Goal: Task Accomplishment & Management: Manage account settings

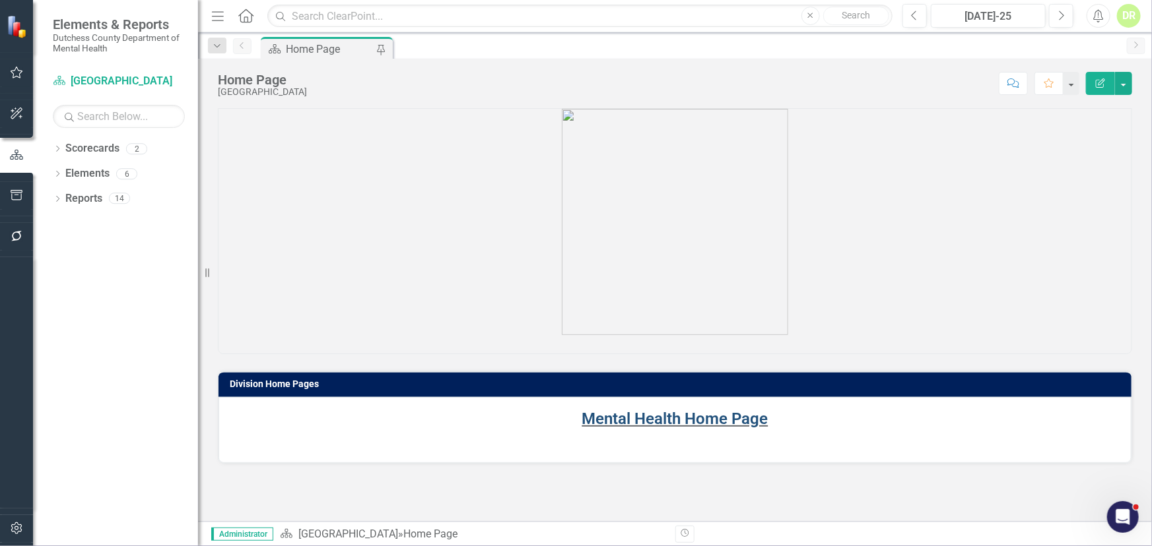
click at [692, 418] on link "Mental Health Home Page" at bounding box center [675, 419] width 186 height 18
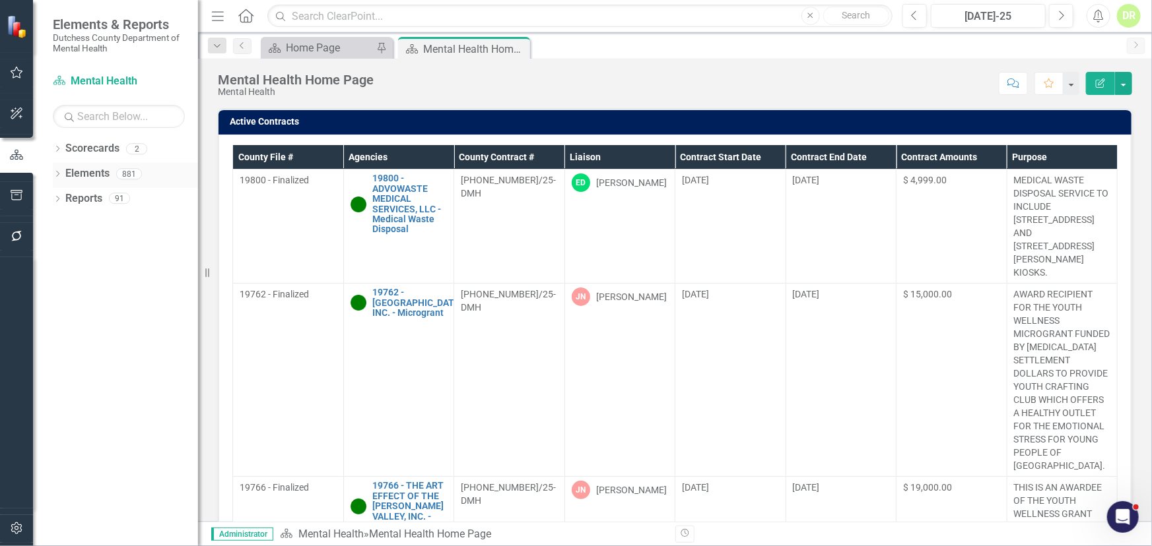
click at [93, 175] on link "Elements" at bounding box center [87, 173] width 44 height 15
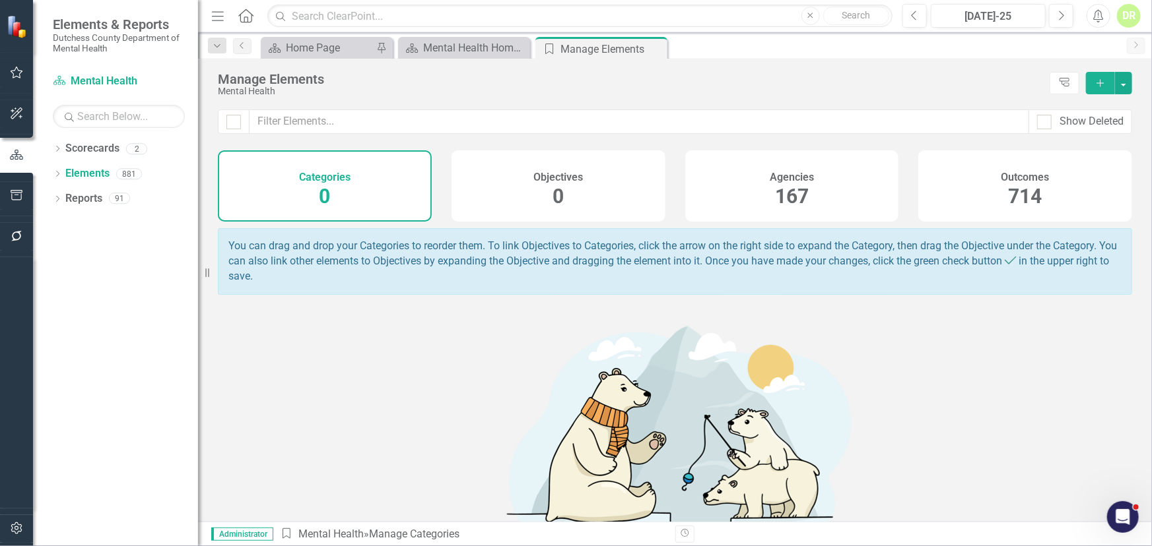
click at [786, 176] on h4 "Agencies" at bounding box center [791, 178] width 44 height 12
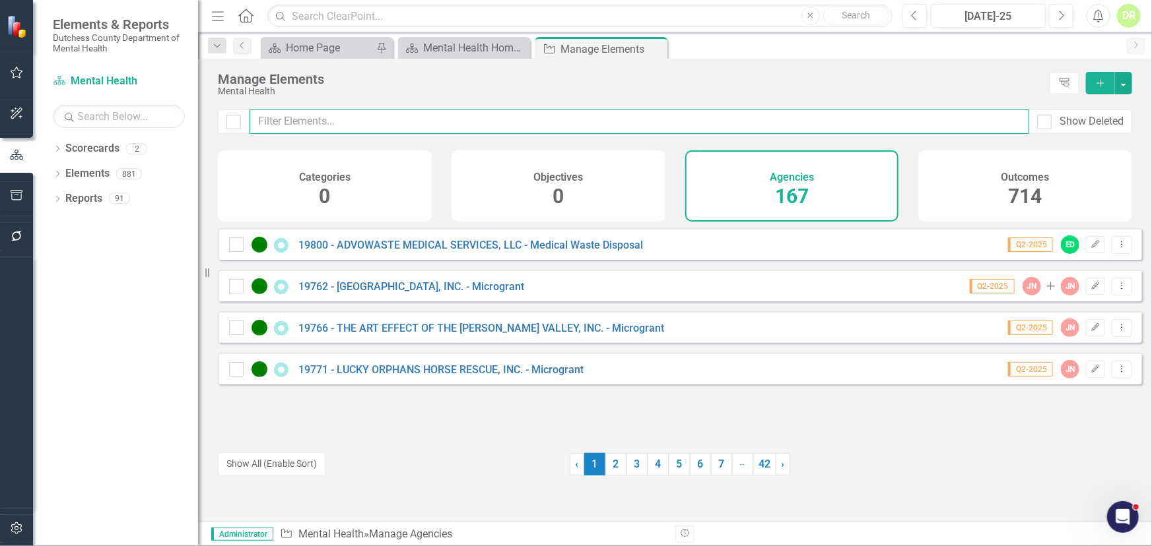
click at [335, 119] on input "text" at bounding box center [638, 122] width 779 height 24
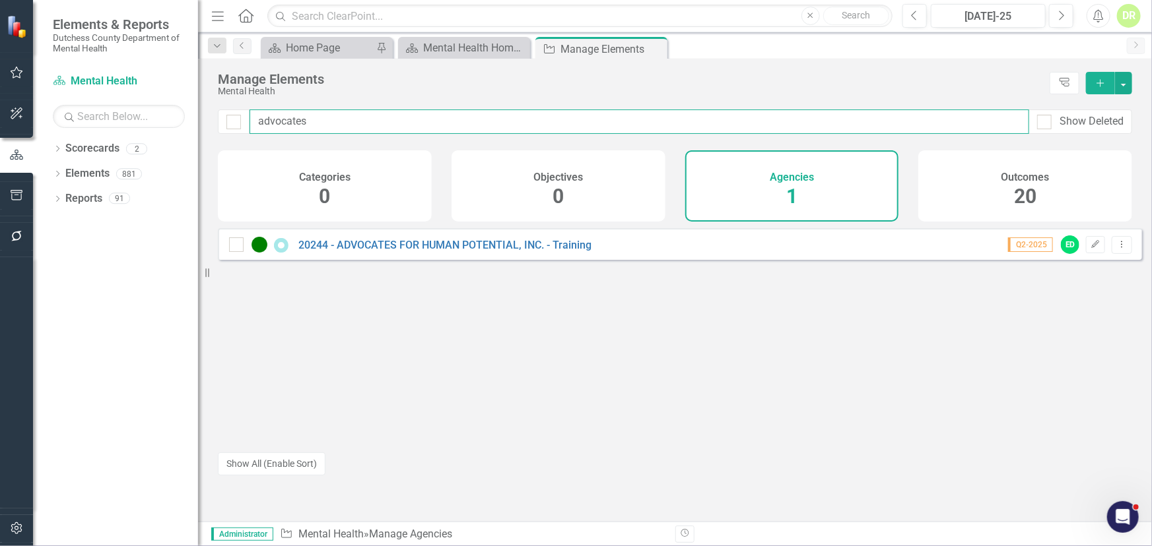
drag, startPoint x: 323, startPoint y: 124, endPoint x: 119, endPoint y: 131, distance: 204.7
click at [119, 131] on div "Elements & Reports Dutchess County Department of Mental Health Scorecard Mental…" at bounding box center [576, 273] width 1152 height 546
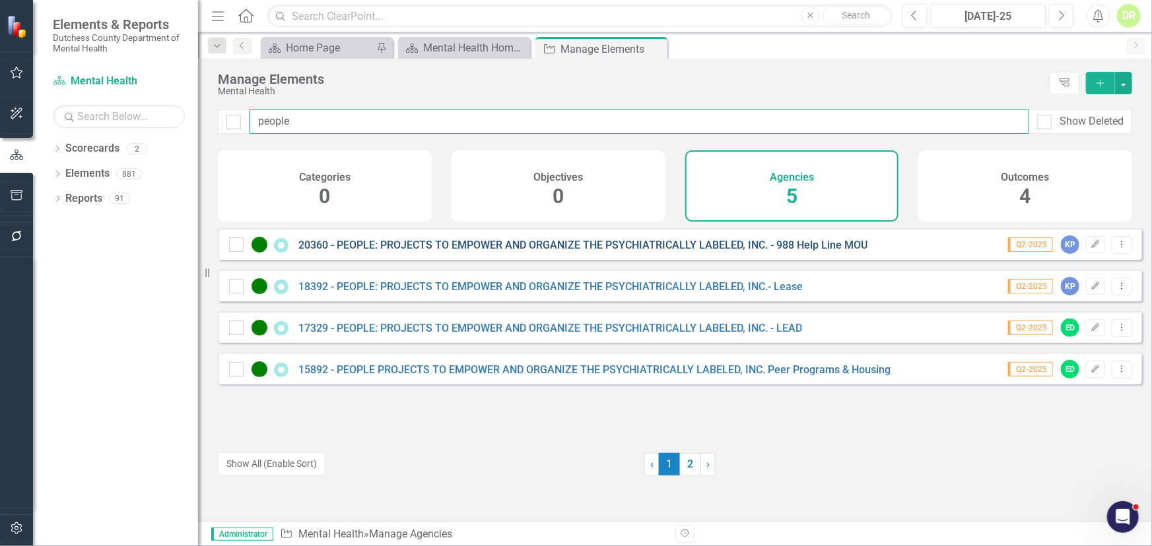
type input "people"
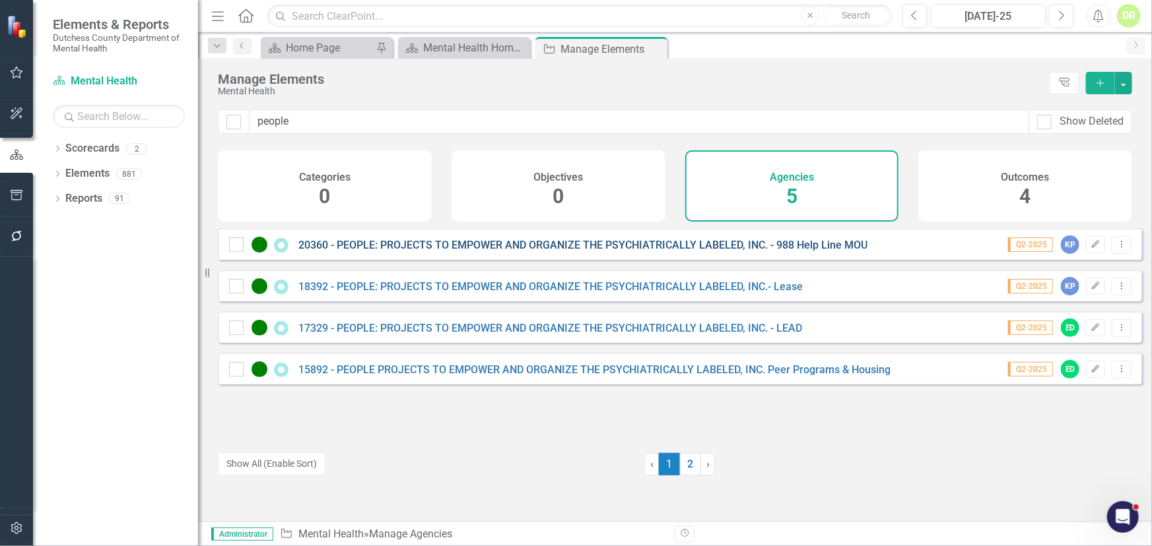
click at [567, 251] on link "20360 - PEOPLE: PROJECTS TO EMPOWER AND ORGANIZE THE PSYCHIATRICALLY LABELED, I…" at bounding box center [582, 245] width 569 height 13
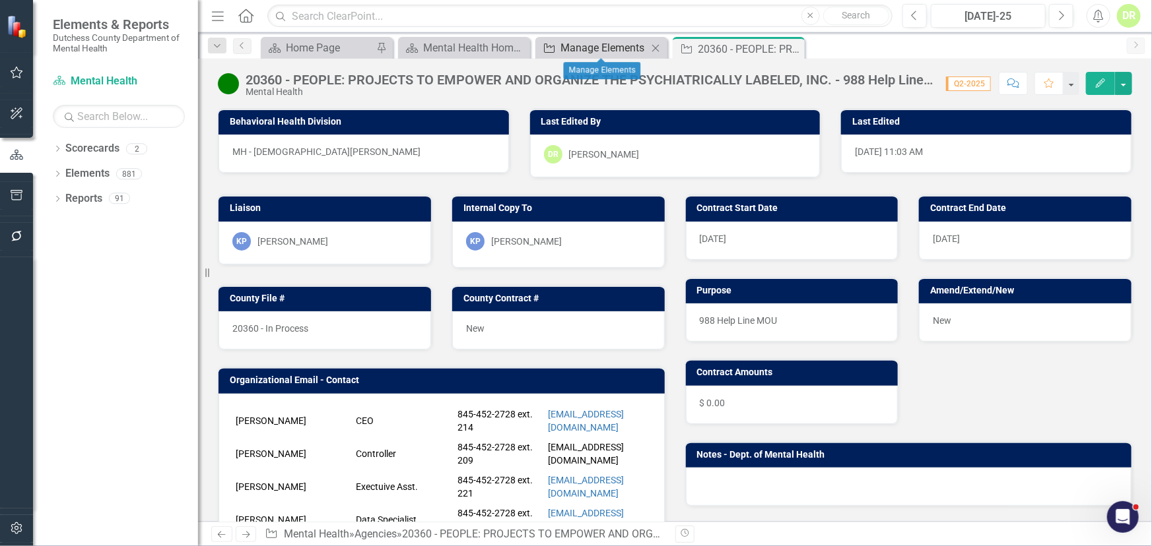
click at [592, 44] on div "Manage Elements" at bounding box center [603, 48] width 87 height 16
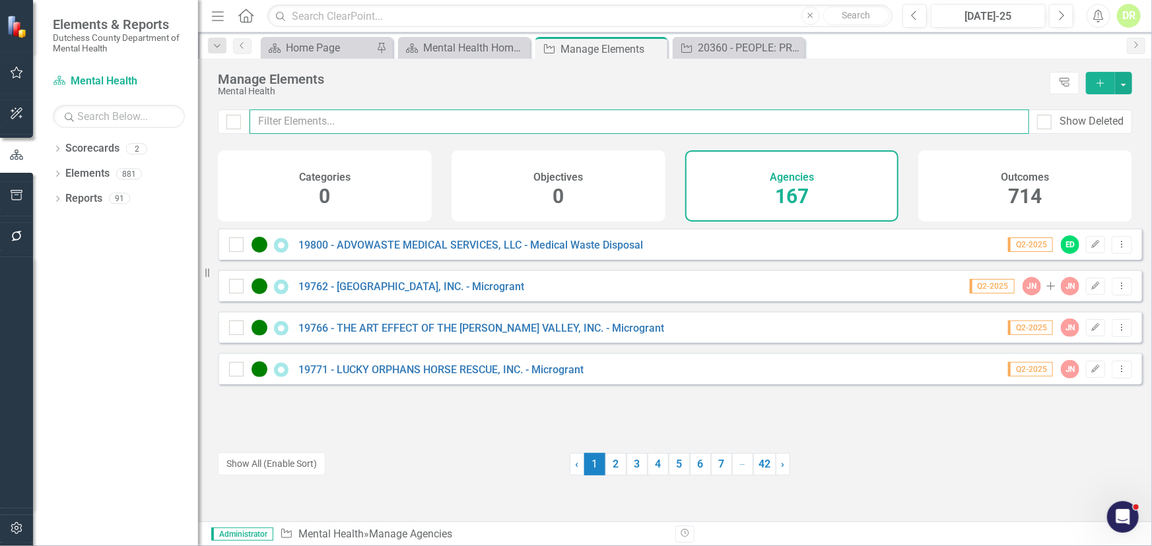
click at [317, 119] on input "text" at bounding box center [638, 122] width 779 height 24
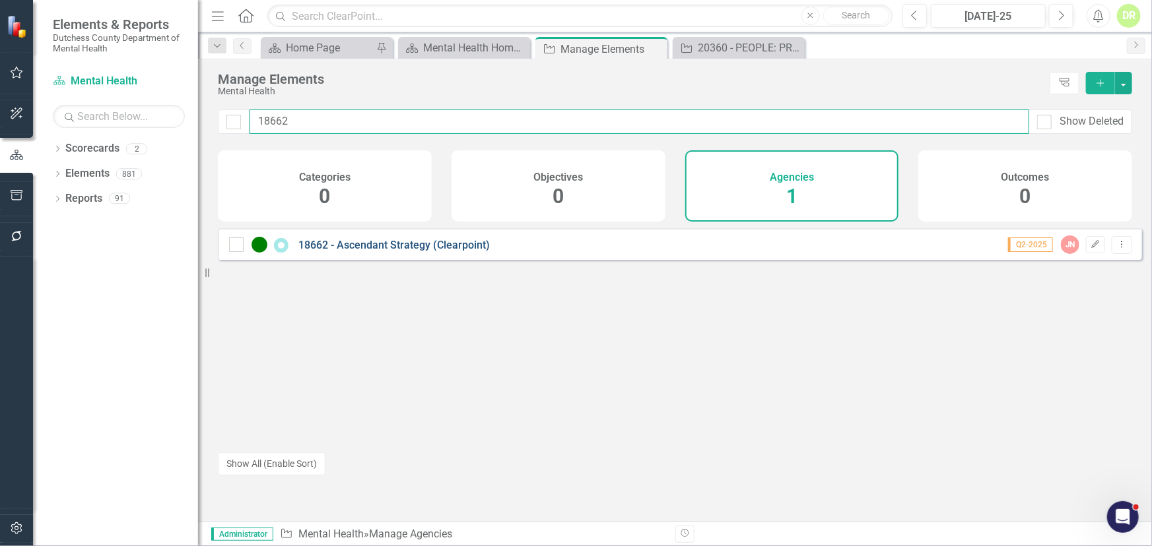
type input "18662"
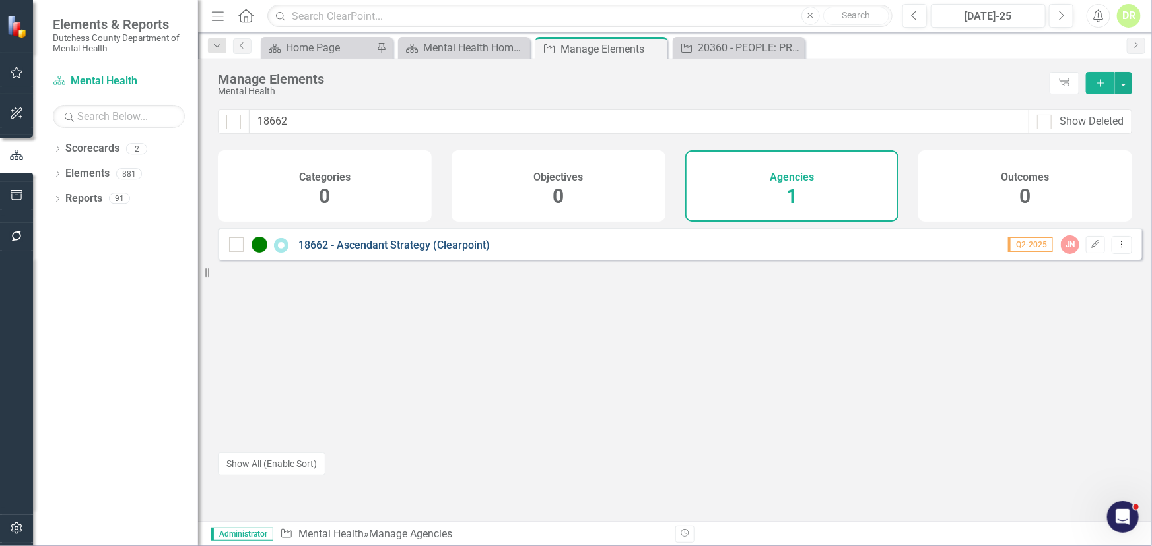
click at [362, 251] on link "18662 - Ascendant Strategy (Clearpoint)" at bounding box center [393, 245] width 191 height 13
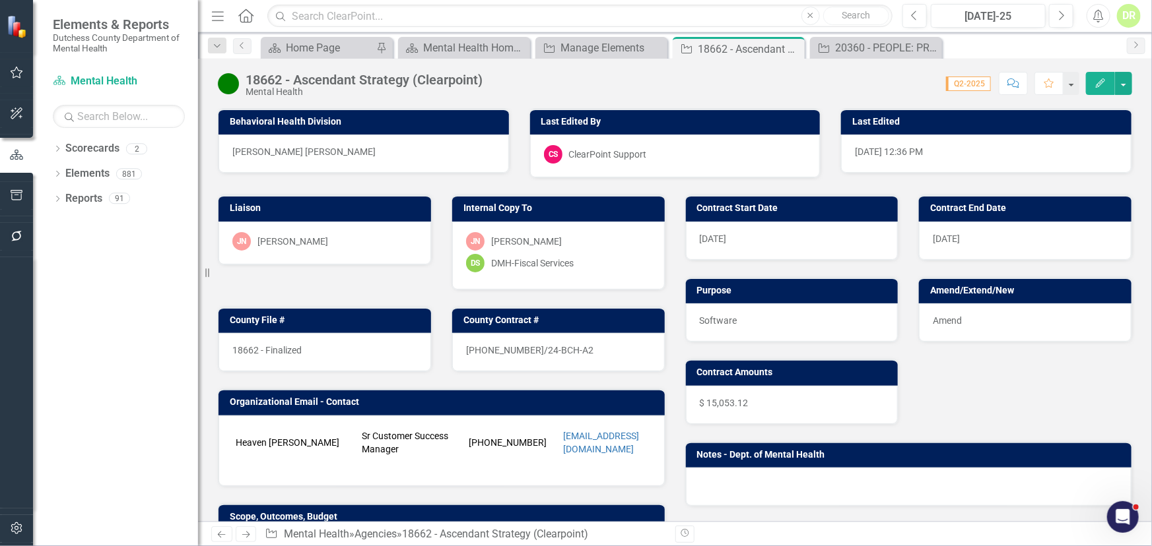
click at [779, 233] on div "[DATE]" at bounding box center [792, 241] width 212 height 38
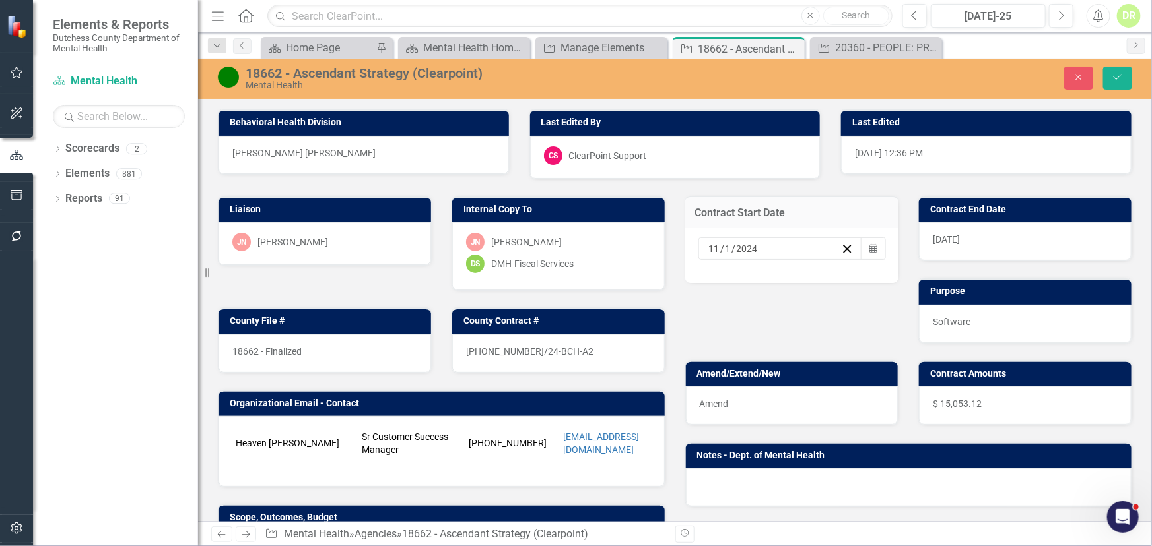
click at [760, 247] on div "[DATE]" at bounding box center [774, 248] width 135 height 13
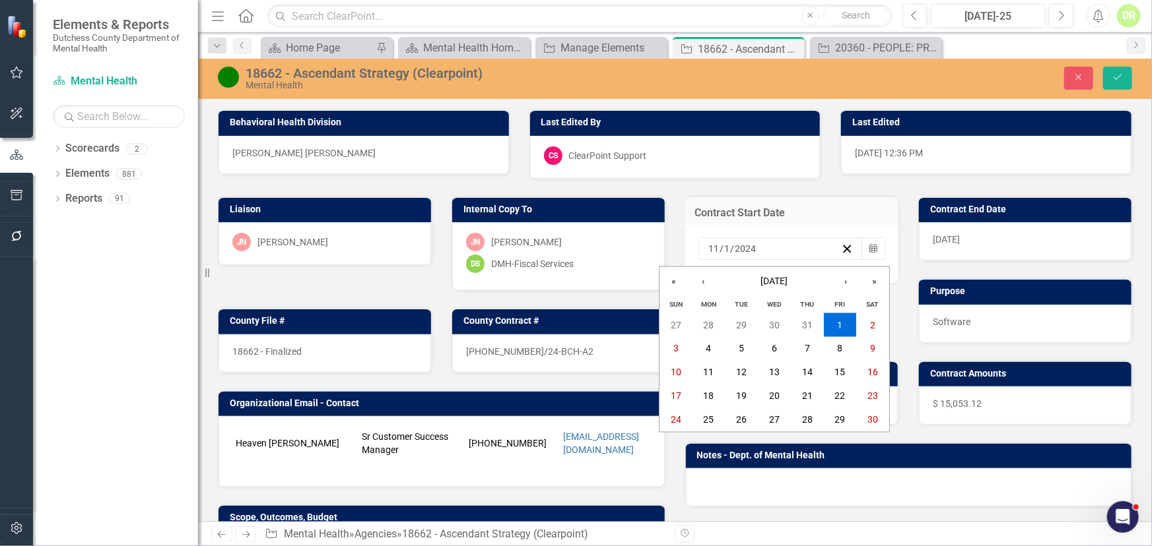
click at [746, 251] on input "2024" at bounding box center [745, 248] width 22 height 13
click at [751, 245] on input "2024" at bounding box center [745, 248] width 22 height 13
type input "2025"
click at [994, 242] on div "[DATE]" at bounding box center [1025, 241] width 212 height 38
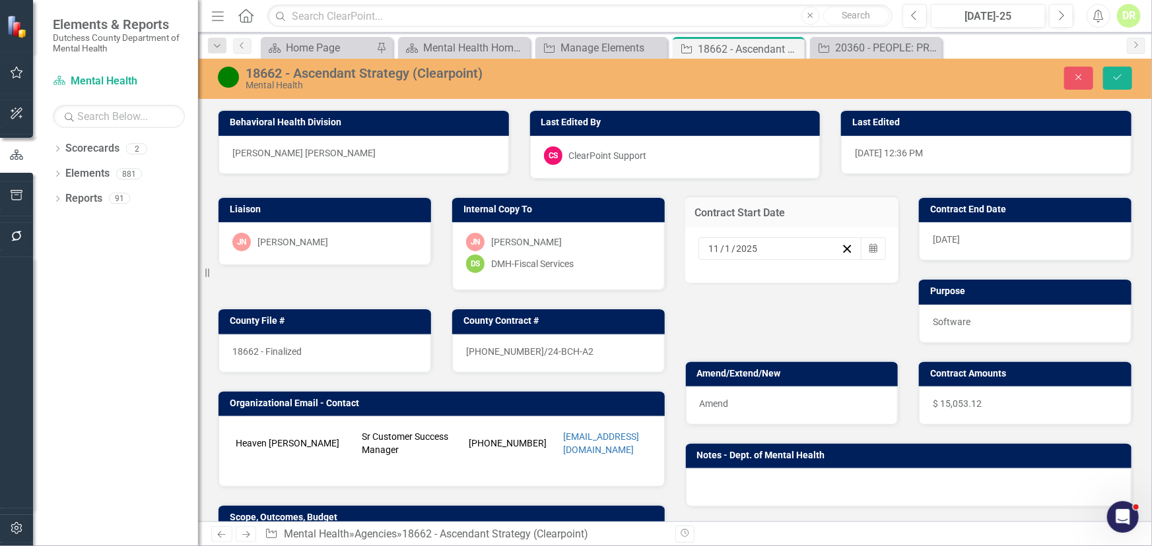
click at [994, 242] on div "[DATE]" at bounding box center [1025, 241] width 212 height 38
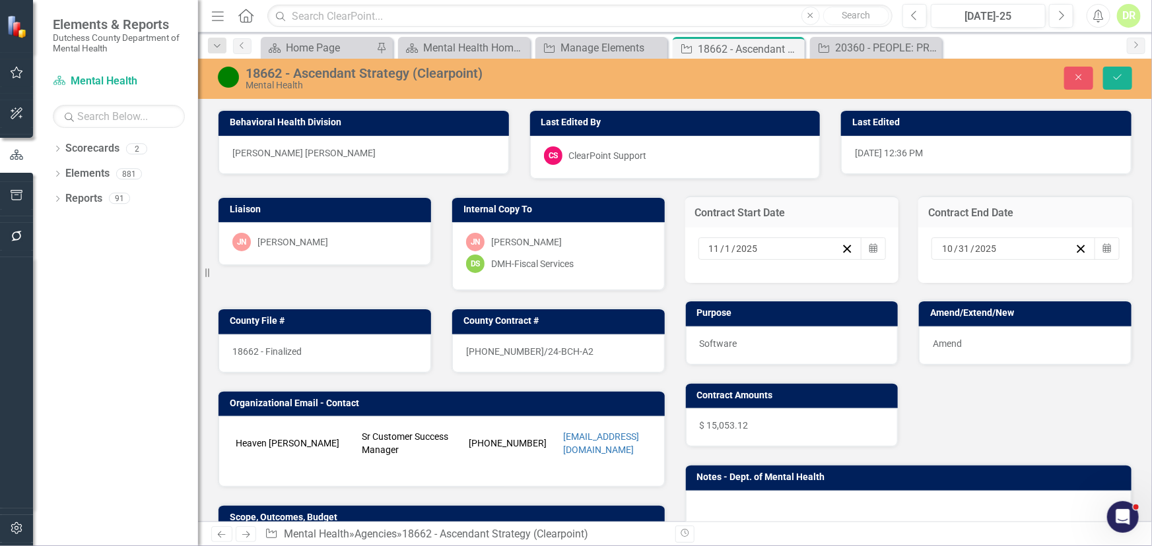
click at [996, 247] on div "[DATE]" at bounding box center [1007, 248] width 135 height 13
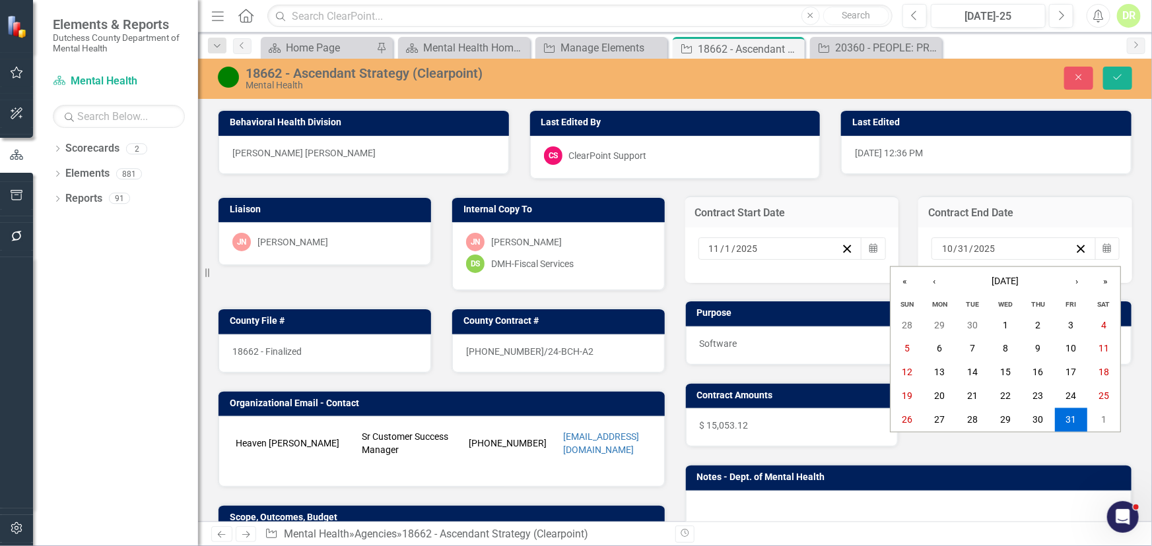
click at [996, 247] on div "[DATE] [DATE]" at bounding box center [1007, 248] width 135 height 13
type input "12"
type input "2026"
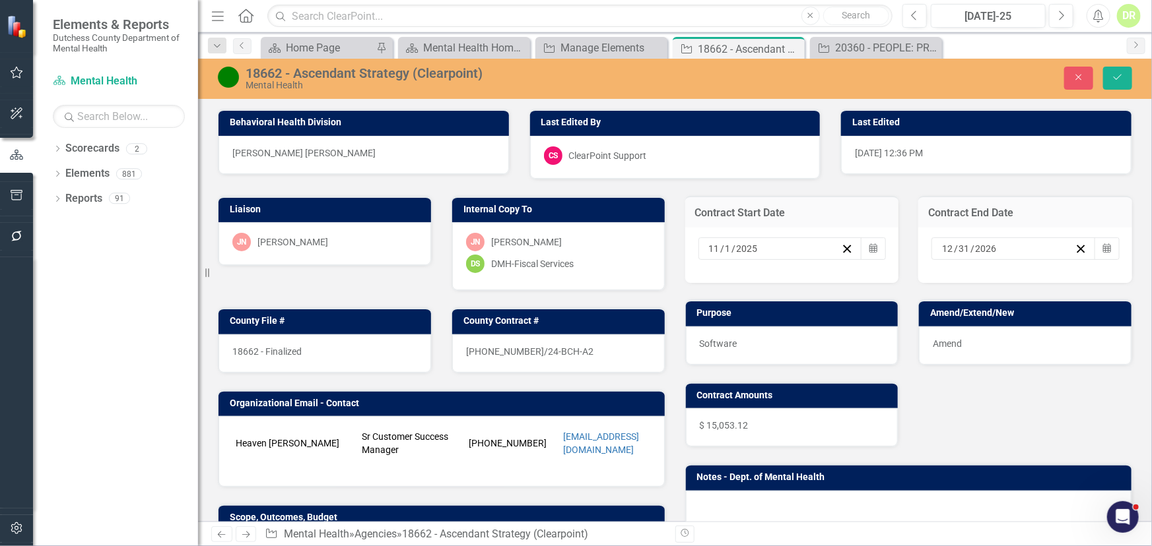
click at [760, 331] on div "Software" at bounding box center [792, 346] width 212 height 38
click at [538, 346] on span "[PHONE_NUMBER]/24-BCH-A2" at bounding box center [529, 351] width 127 height 11
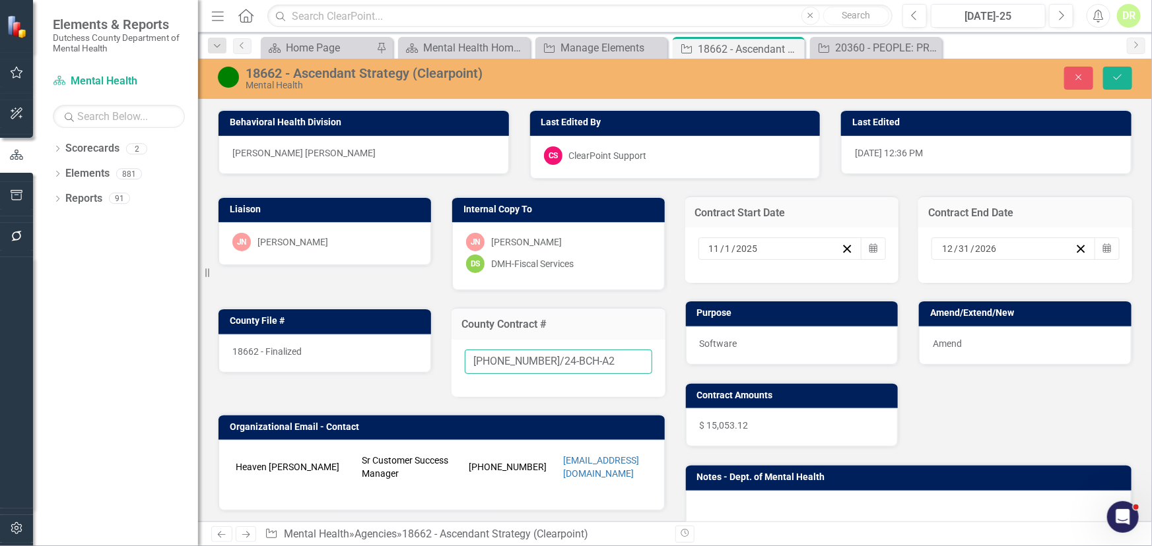
click at [585, 362] on input "[PHONE_NUMBER]/24-BCH-A2" at bounding box center [558, 362] width 187 height 24
type input "[PHONE_NUMBER]/24-BCH-A3"
click at [268, 346] on span "18662 - Finalized" at bounding box center [266, 351] width 69 height 11
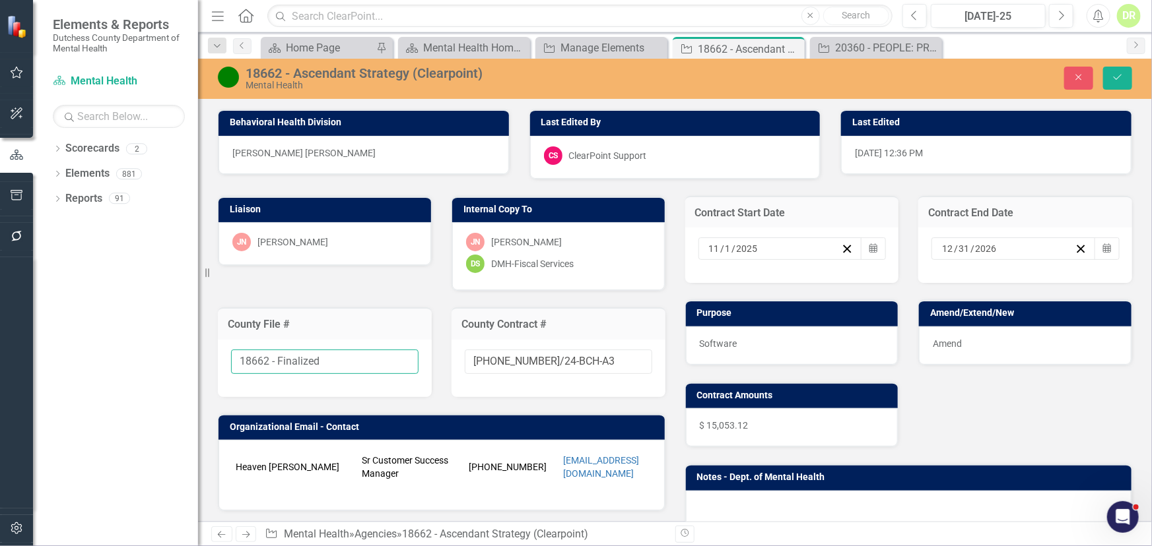
drag, startPoint x: 316, startPoint y: 361, endPoint x: 270, endPoint y: 356, distance: 46.5
click at [271, 358] on input "18662 - Finalized" at bounding box center [324, 362] width 187 height 24
type input "18662"
click at [938, 343] on span "Amend" at bounding box center [946, 344] width 29 height 11
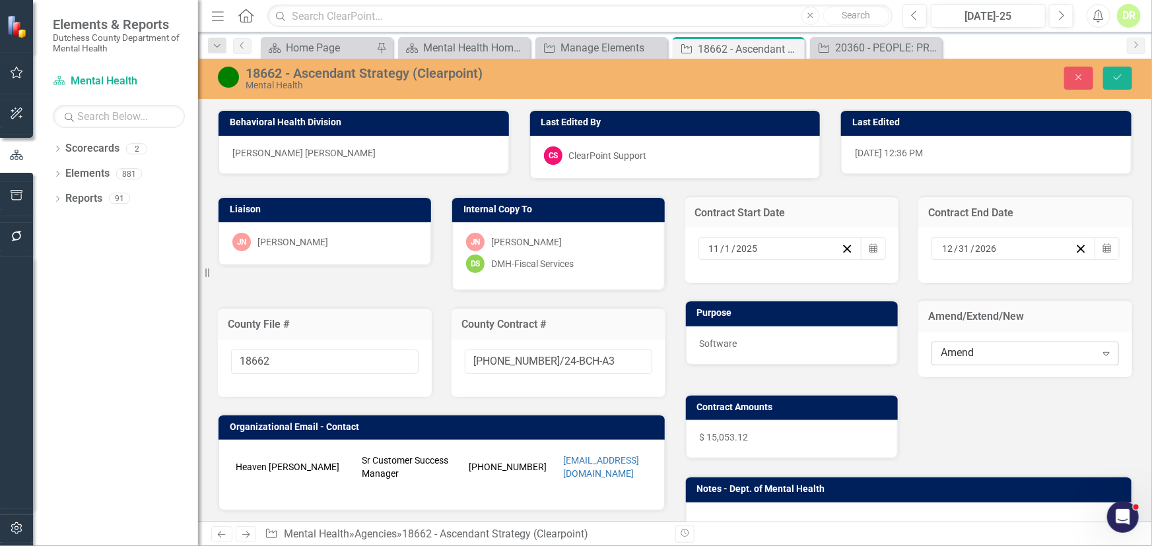
click at [969, 350] on div "Amend" at bounding box center [1017, 353] width 154 height 15
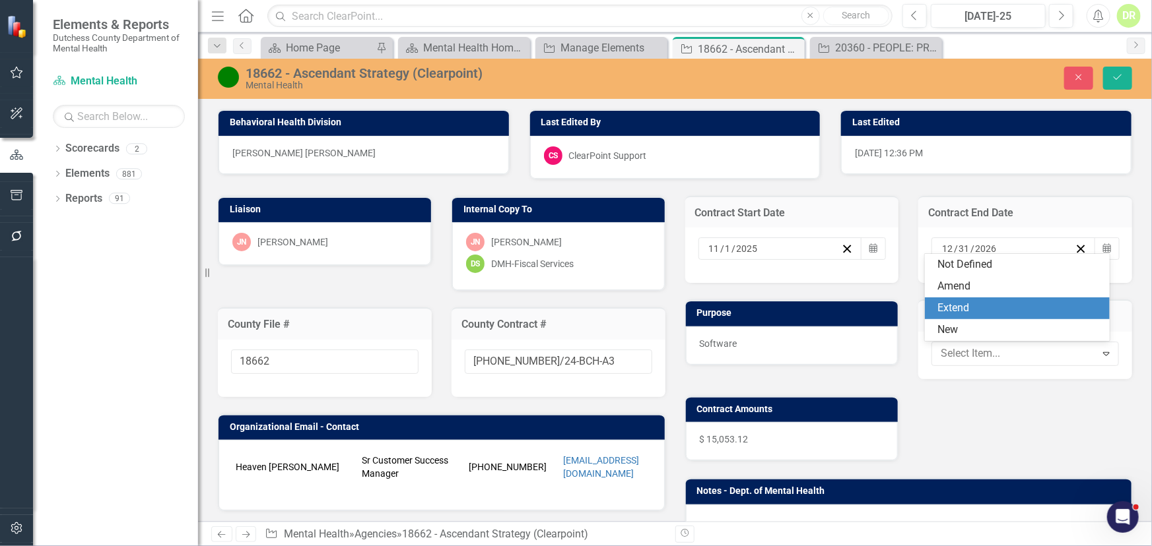
click at [965, 308] on div "Extend" at bounding box center [1020, 308] width 164 height 15
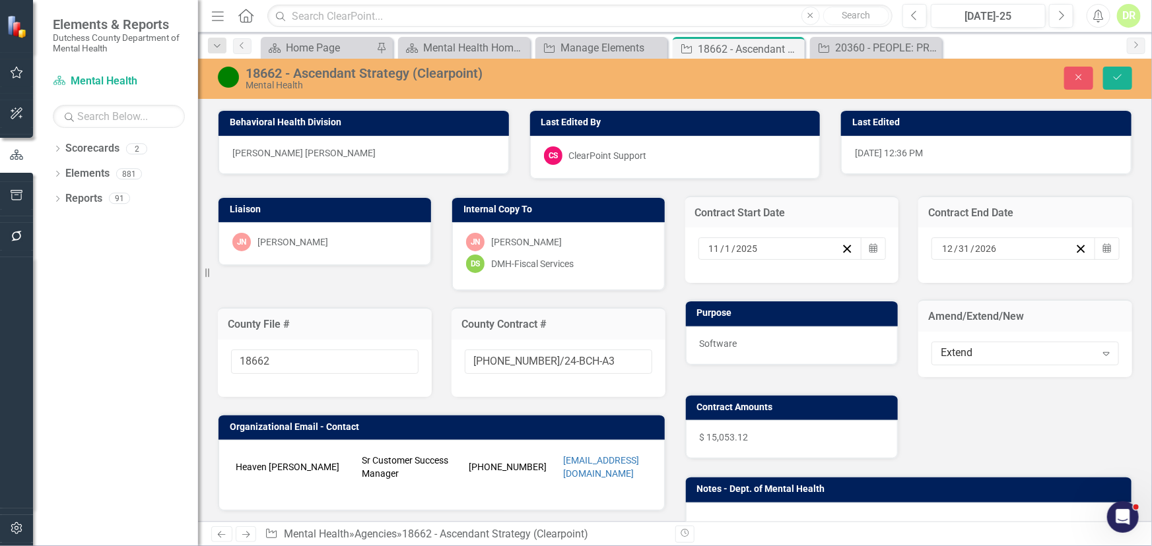
click at [787, 437] on div "$ 15,053.12" at bounding box center [792, 439] width 212 height 38
click at [785, 437] on div "$ 15,053.12" at bounding box center [792, 439] width 212 height 38
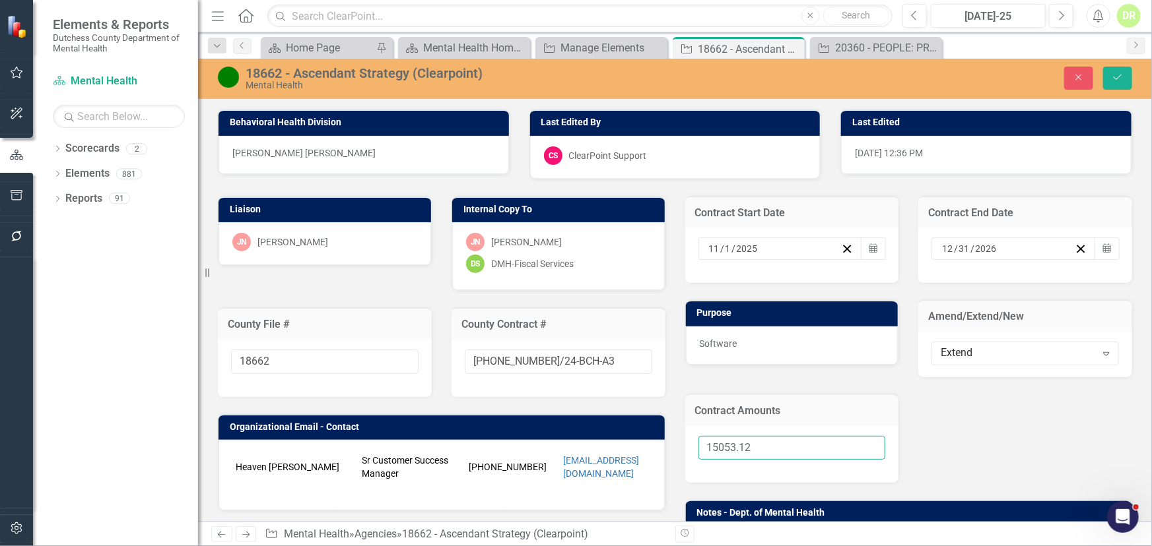
drag, startPoint x: 772, startPoint y: 441, endPoint x: 595, endPoint y: 433, distance: 177.7
click at [607, 452] on div "Liaison [PERSON_NAME]-[PERSON_NAME] Internal Copy To [PERSON_NAME]-[PERSON_NAME…" at bounding box center [675, 397] width 934 height 436
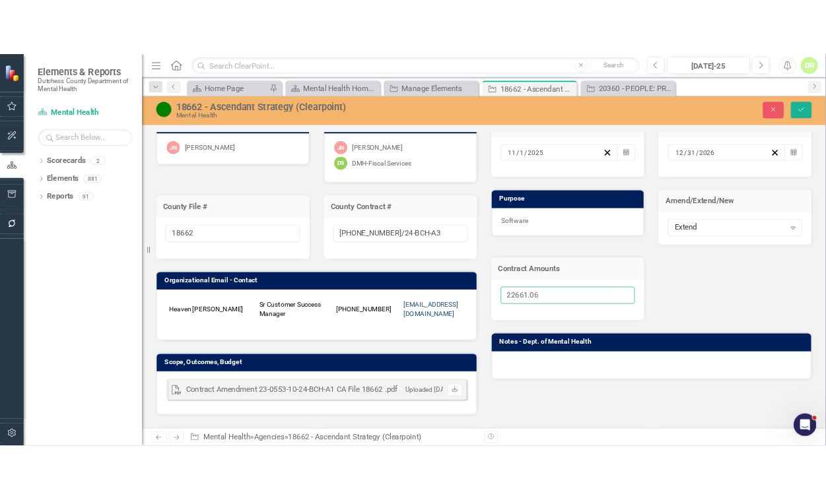
scroll to position [119, 0]
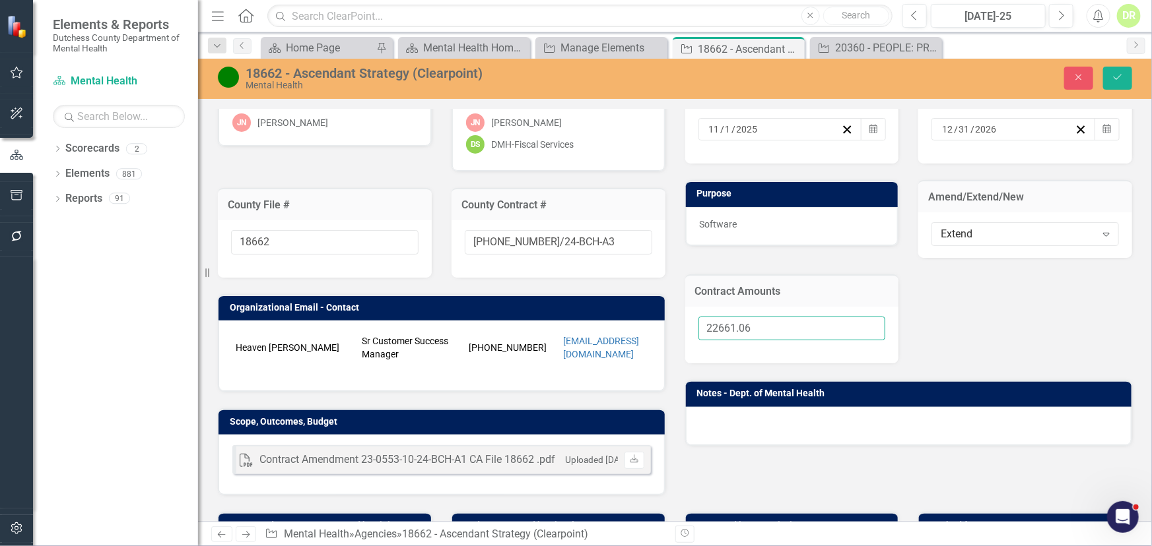
type input "22661.06"
click at [575, 474] on div "PDF Contract Amendment 23-0553-10-24-BCH-A1 CA File 18662 .pdf Uploaded [DATE] …" at bounding box center [441, 459] width 418 height 29
click at [576, 474] on div "PDF Contract Amendment 23-0553-10-24-BCH-A1 CA File 18662 .pdf Uploaded [DATE] …" at bounding box center [441, 459] width 418 height 29
click at [572, 474] on div "PDF Contract Amendment 23-0553-10-24-BCH-A1 CA File 18662 .pdf Uploaded [DATE] …" at bounding box center [441, 459] width 418 height 29
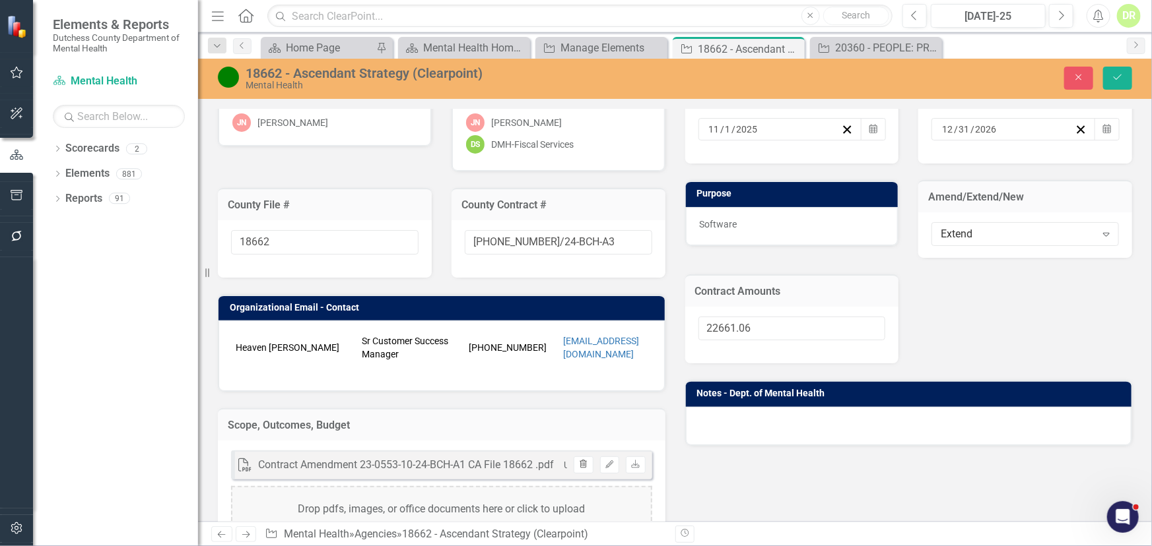
click at [581, 469] on icon "Trash" at bounding box center [583, 465] width 10 height 8
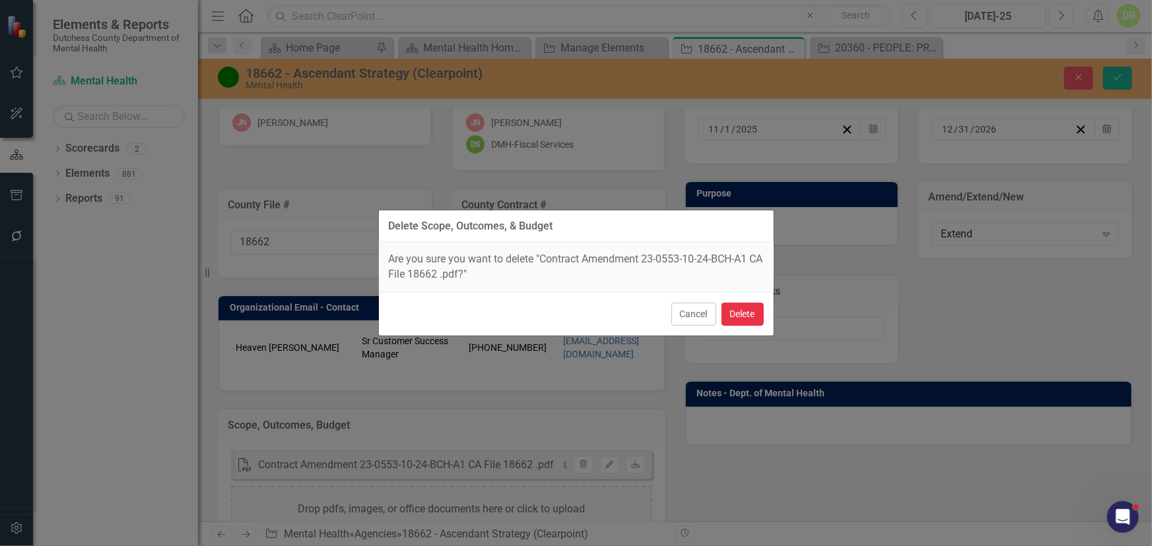
drag, startPoint x: 737, startPoint y: 310, endPoint x: 360, endPoint y: 331, distance: 377.4
click at [731, 311] on button "Delete" at bounding box center [742, 314] width 42 height 23
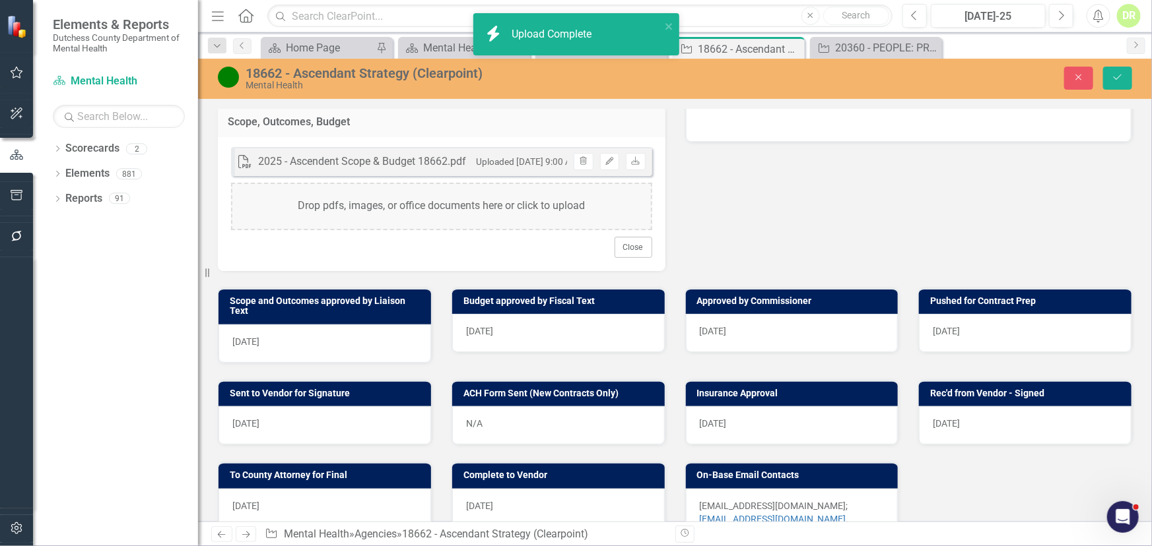
scroll to position [464, 0]
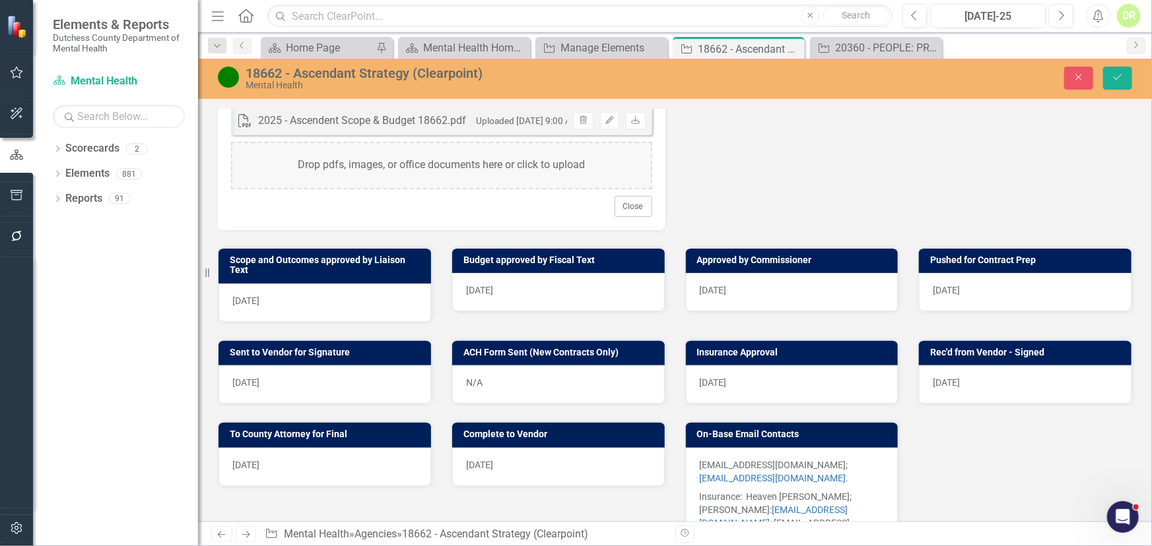
click at [370, 303] on div "[DATE]" at bounding box center [324, 303] width 212 height 38
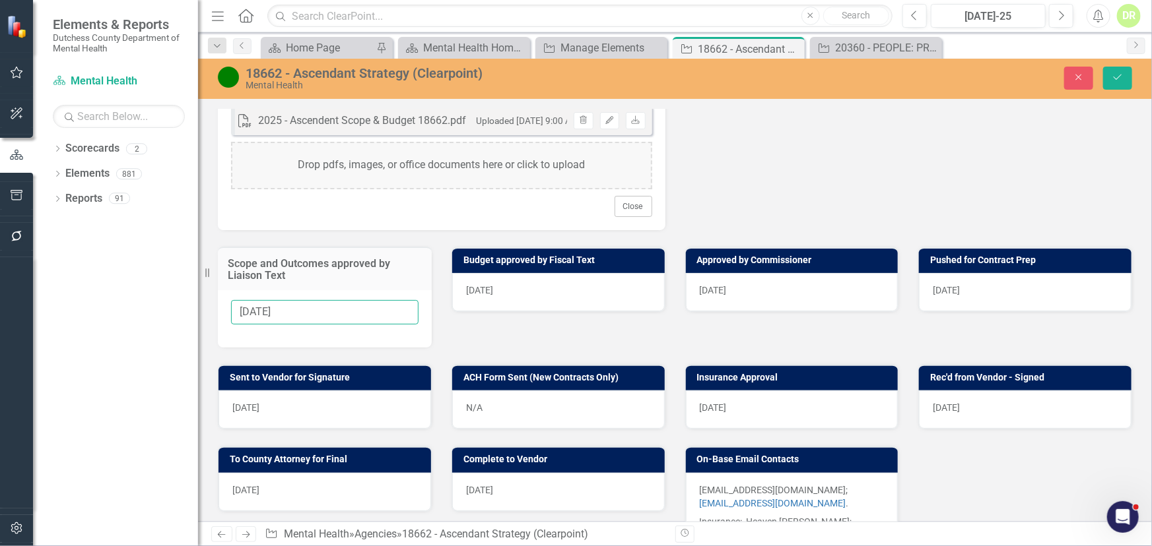
drag, startPoint x: 345, startPoint y: 318, endPoint x: 20, endPoint y: 325, distance: 325.4
click at [20, 325] on div "Elements & Reports Dutchess County Department of Mental Health Scorecard Mental…" at bounding box center [576, 273] width 1152 height 546
click at [493, 296] on span "[DATE]" at bounding box center [479, 290] width 27 height 11
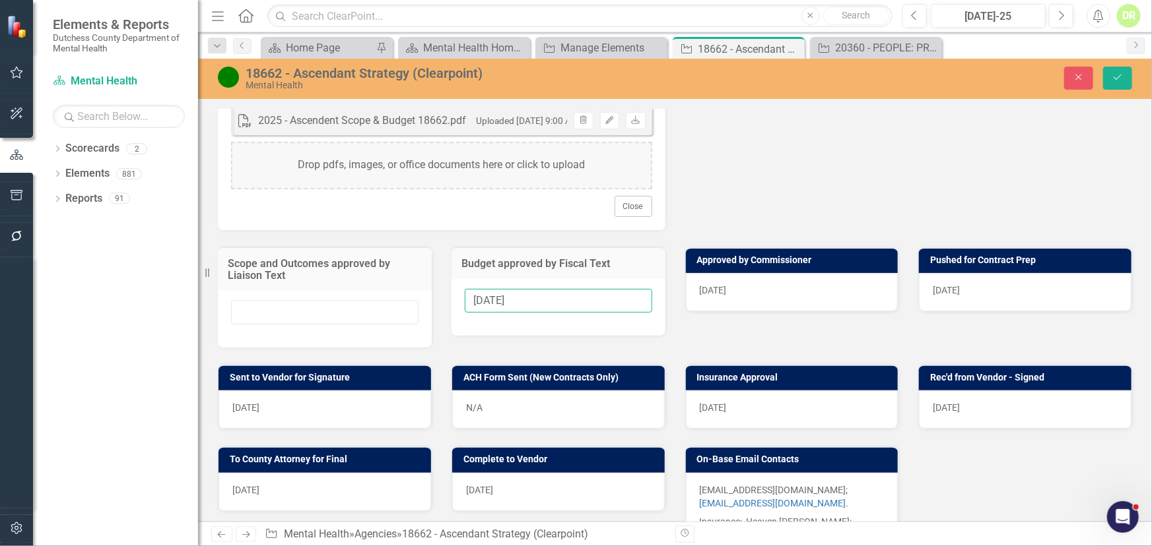
drag, startPoint x: 449, startPoint y: 306, endPoint x: 196, endPoint y: 342, distance: 255.3
click at [243, 327] on div "Scope and Outcomes approved by Liaison Text Budget approved by Fiscal Text [DAT…" at bounding box center [675, 288] width 934 height 117
click at [753, 300] on div "[DATE]" at bounding box center [792, 292] width 212 height 38
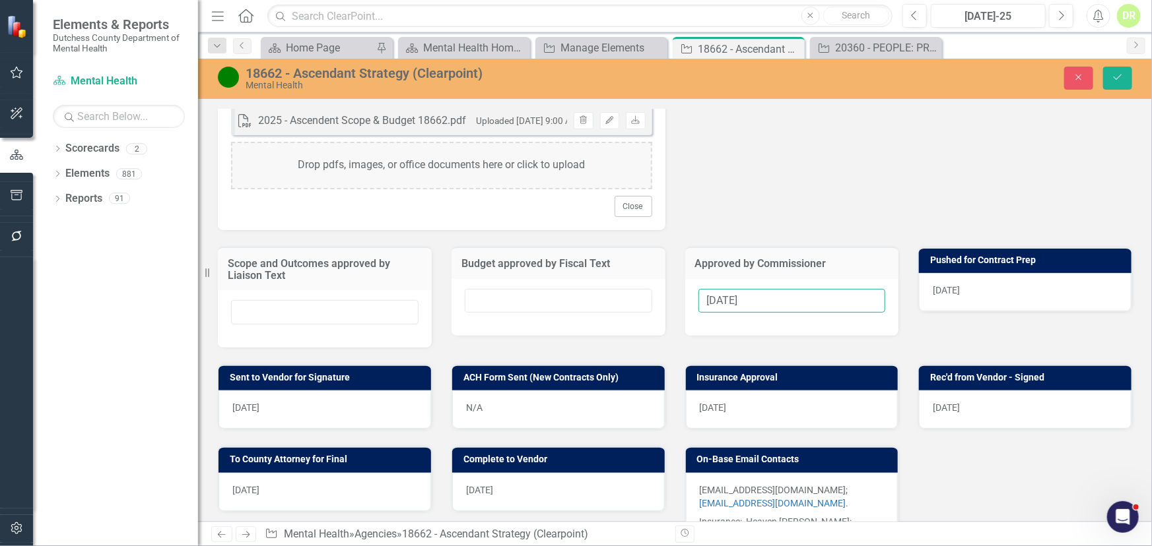
drag, startPoint x: 787, startPoint y: 310, endPoint x: 290, endPoint y: 327, distance: 497.2
click at [290, 327] on div "Scope and Outcomes approved by Liaison Text Budget approved by Fiscal Text Appr…" at bounding box center [675, 288] width 934 height 117
click at [1008, 294] on div "[DATE]" at bounding box center [1025, 292] width 212 height 38
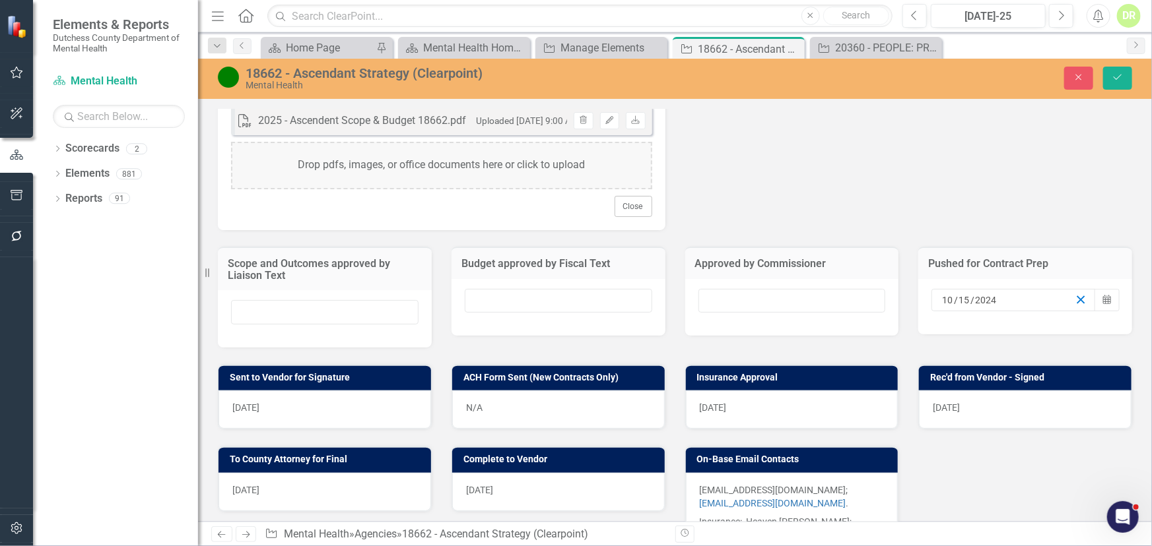
click at [1074, 303] on icon "button" at bounding box center [1080, 300] width 13 height 13
click at [343, 414] on div "[DATE]" at bounding box center [324, 410] width 212 height 38
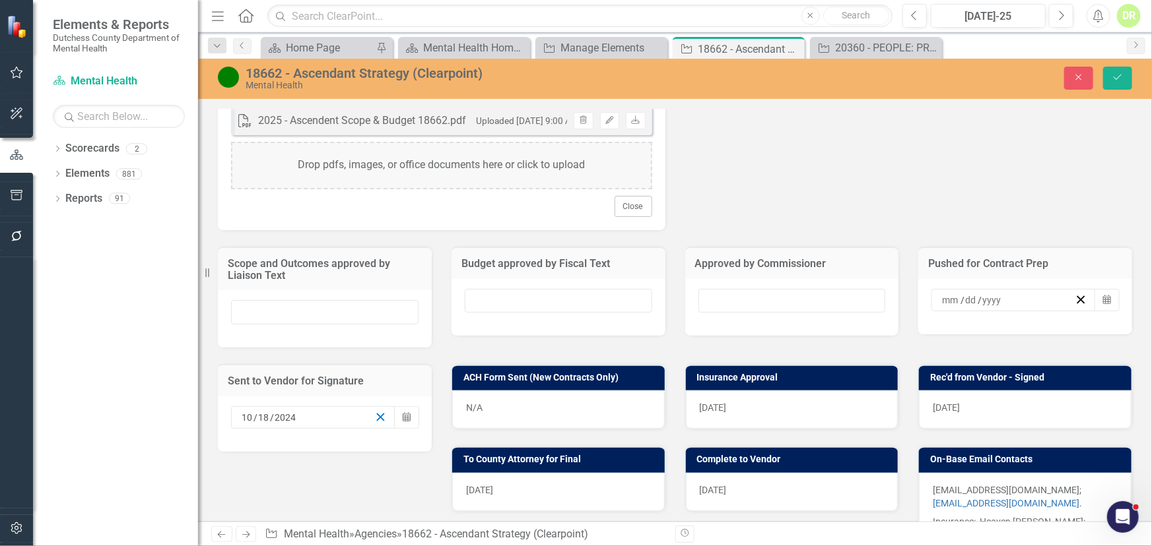
click at [379, 421] on line "button" at bounding box center [380, 417] width 7 height 7
click at [739, 414] on div "[DATE]" at bounding box center [792, 410] width 212 height 38
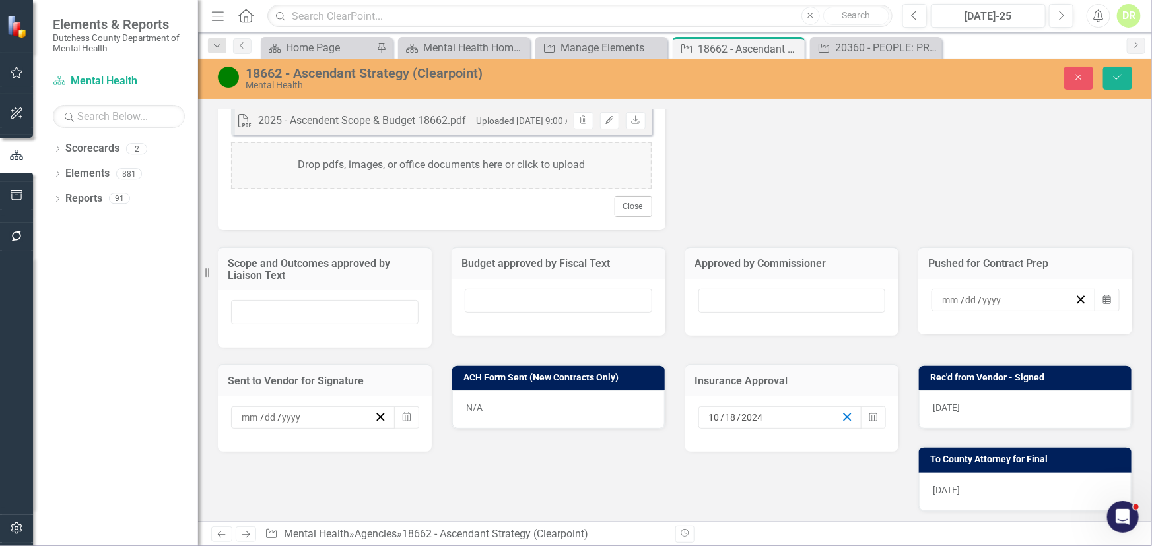
click at [842, 423] on icon "button" at bounding box center [847, 417] width 13 height 13
click at [1001, 416] on div "[DATE]" at bounding box center [1025, 410] width 212 height 38
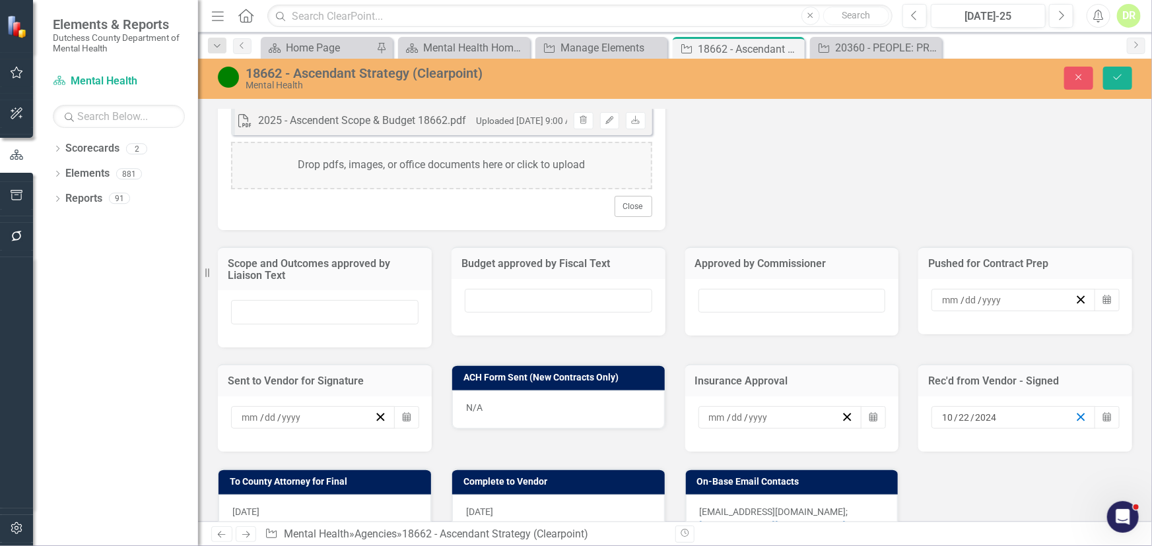
click at [1074, 420] on icon "button" at bounding box center [1080, 417] width 13 height 13
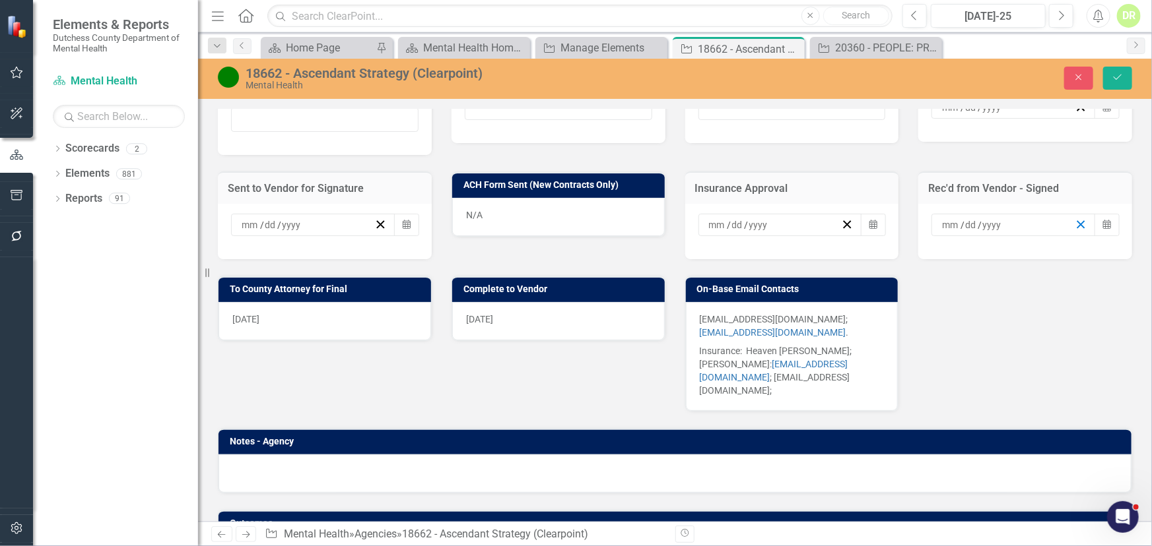
scroll to position [704, 0]
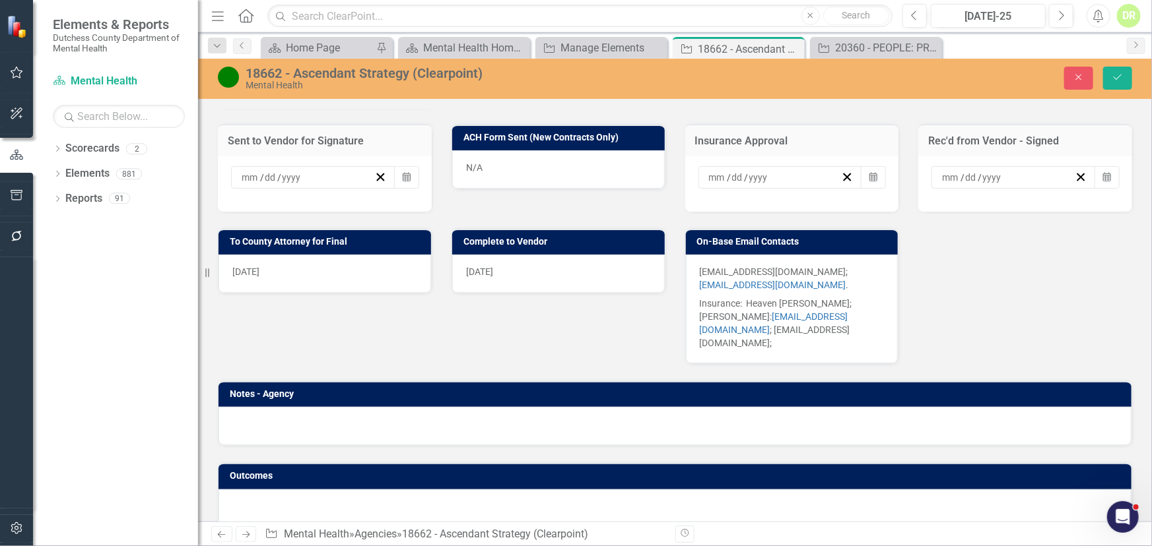
click at [313, 268] on div "[DATE]" at bounding box center [324, 274] width 212 height 38
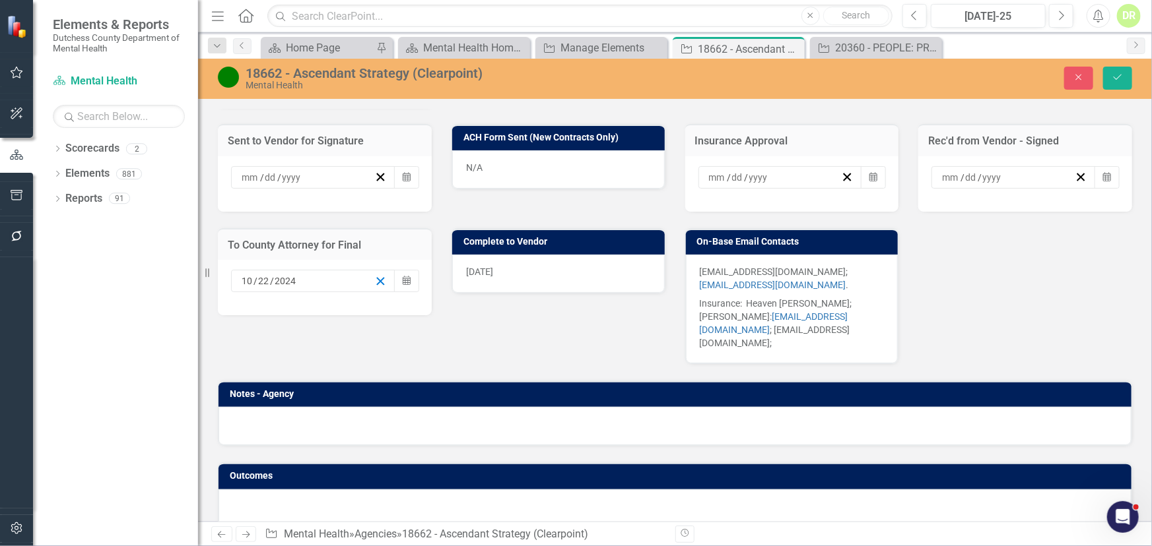
click at [374, 288] on icon "button" at bounding box center [380, 281] width 13 height 13
click at [568, 286] on div "[DATE]" at bounding box center [558, 274] width 212 height 38
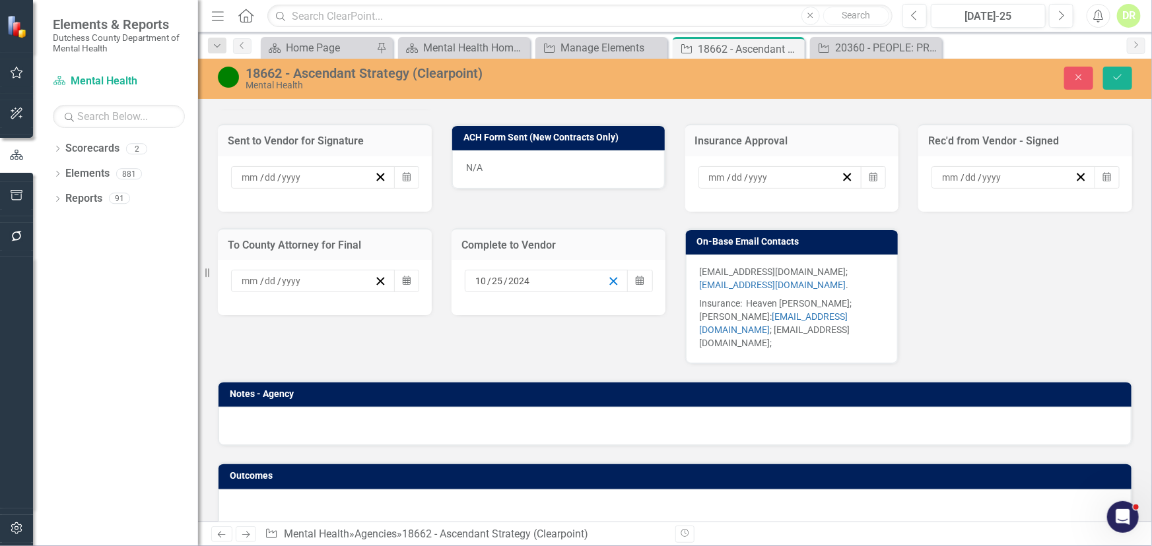
click at [607, 288] on icon "button" at bounding box center [613, 281] width 13 height 13
click at [1121, 71] on button "Save" at bounding box center [1117, 78] width 29 height 23
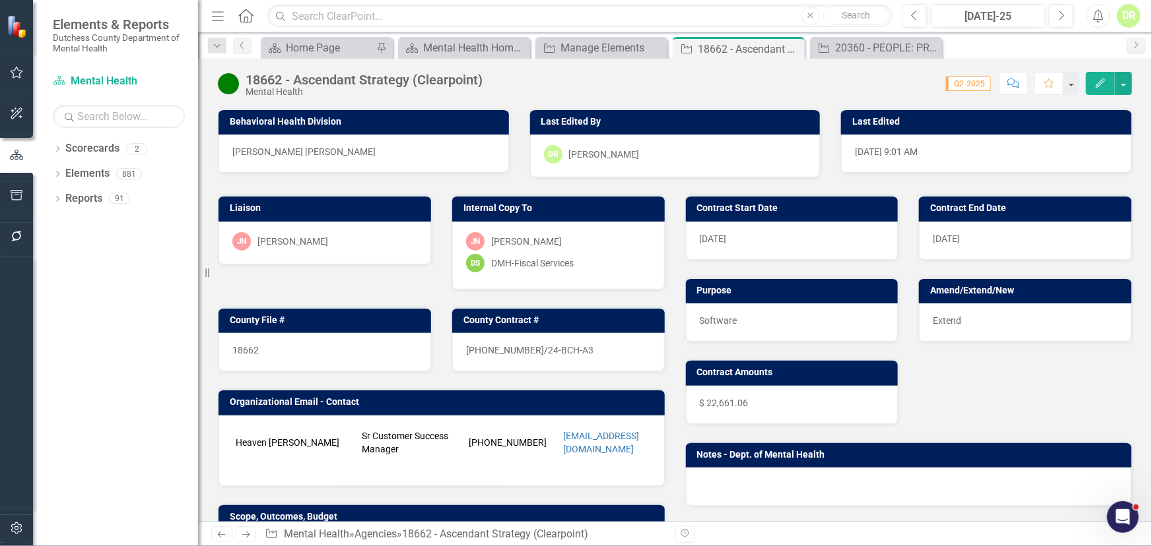
scroll to position [0, 0]
click at [583, 46] on div "Manage Elements" at bounding box center [603, 48] width 87 height 16
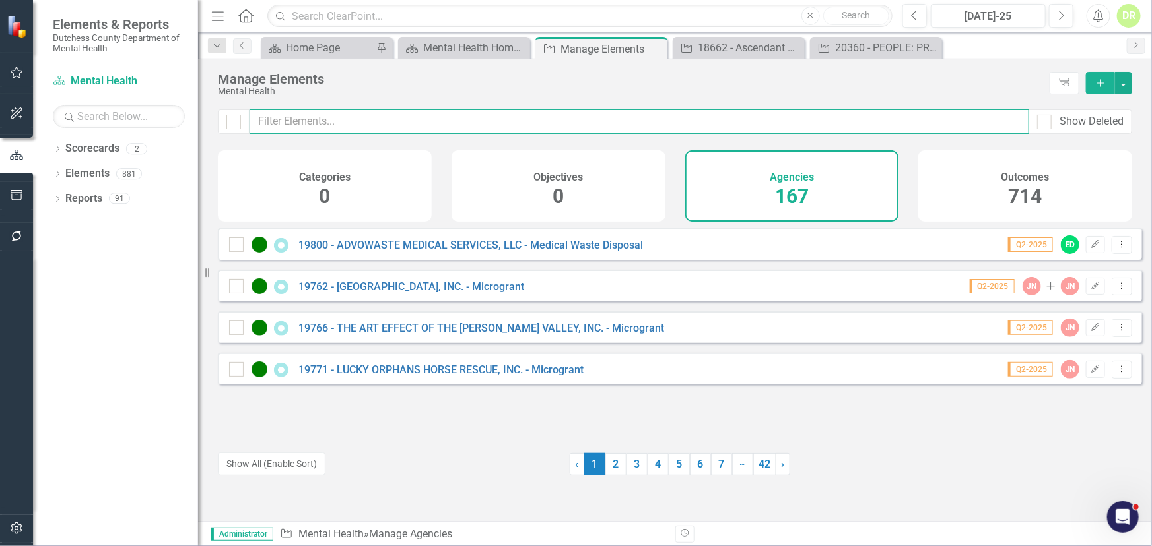
click at [340, 120] on input "text" at bounding box center [638, 122] width 779 height 24
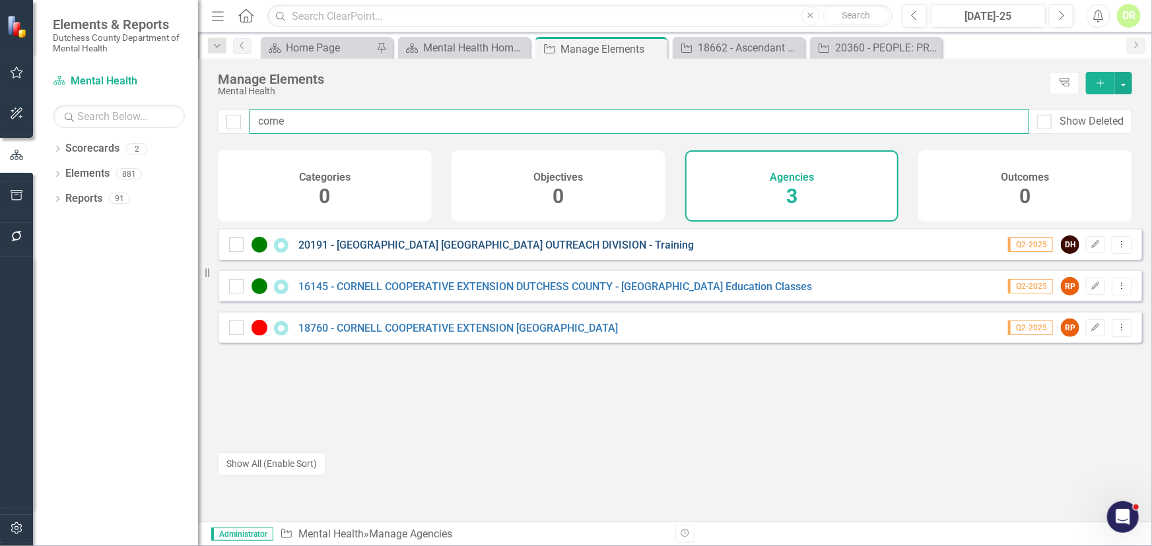
type input "corne"
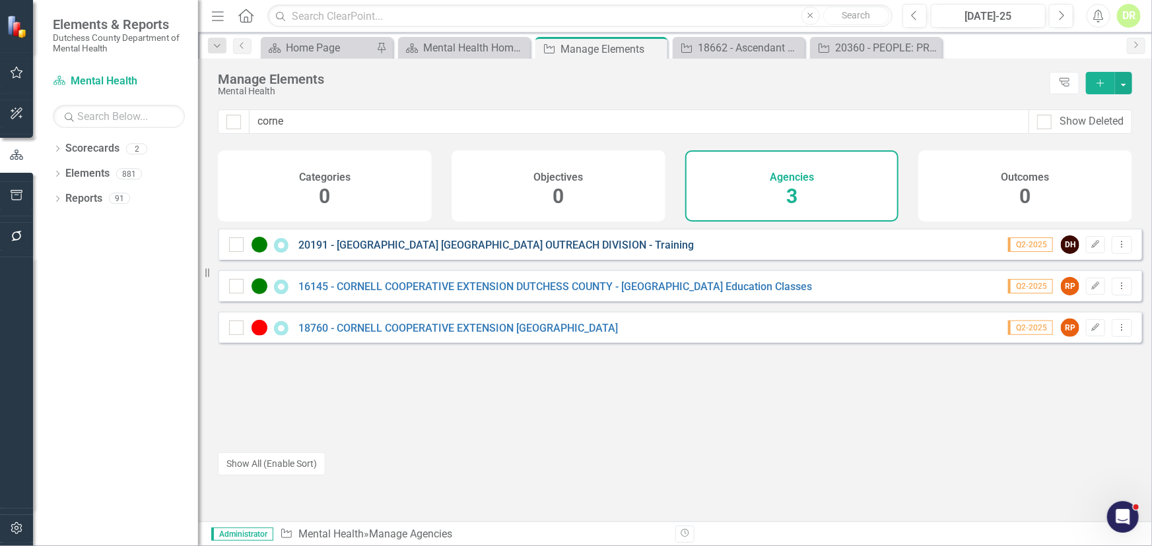
click at [421, 251] on link "20191 - [GEOGRAPHIC_DATA] [GEOGRAPHIC_DATA] OUTREACH DIVISION - Training" at bounding box center [495, 245] width 395 height 13
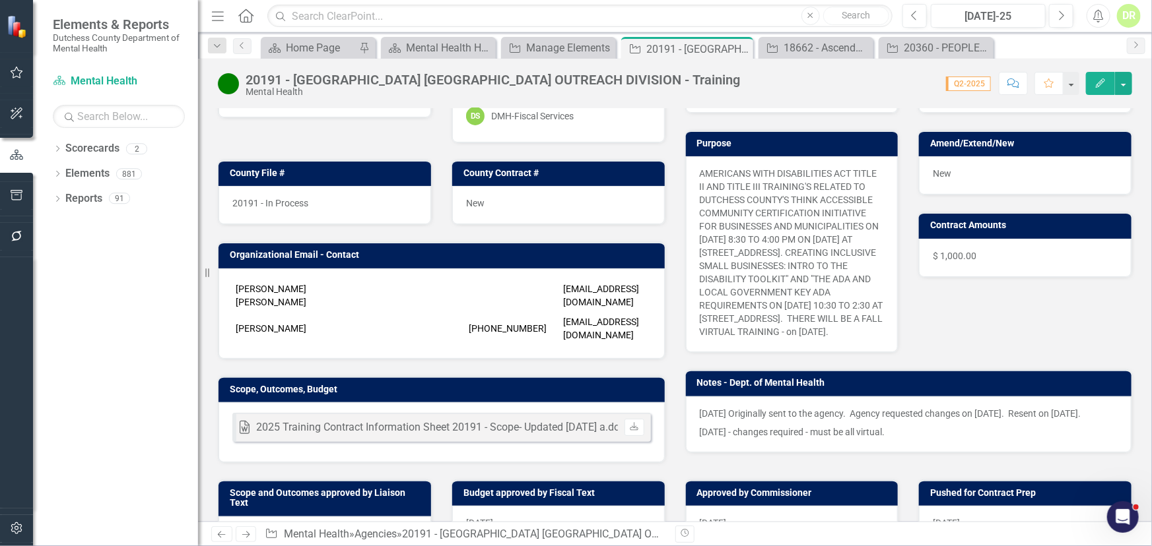
scroll to position [179, 0]
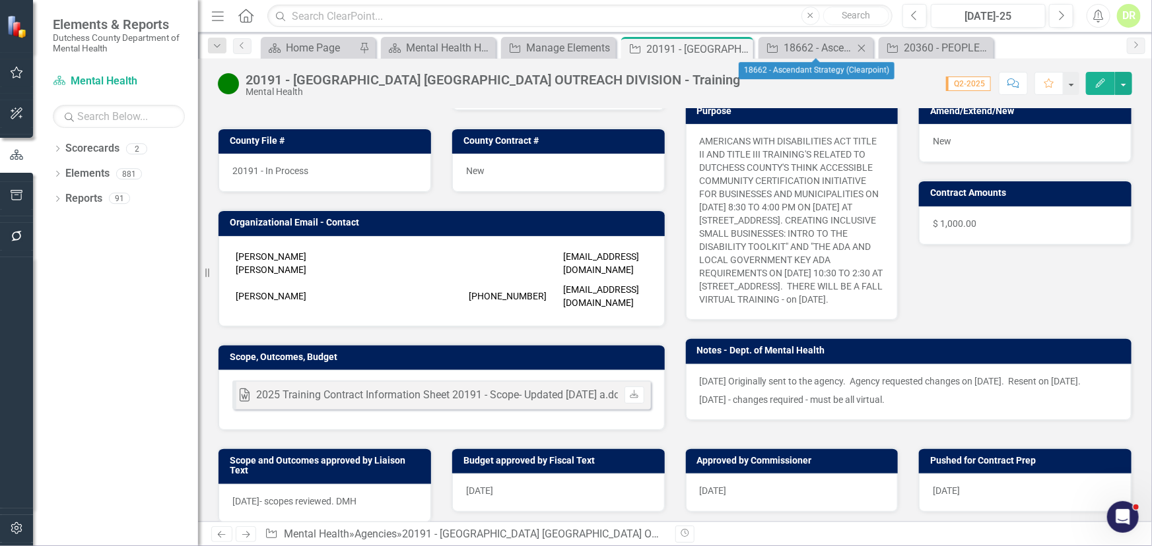
click at [862, 47] on icon at bounding box center [861, 47] width 7 height 7
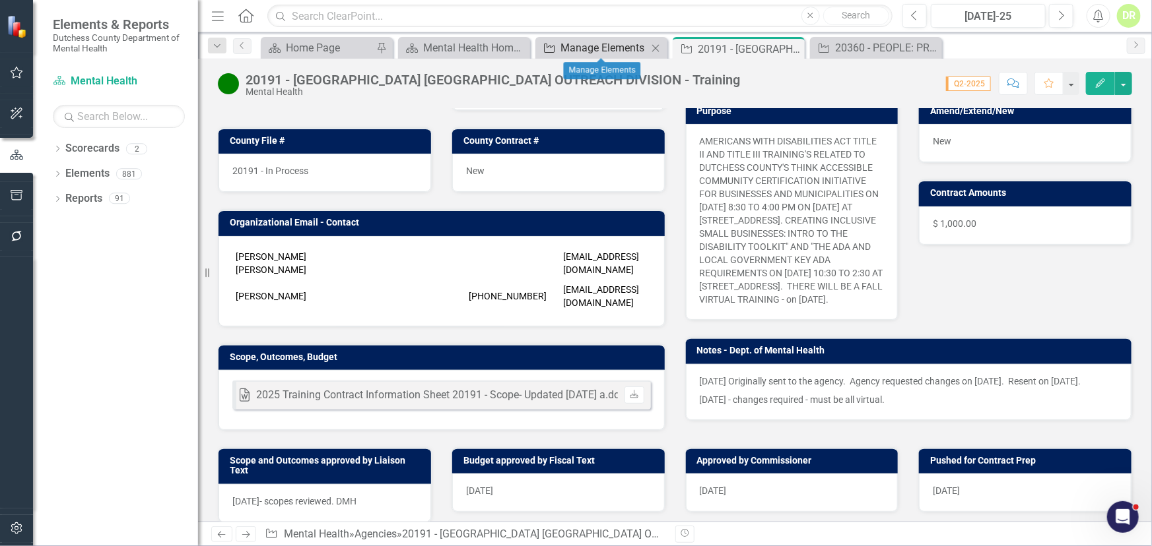
click at [594, 46] on div "Manage Elements" at bounding box center [603, 48] width 87 height 16
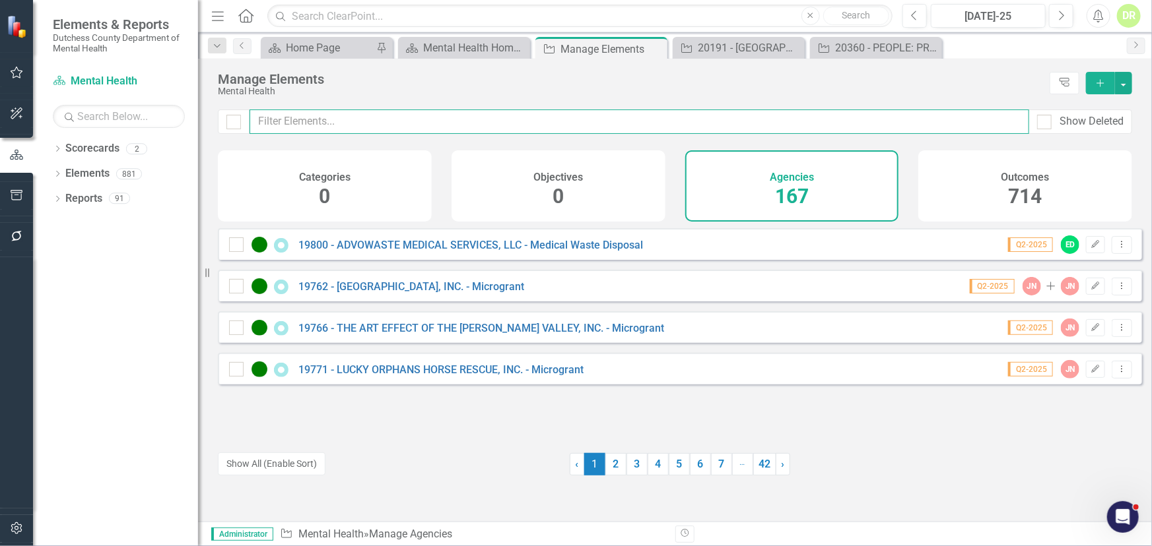
click at [294, 124] on input "text" at bounding box center [638, 122] width 779 height 24
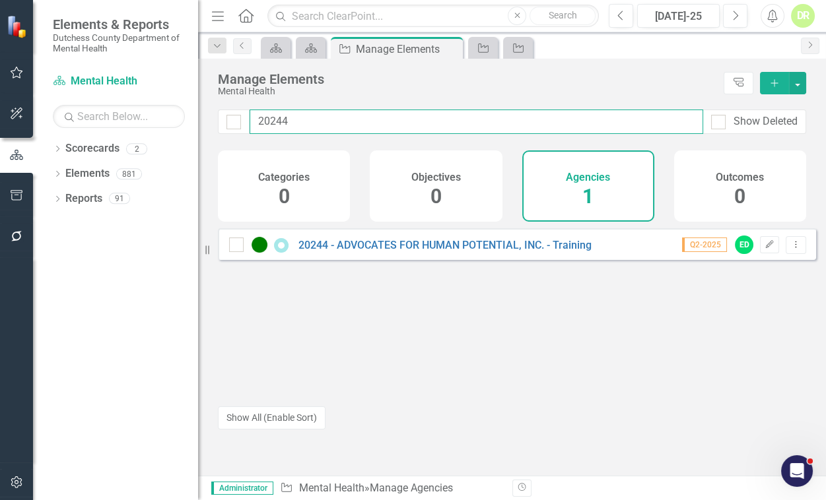
type input "20244"
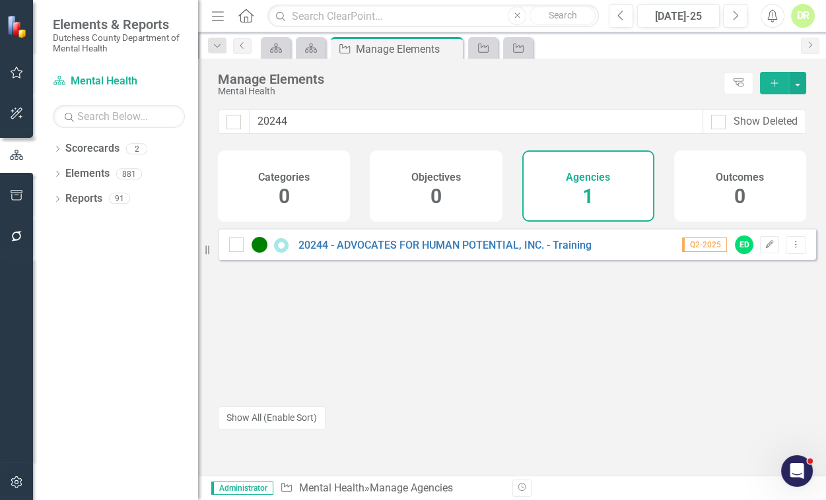
click at [392, 245] on div "20244 - ADVOCATES FOR HUMAN POTENTIAL, INC. - Training" at bounding box center [412, 245] width 366 height 16
click at [382, 251] on link "20244 - ADVOCATES FOR HUMAN POTENTIAL, INC. - Training" at bounding box center [444, 245] width 293 height 13
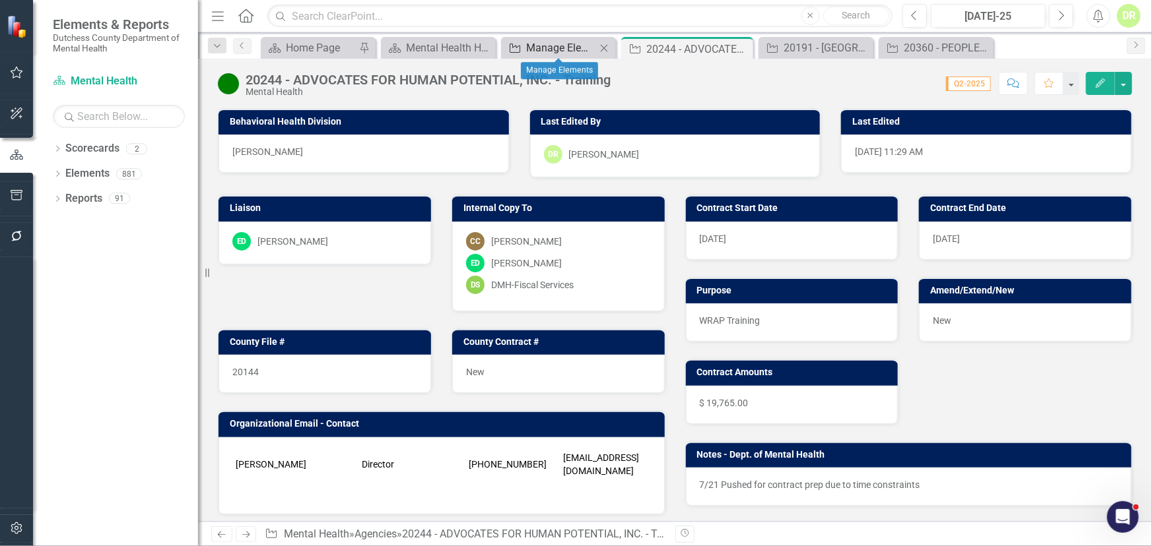
click at [528, 46] on div "Manage Elements" at bounding box center [561, 48] width 70 height 16
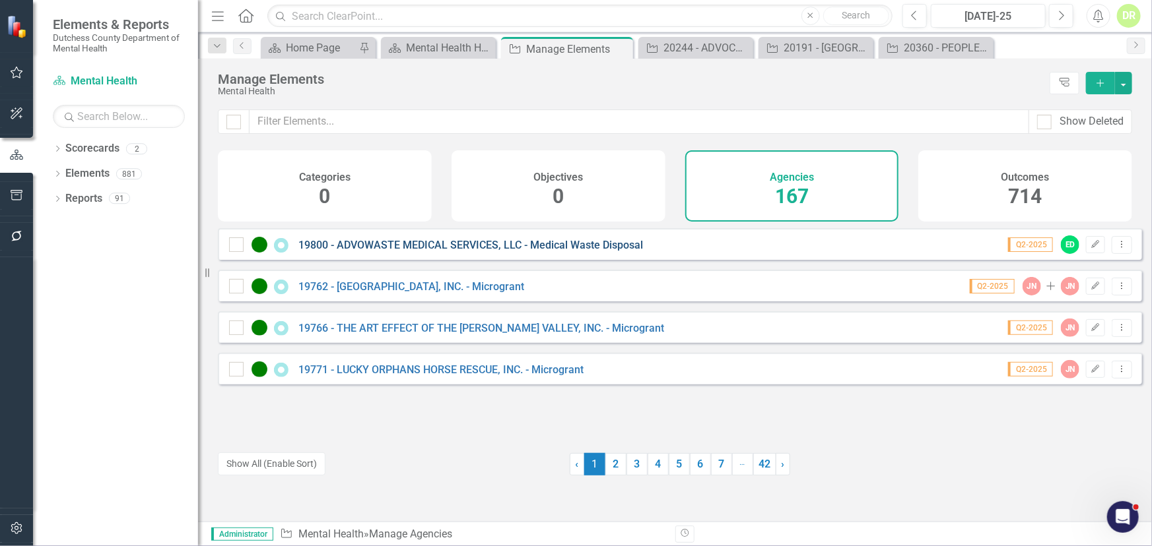
click at [397, 251] on link "19800 - ADVOWASTE MEDICAL SERVICES, LLC - Medical Waste Disposal" at bounding box center [470, 245] width 344 height 13
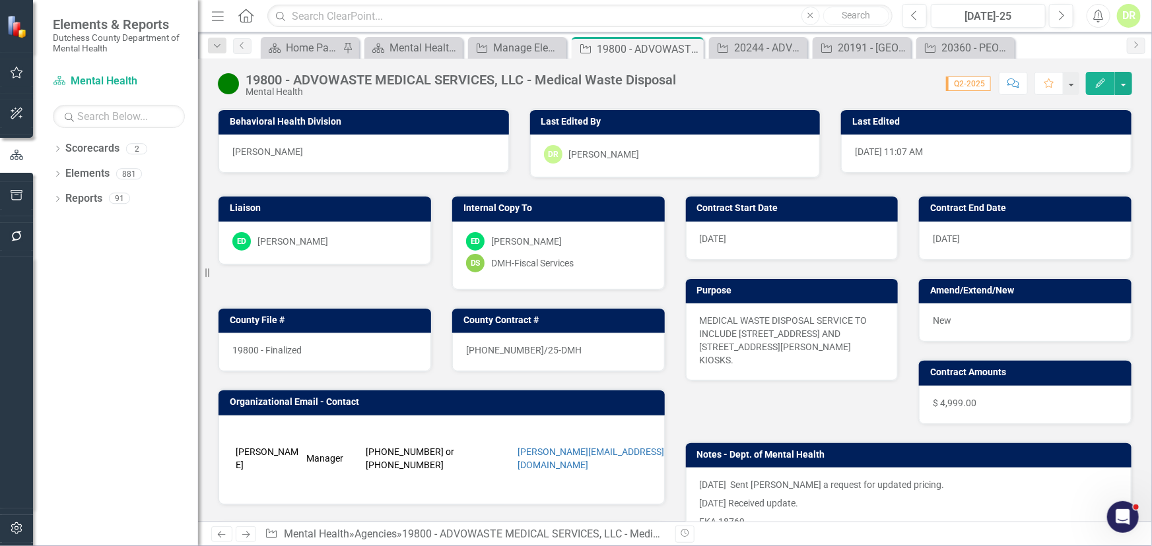
scroll to position [360, 0]
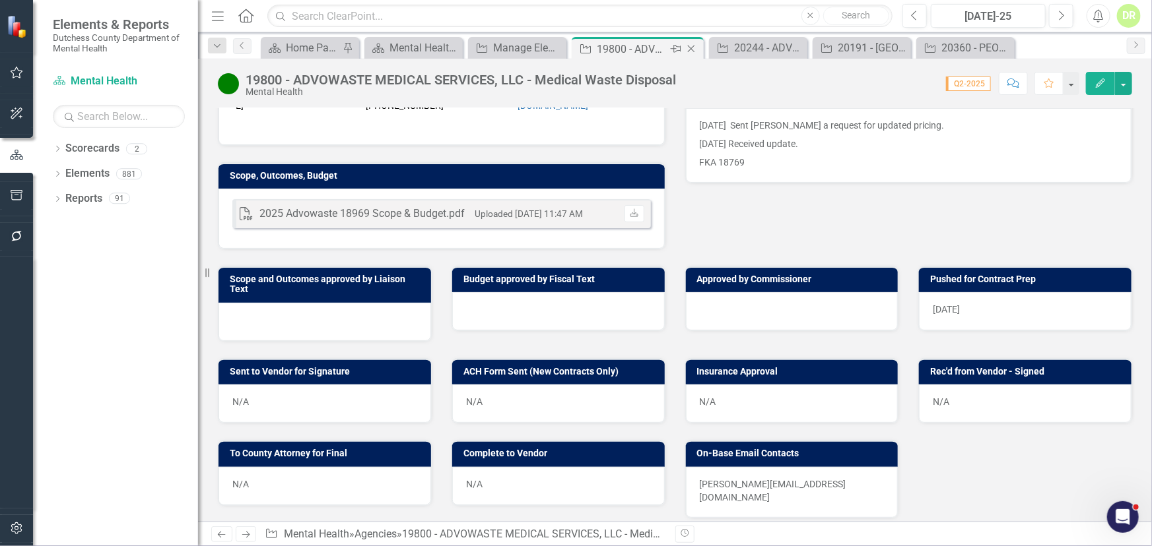
click at [690, 48] on icon at bounding box center [691, 49] width 7 height 7
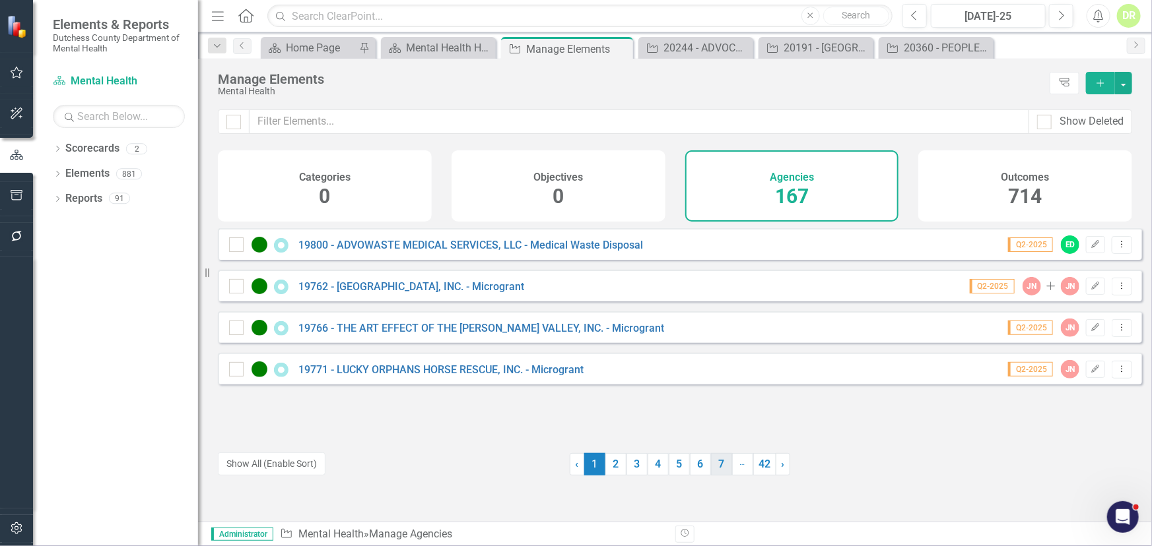
click at [713, 465] on link "7" at bounding box center [721, 464] width 21 height 22
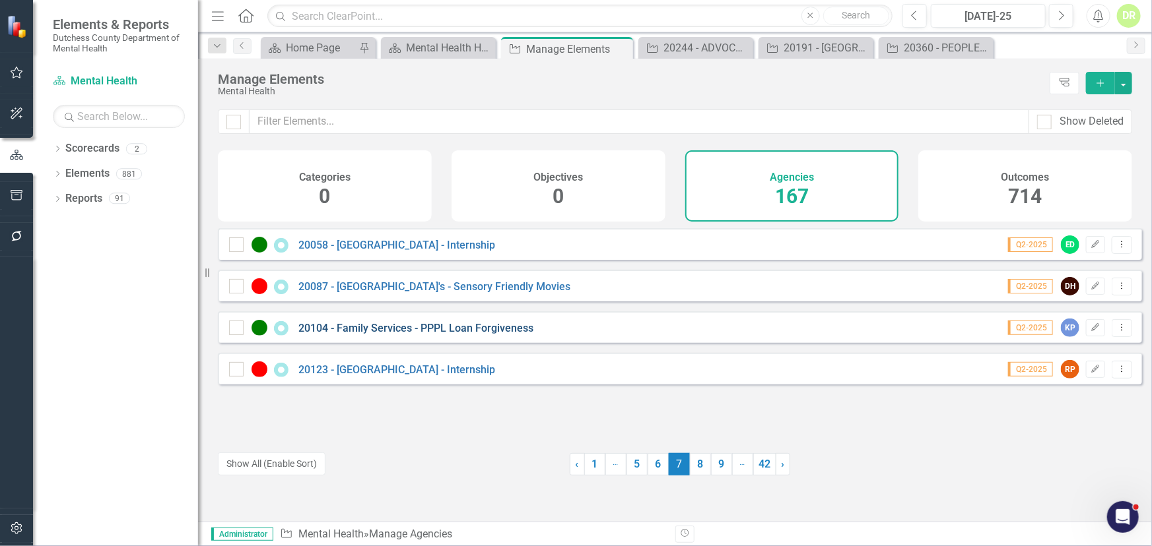
click at [430, 335] on link "20104 - Family Services - PPPL Loan Forgiveness" at bounding box center [415, 328] width 235 height 13
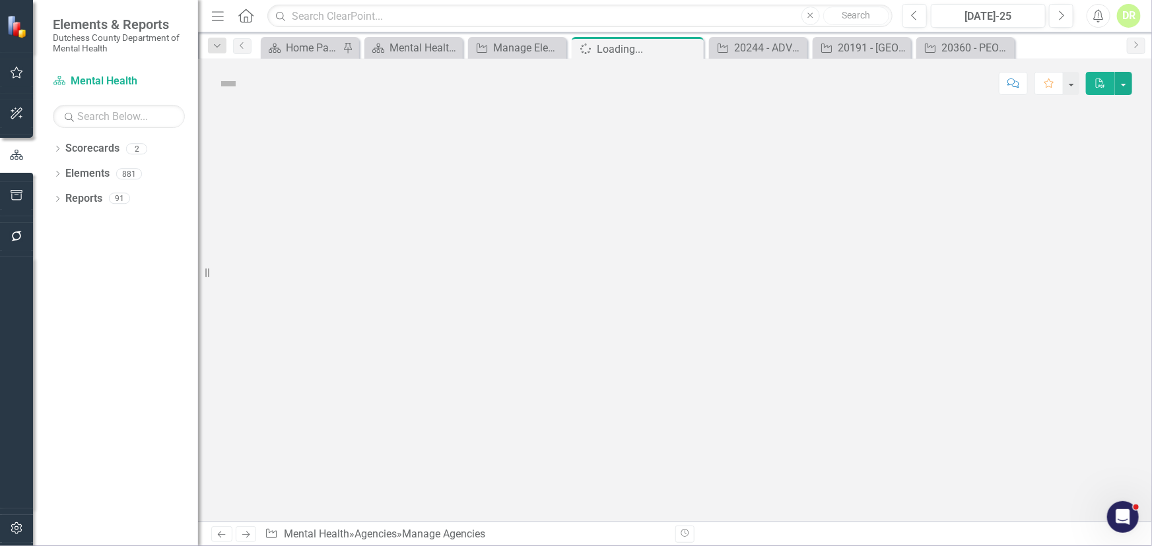
click at [430, 337] on div at bounding box center [675, 315] width 954 height 414
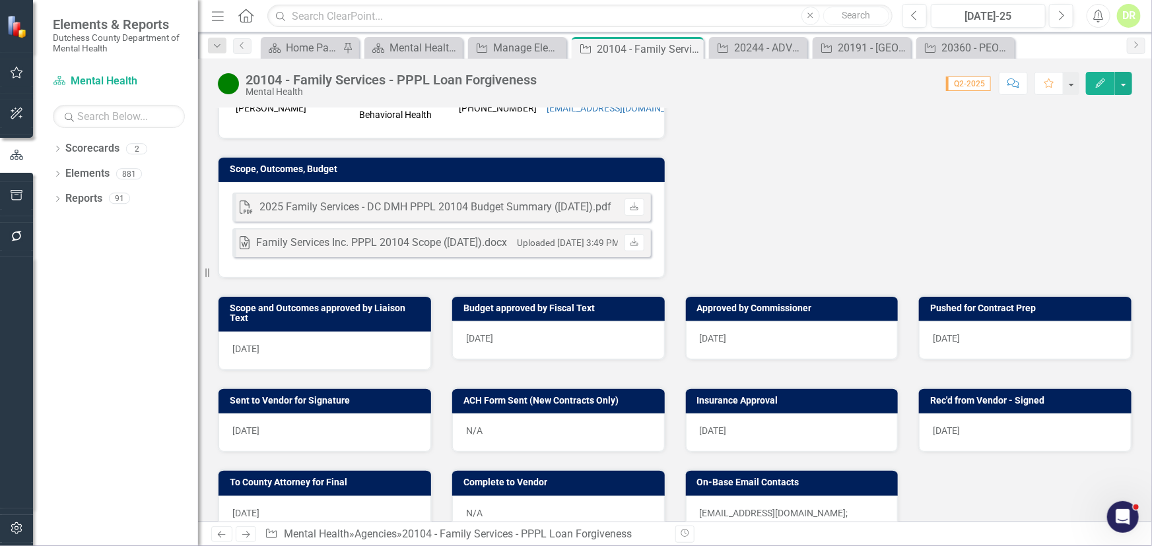
scroll to position [179, 0]
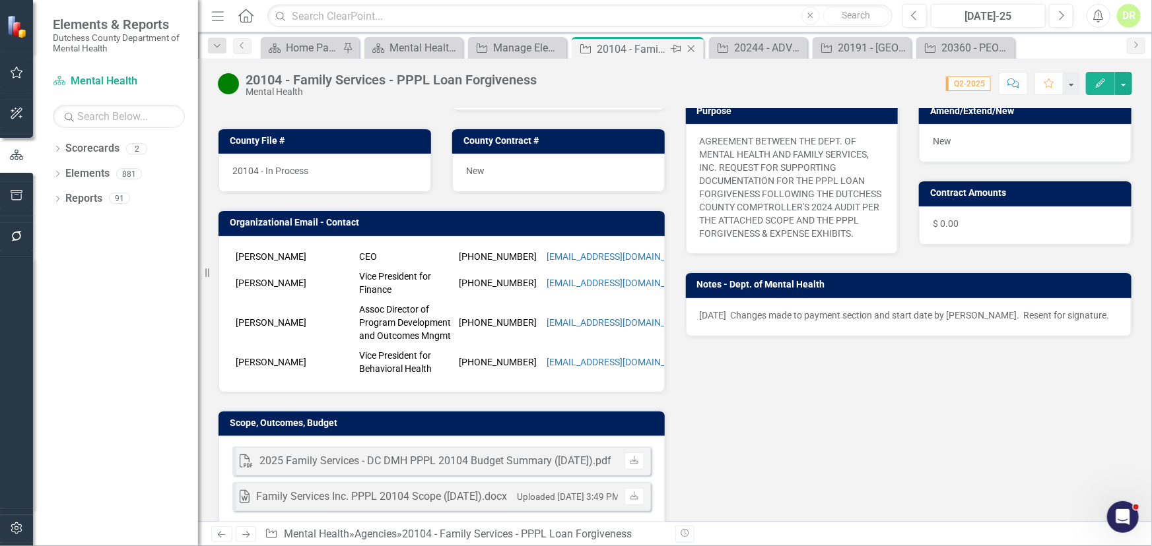
click at [692, 46] on icon "Close" at bounding box center [690, 49] width 13 height 11
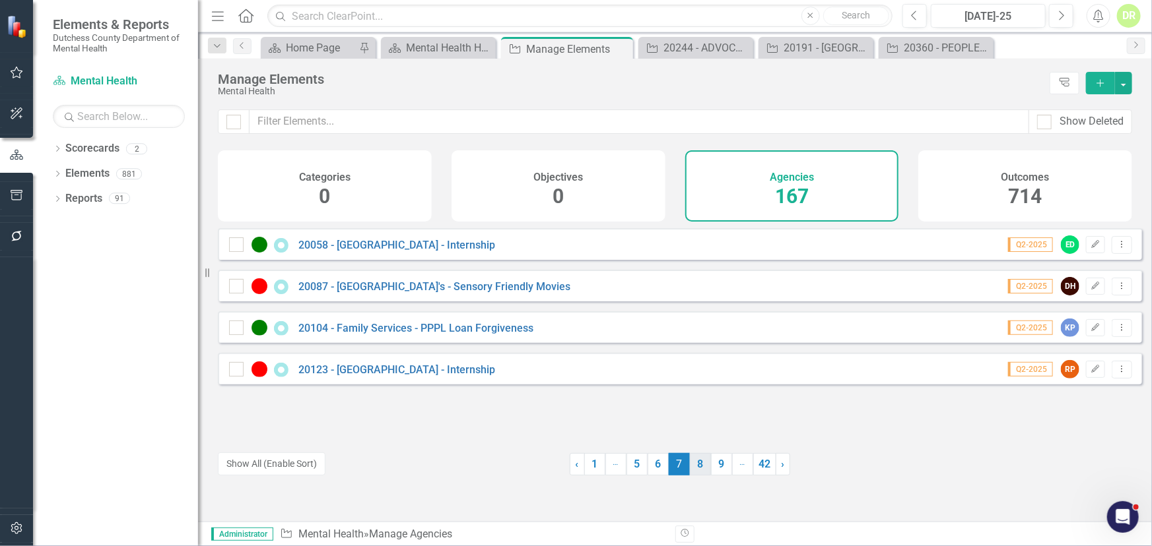
click at [692, 462] on link "8" at bounding box center [700, 464] width 21 height 22
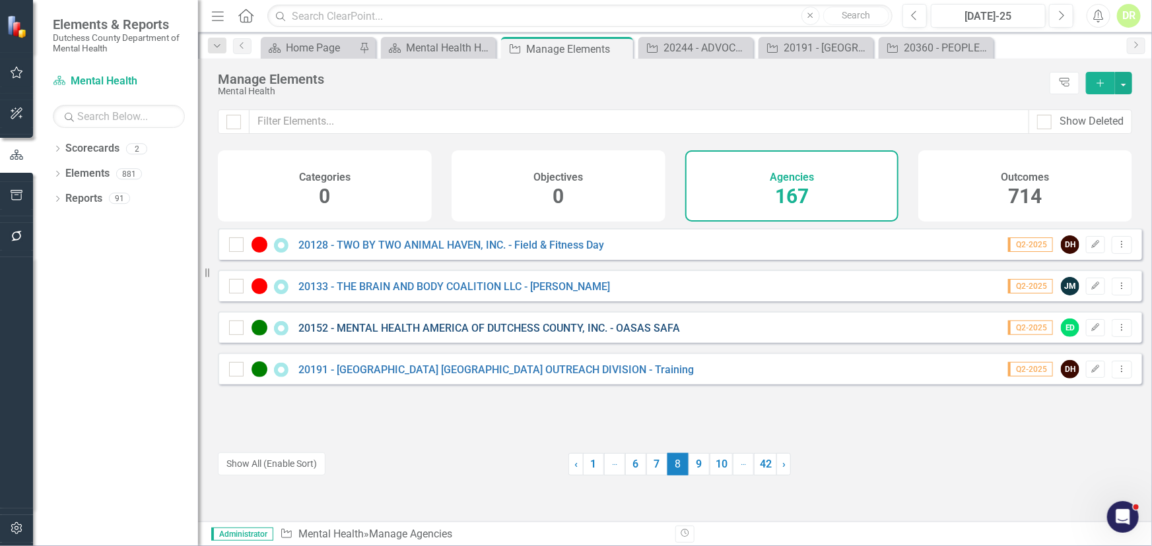
click at [576, 334] on link "20152 - MENTAL HEALTH AMERICA OF DUTCHESS COUNTY, INC. - OASAS SAFA" at bounding box center [488, 328] width 381 height 13
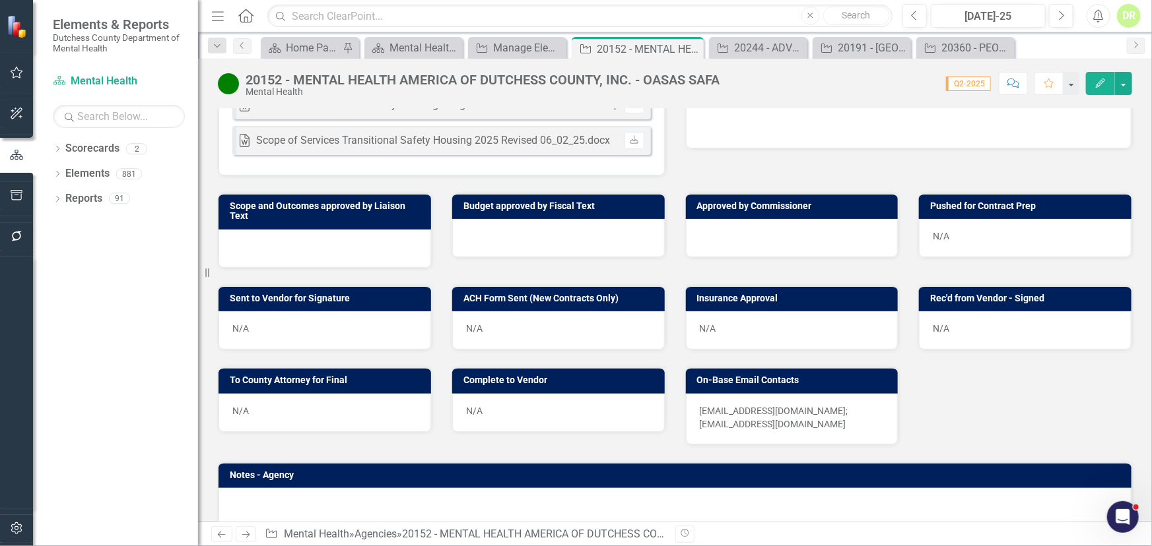
scroll to position [540, 0]
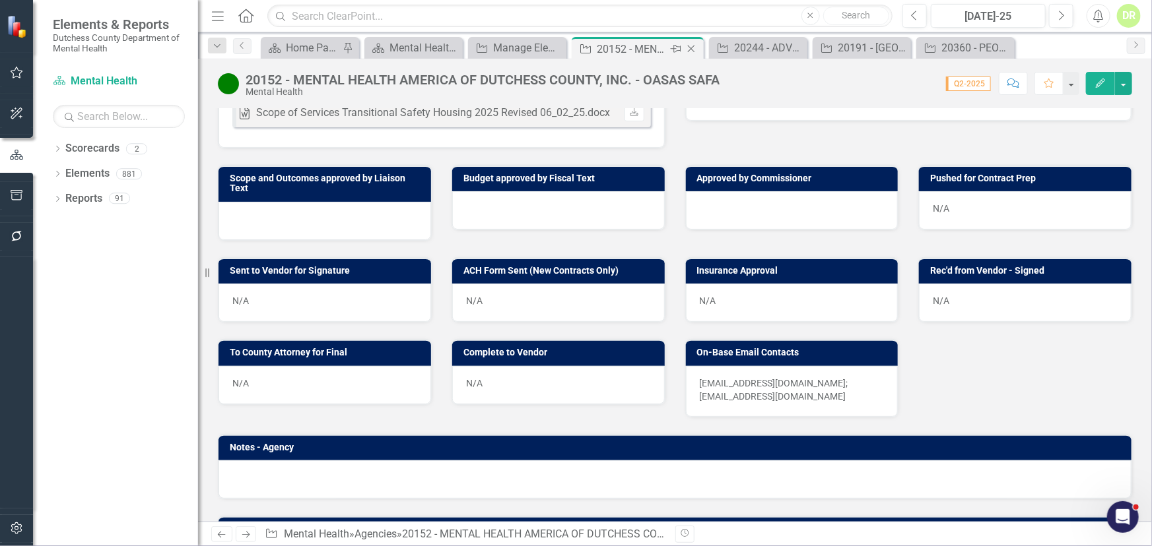
click at [690, 48] on icon at bounding box center [691, 49] width 7 height 7
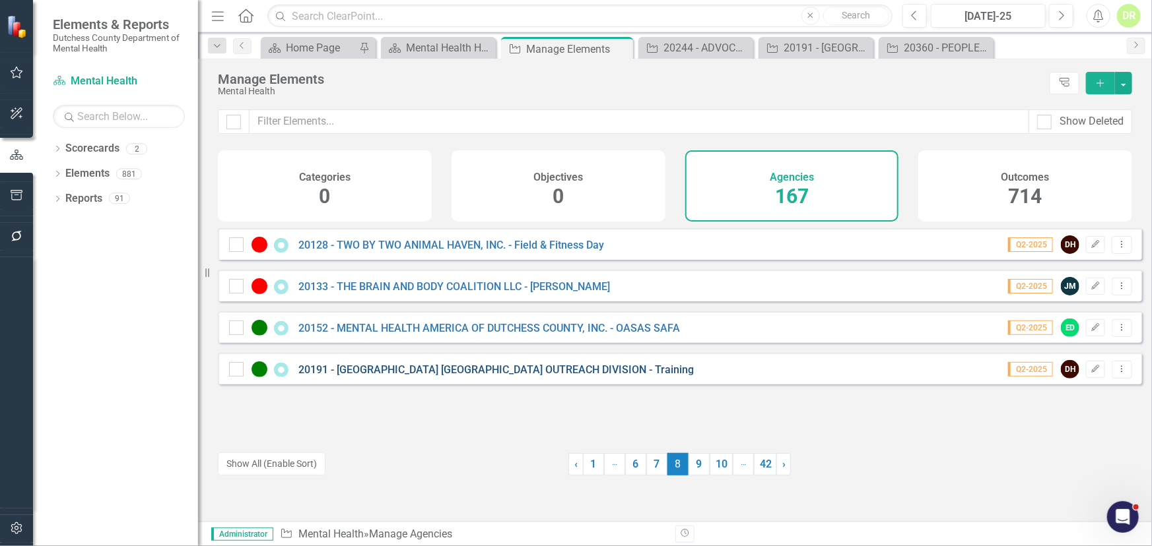
click at [525, 376] on link "20191 - [GEOGRAPHIC_DATA] [GEOGRAPHIC_DATA] OUTREACH DIVISION - Training" at bounding box center [495, 370] width 395 height 13
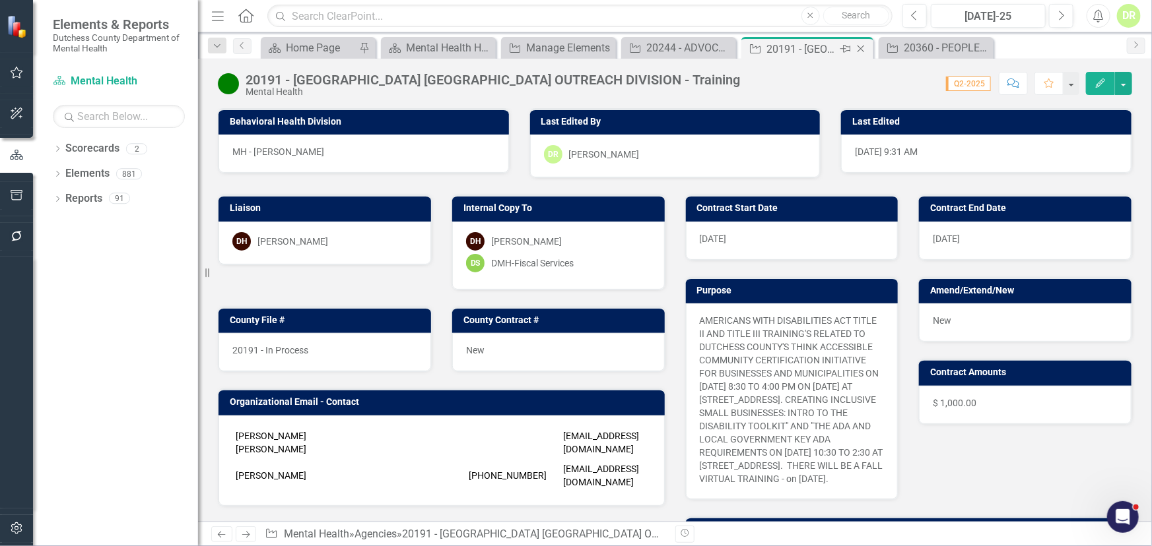
click at [859, 44] on icon "Close" at bounding box center [860, 49] width 13 height 11
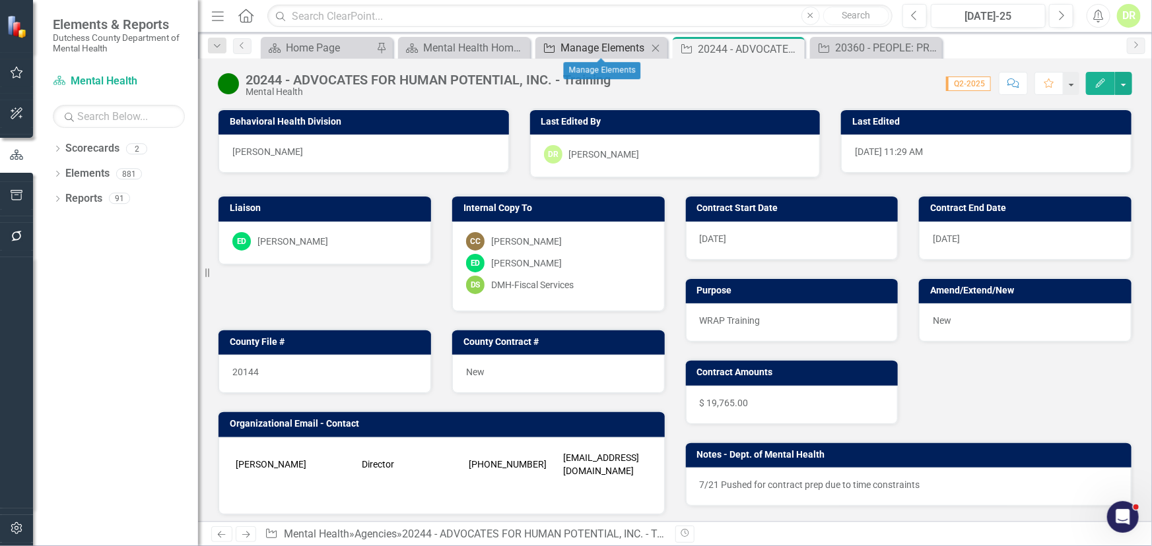
click at [577, 44] on div "Manage Elements" at bounding box center [603, 48] width 87 height 16
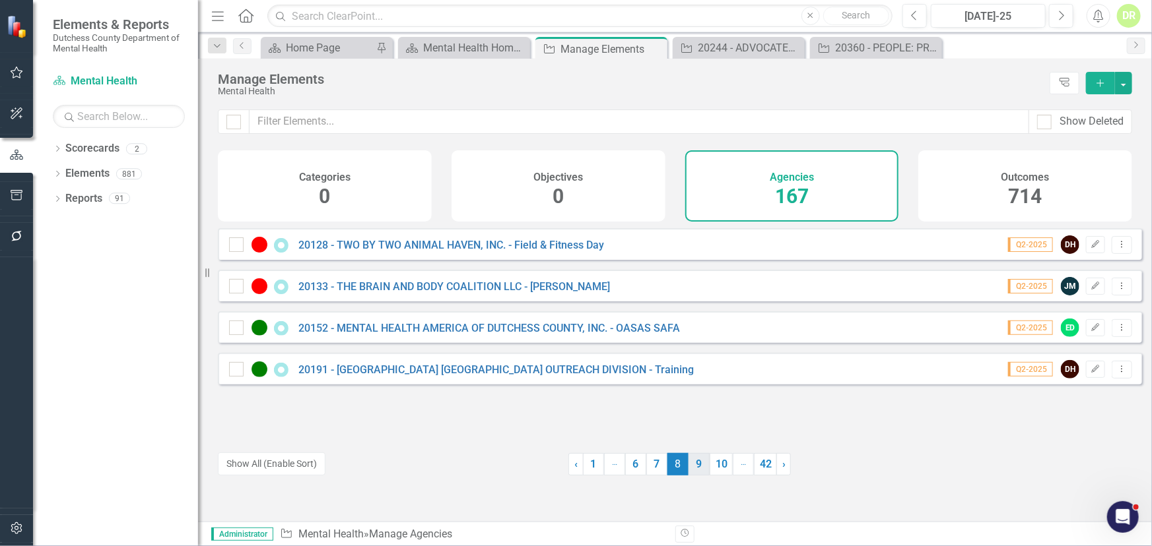
click at [696, 468] on link "9" at bounding box center [698, 464] width 21 height 22
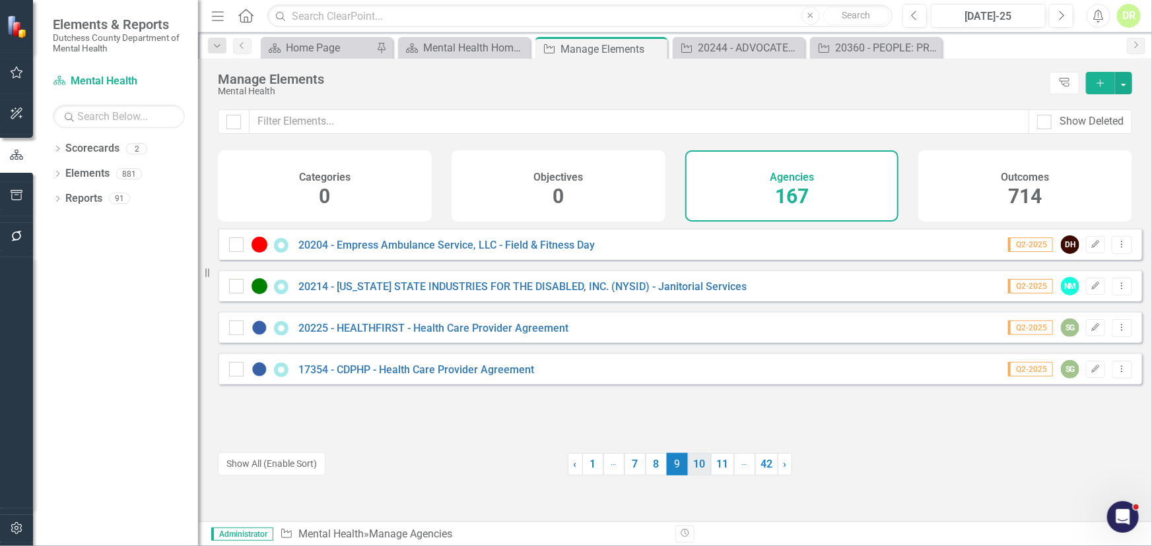
click at [698, 467] on link "10" at bounding box center [699, 464] width 23 height 22
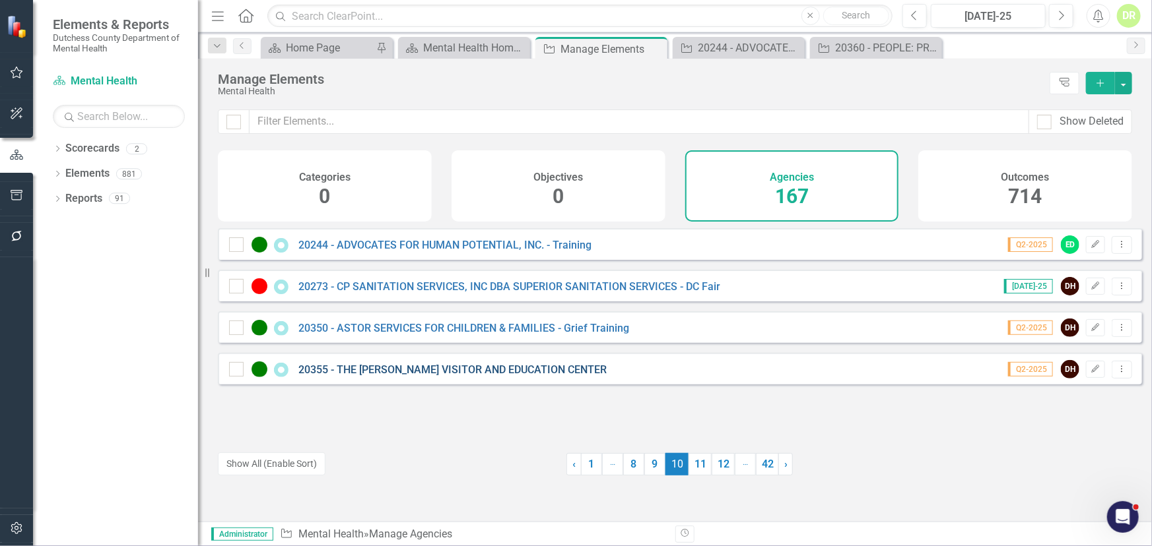
click at [527, 376] on link "20355 - THE [PERSON_NAME] VISITOR AND EDUCATION CENTER" at bounding box center [452, 370] width 308 height 13
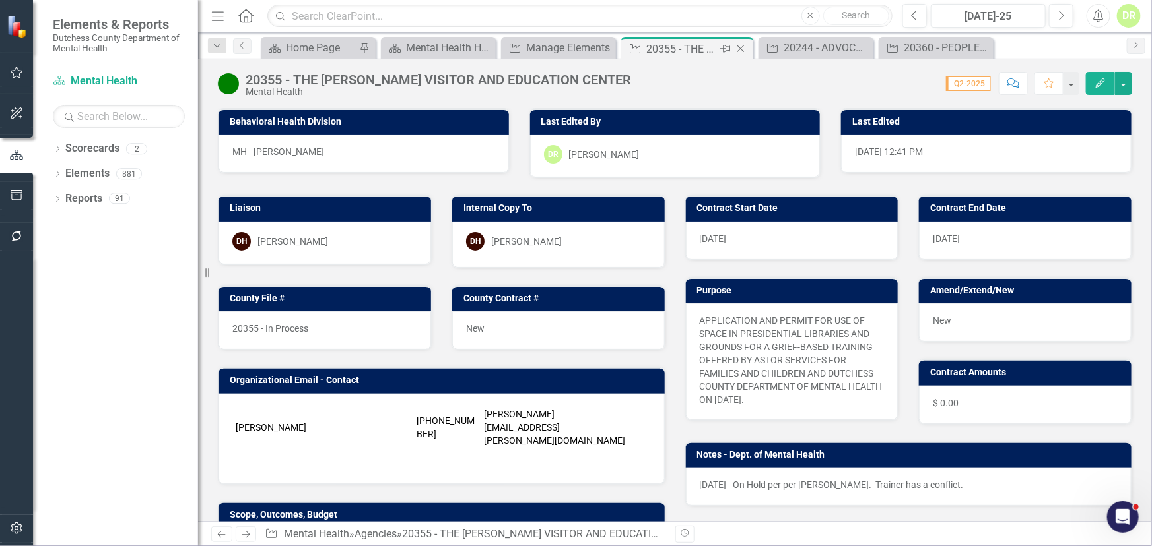
click at [739, 49] on icon "Close" at bounding box center [740, 49] width 13 height 11
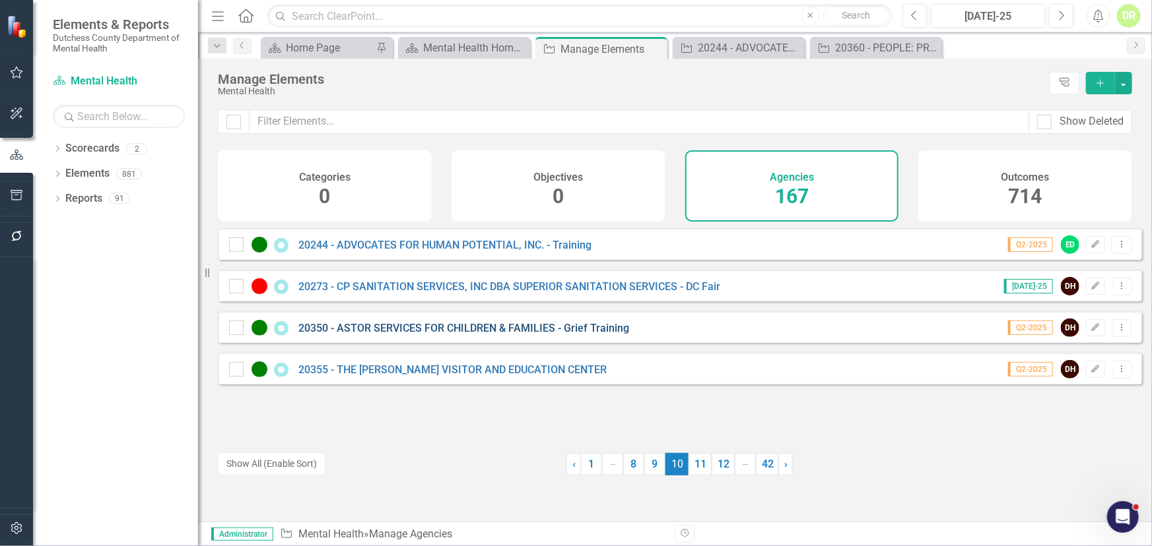
click at [529, 335] on link "20350 - ASTOR SERVICES FOR CHILDREN & FAMILIES - Grief Training" at bounding box center [463, 328] width 331 height 13
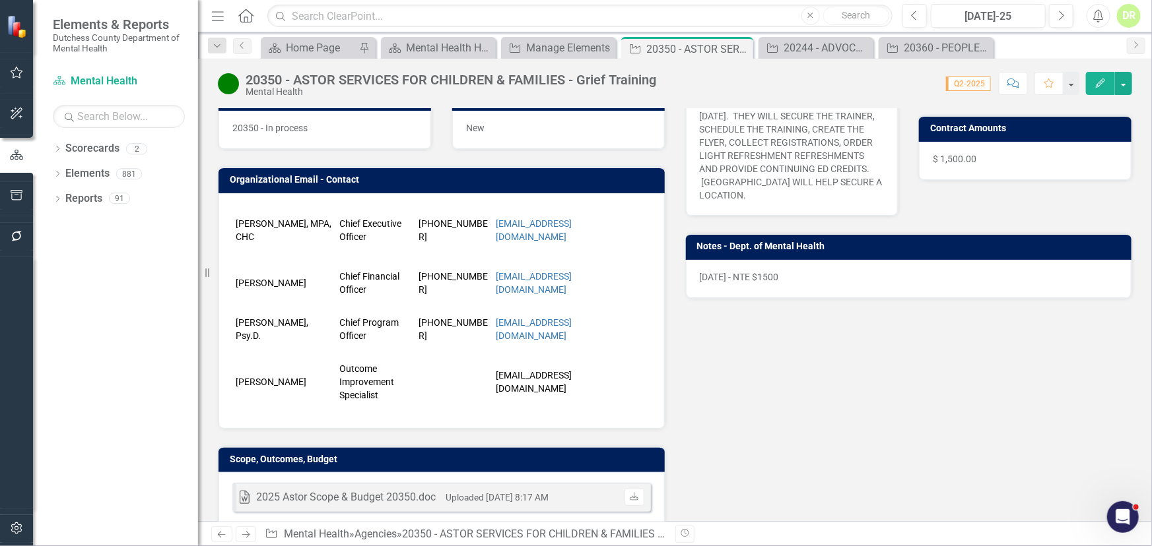
scroll to position [59, 0]
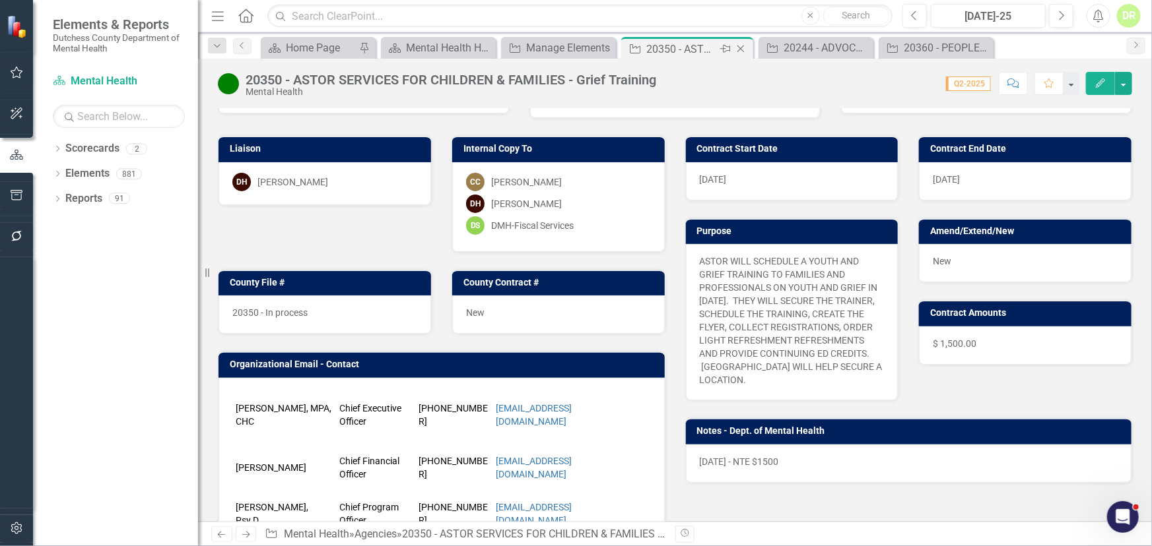
click at [736, 46] on icon "Close" at bounding box center [740, 49] width 13 height 11
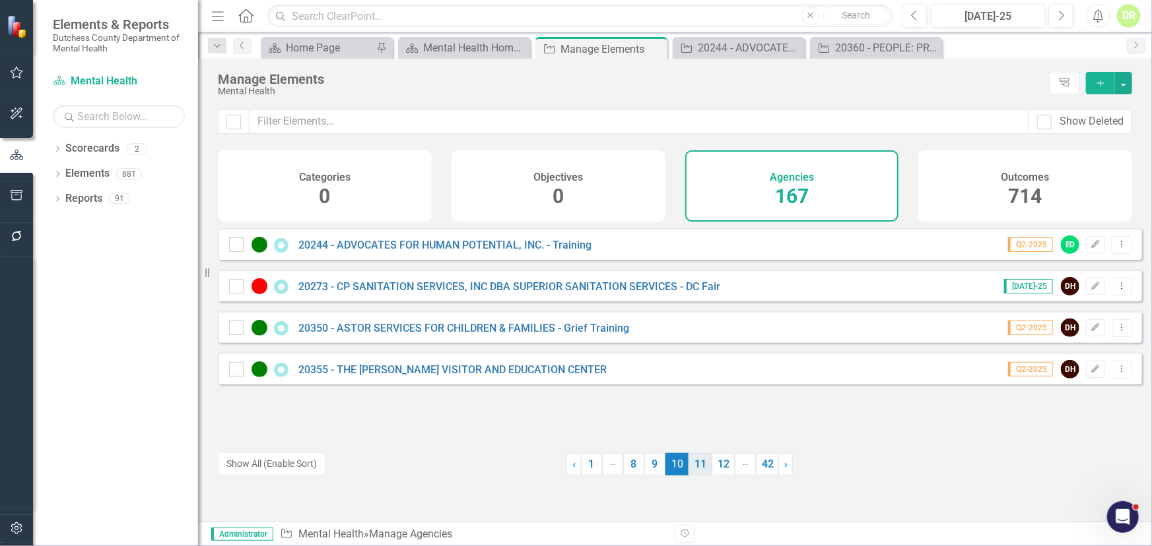
click at [699, 465] on link "11" at bounding box center [699, 464] width 23 height 22
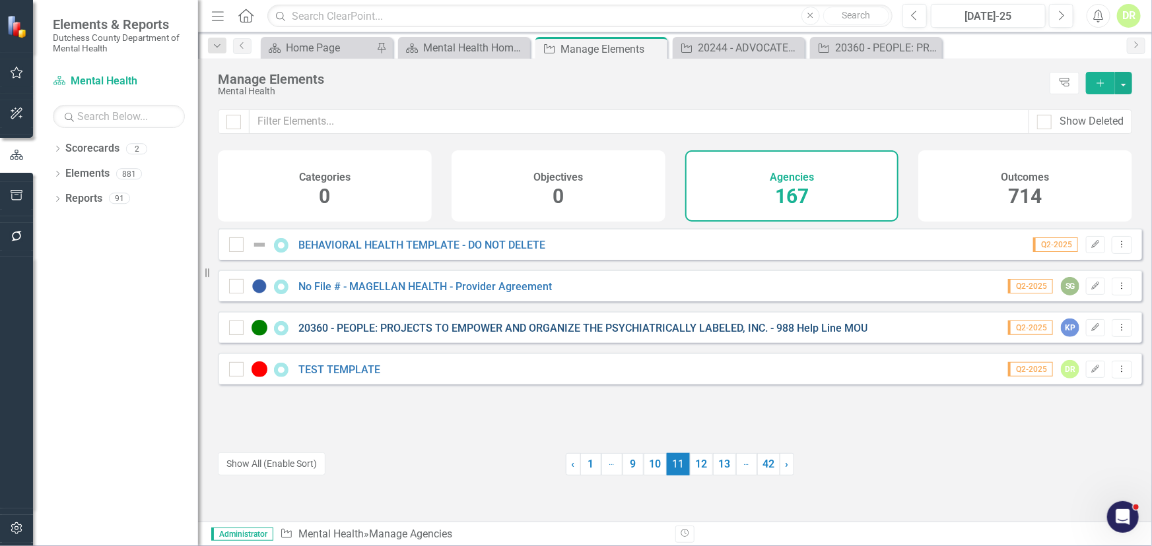
click at [483, 333] on link "20360 - PEOPLE: PROJECTS TO EMPOWER AND ORGANIZE THE PSYCHIATRICALLY LABELED, I…" at bounding box center [582, 328] width 569 height 13
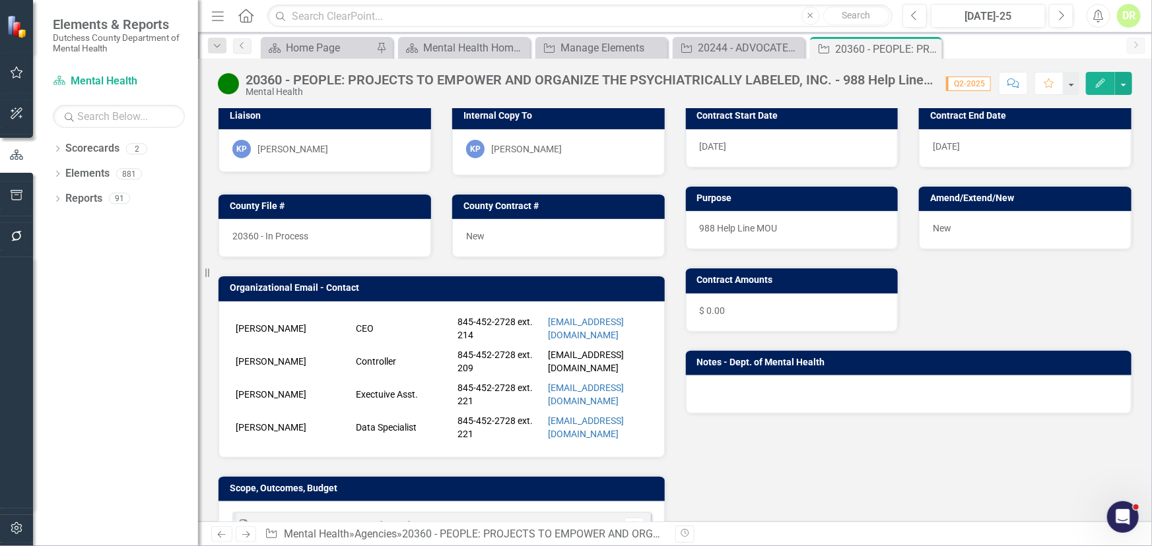
scroll to position [360, 0]
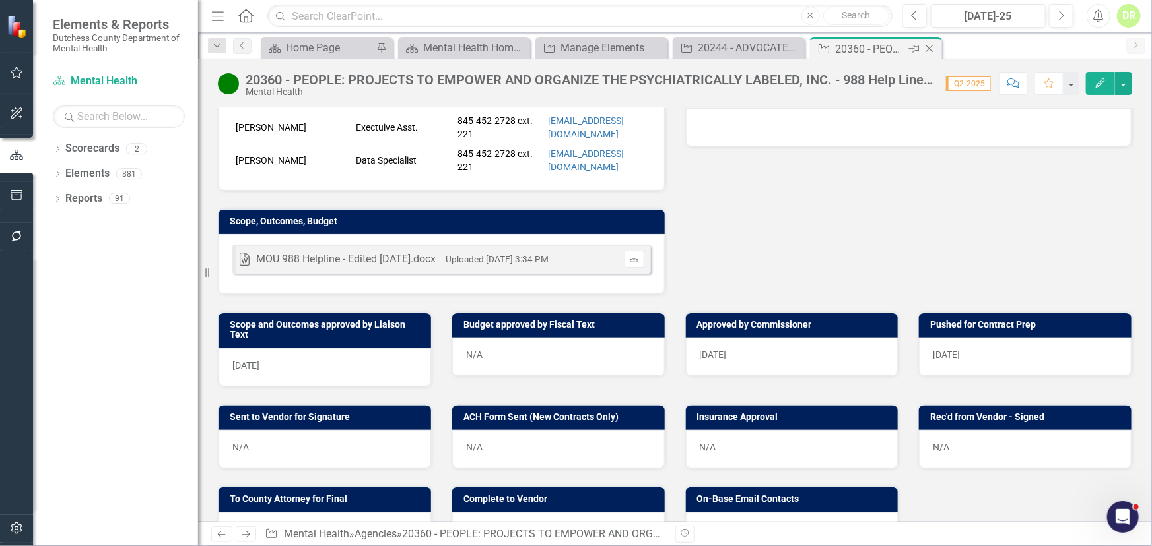
click at [932, 46] on icon "Close" at bounding box center [929, 49] width 13 height 11
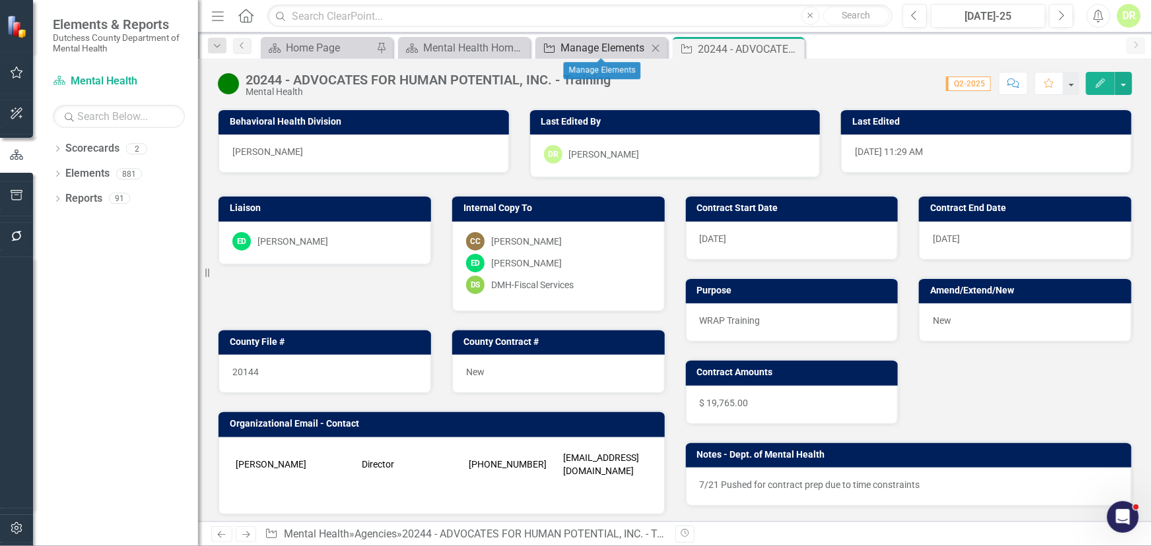
click at [575, 43] on div "Manage Elements" at bounding box center [603, 48] width 87 height 16
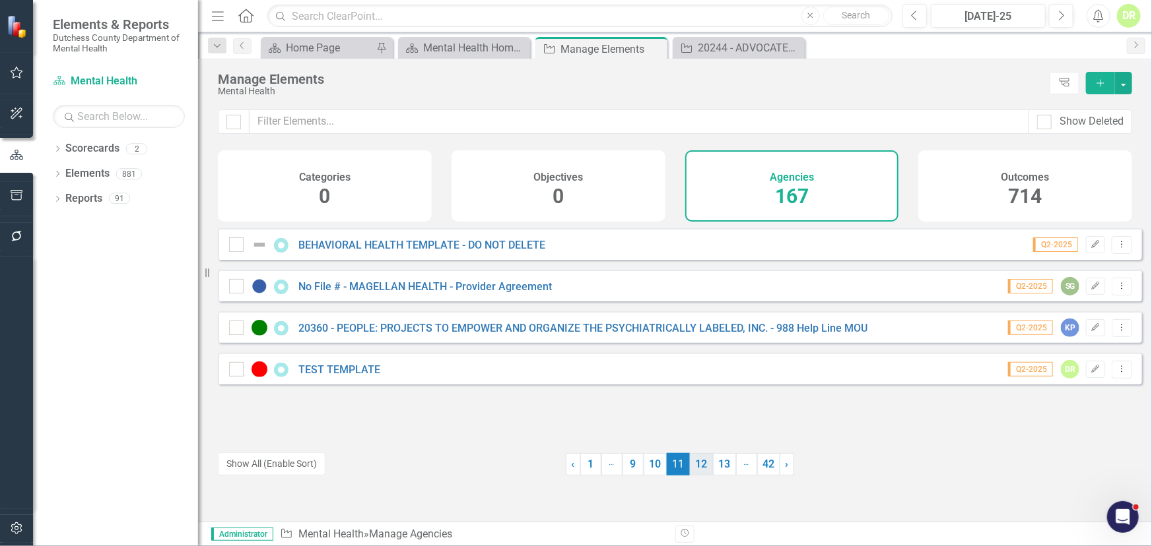
click at [690, 465] on link "12" at bounding box center [701, 464] width 23 height 22
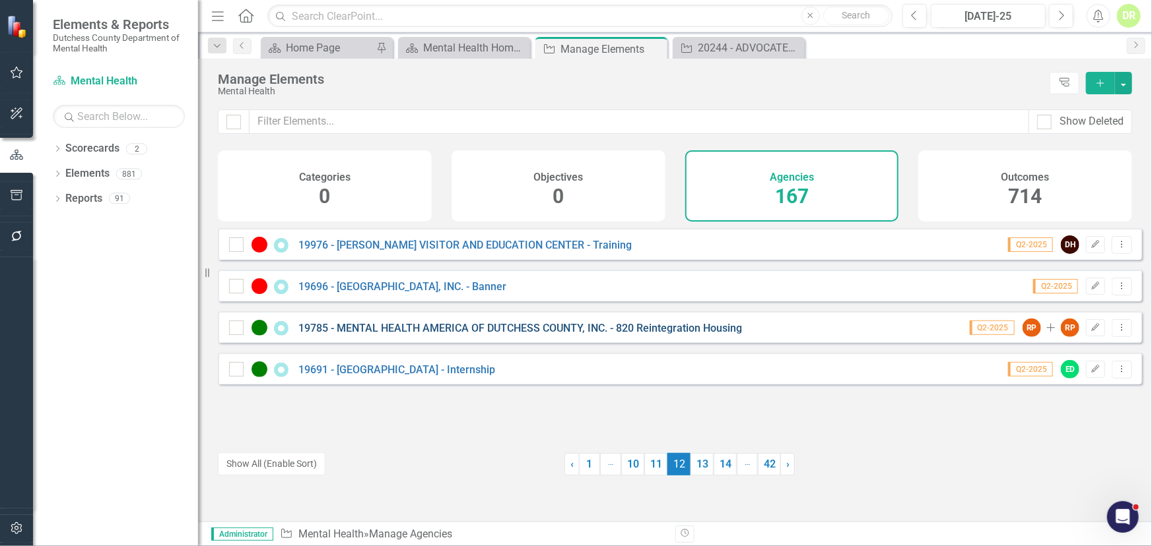
click at [418, 335] on link "19785 - MENTAL HEALTH AMERICA OF DUTCHESS COUNTY, INC. - 820 Reintegration Hous…" at bounding box center [519, 328] width 443 height 13
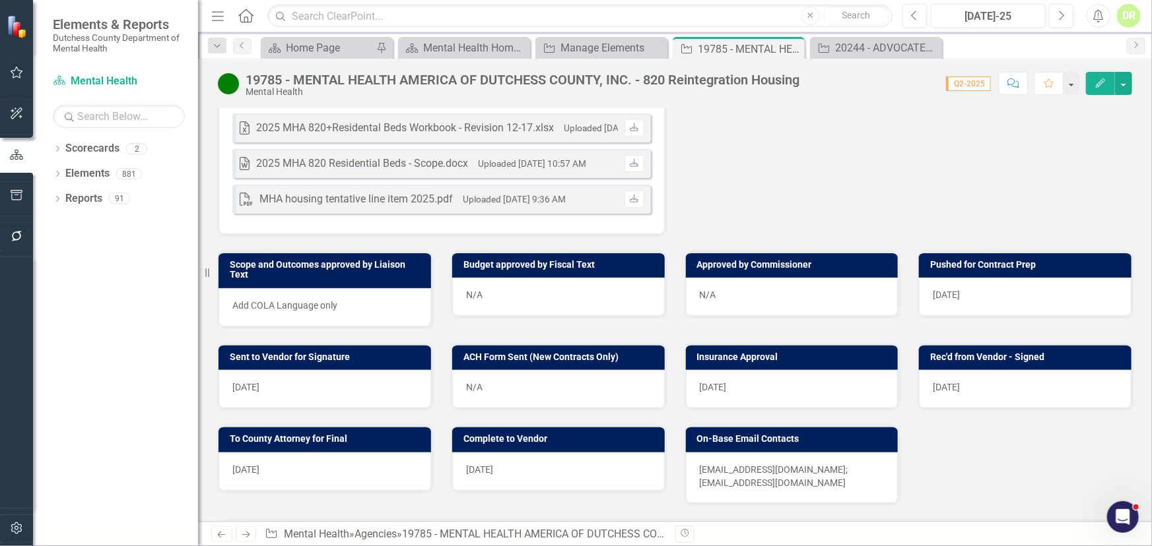
scroll to position [540, 0]
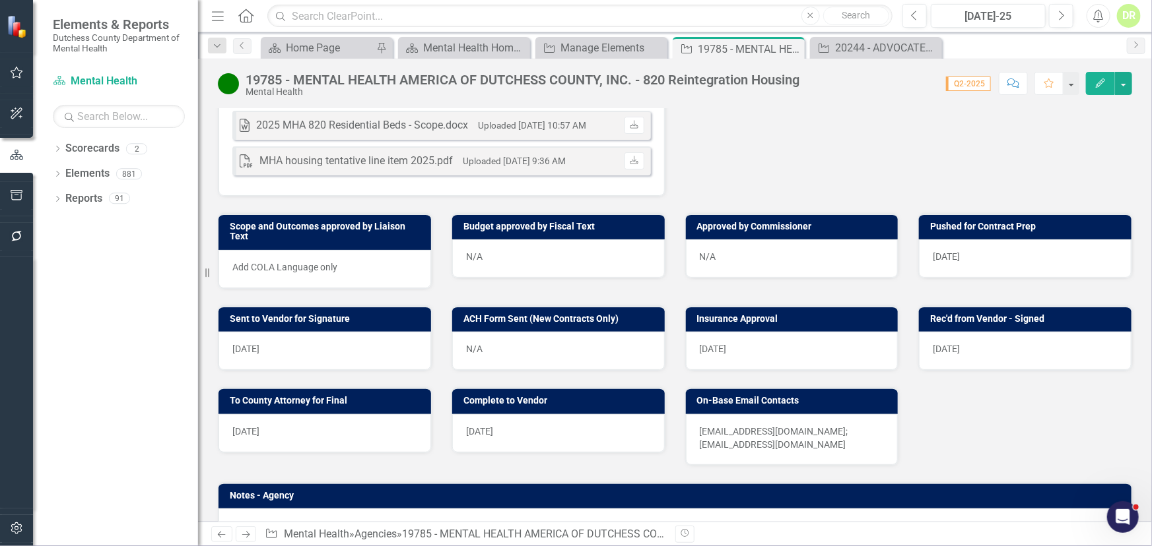
click at [333, 253] on div "Add COLA Language only" at bounding box center [324, 269] width 212 height 38
click at [334, 262] on span "Add COLA Language only" at bounding box center [284, 267] width 105 height 11
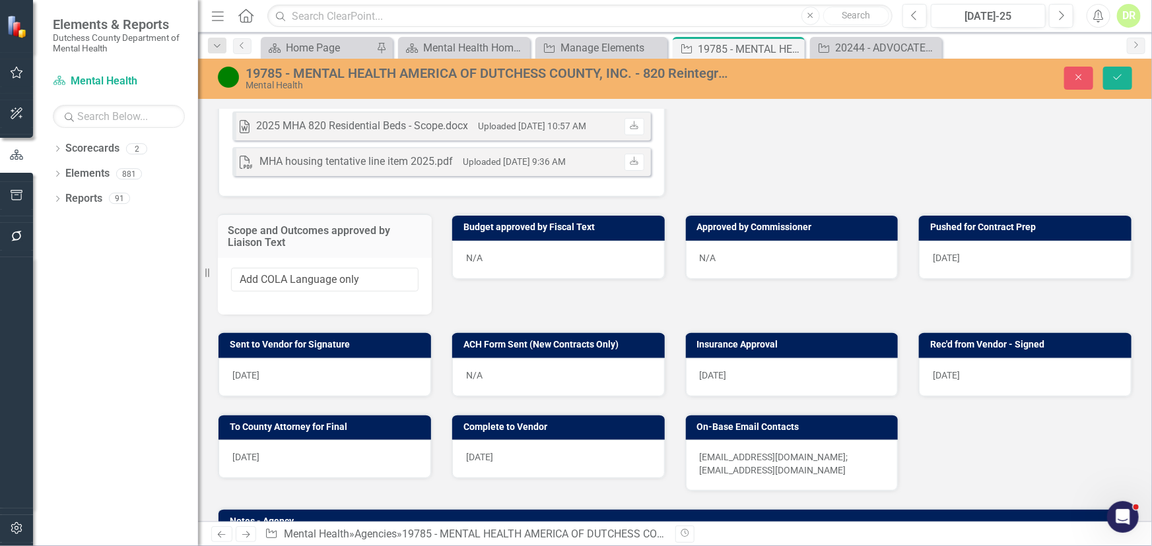
click at [477, 315] on div "ACH Form Sent (New Contracts Only) N/A" at bounding box center [558, 356] width 234 height 82
click at [467, 272] on div "Scope and Outcomes approved by Liaison Text Add COLA Language only Budget appro…" at bounding box center [675, 255] width 934 height 117
drag, startPoint x: 379, startPoint y: 261, endPoint x: 73, endPoint y: 271, distance: 307.0
click at [73, 271] on div "Elements & Reports Dutchess County Department of Mental Health Scorecard Mental…" at bounding box center [576, 273] width 1152 height 546
click at [967, 241] on div "[DATE]" at bounding box center [1025, 260] width 212 height 38
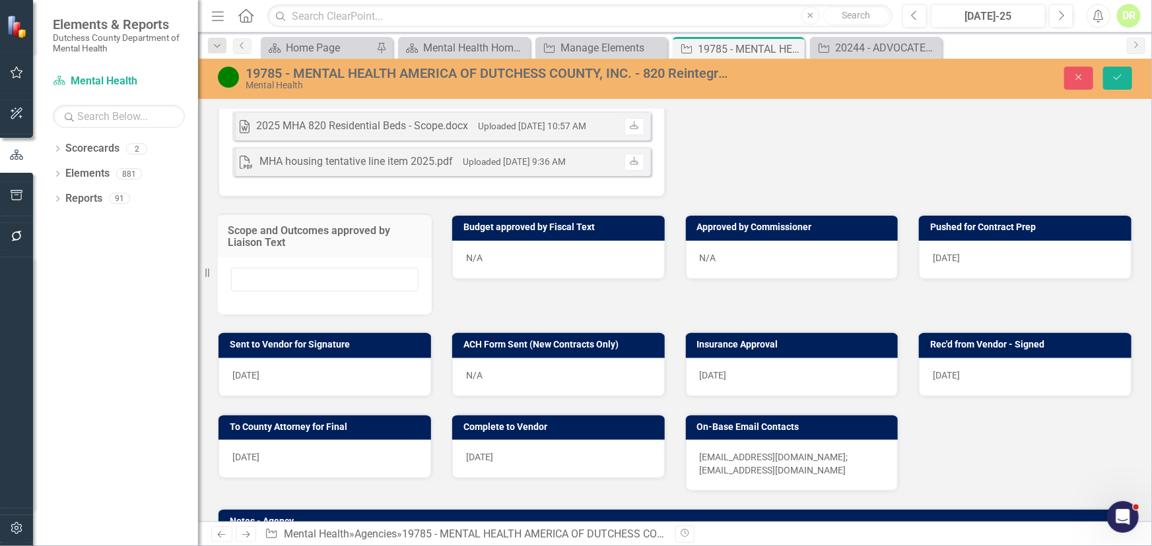
click at [967, 241] on div "[DATE]" at bounding box center [1025, 260] width 212 height 38
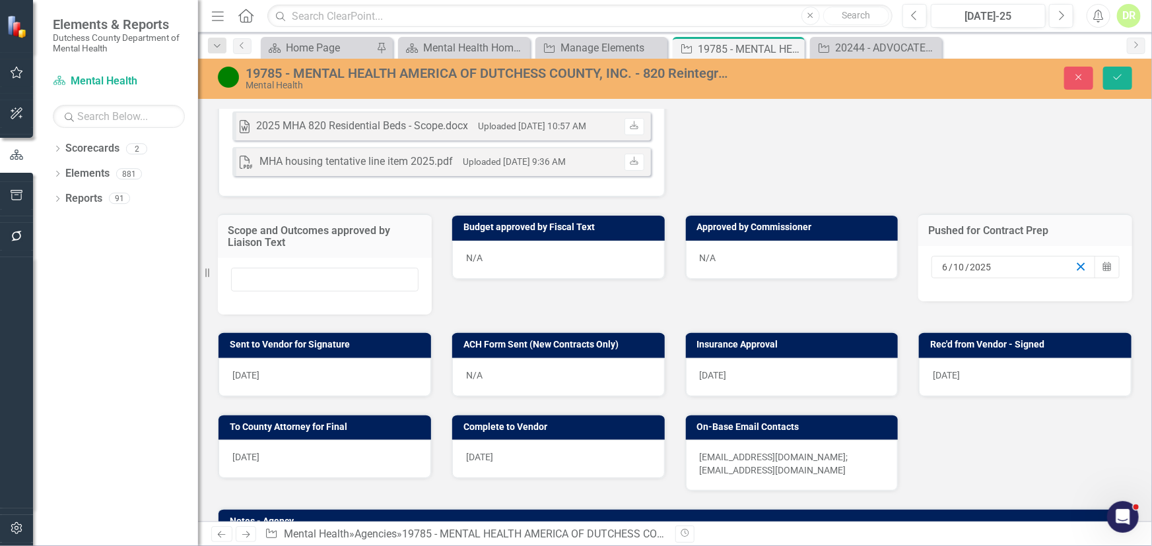
drag, startPoint x: 1068, startPoint y: 244, endPoint x: 669, endPoint y: 363, distance: 416.5
click at [1077, 263] on line "button" at bounding box center [1080, 266] width 7 height 7
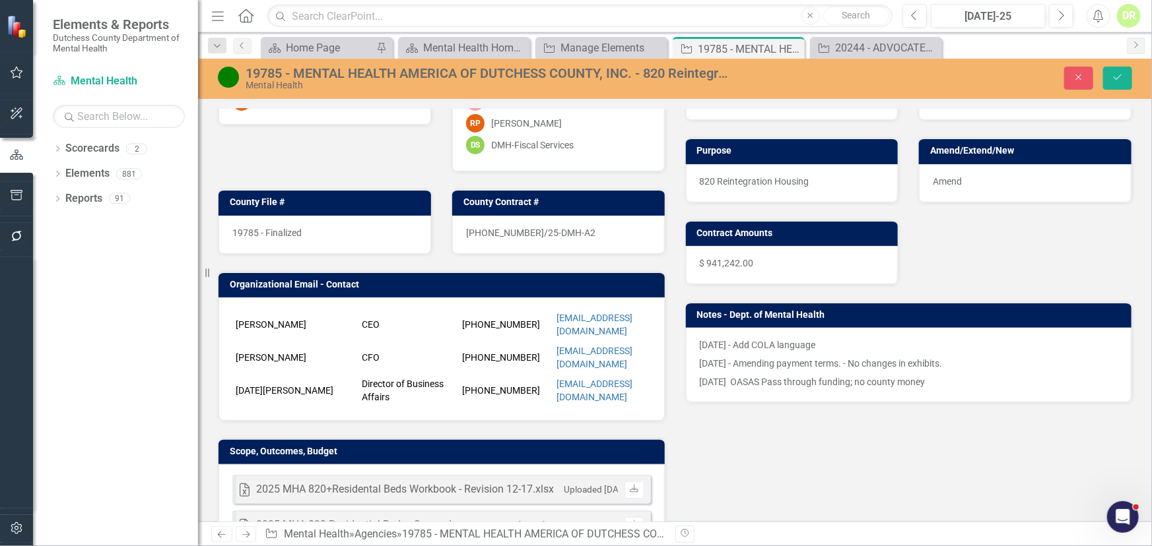
scroll to position [0, 0]
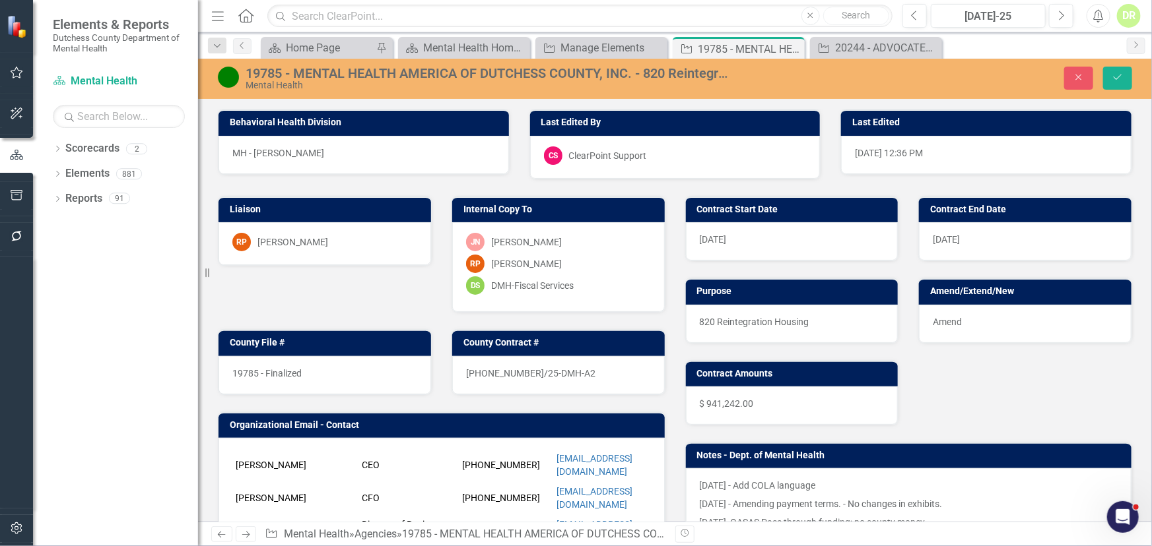
click at [796, 234] on div "[DATE]" at bounding box center [792, 241] width 212 height 38
click at [792, 237] on div "[DATE]" at bounding box center [792, 241] width 212 height 38
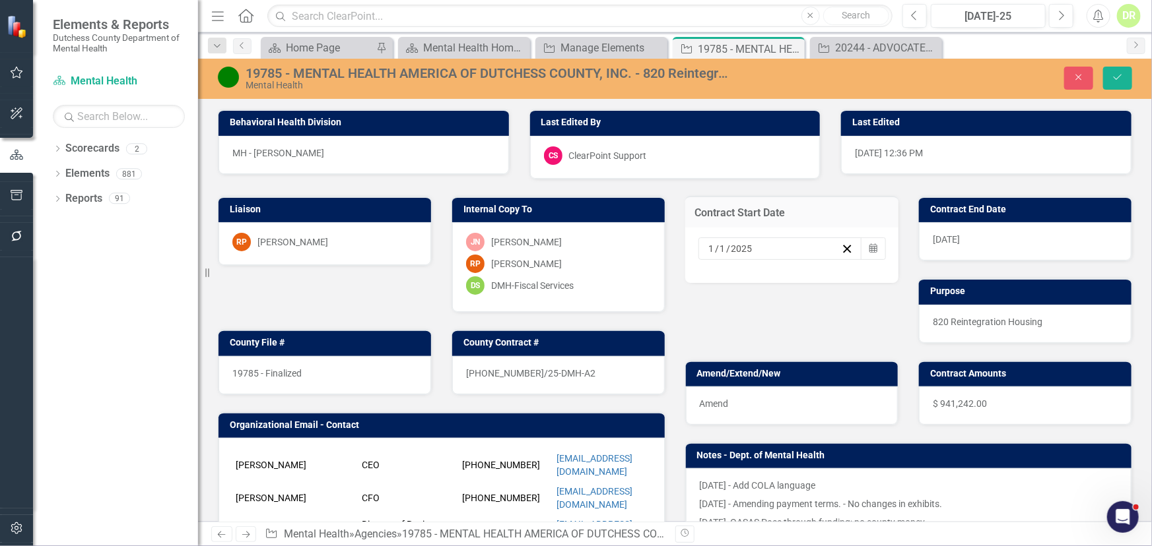
click at [757, 249] on div "[DATE]" at bounding box center [774, 248] width 135 height 13
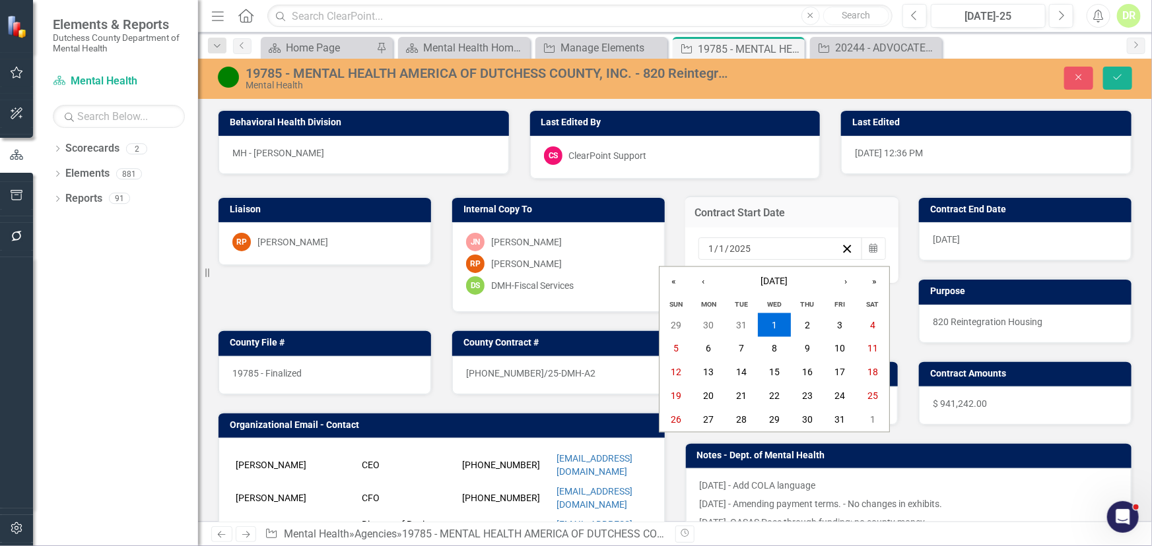
click at [743, 248] on input "2025" at bounding box center [740, 248] width 22 height 13
click at [746, 249] on input "2025" at bounding box center [740, 248] width 22 height 13
type input "2026"
click at [975, 238] on div "[DATE]" at bounding box center [1025, 241] width 212 height 38
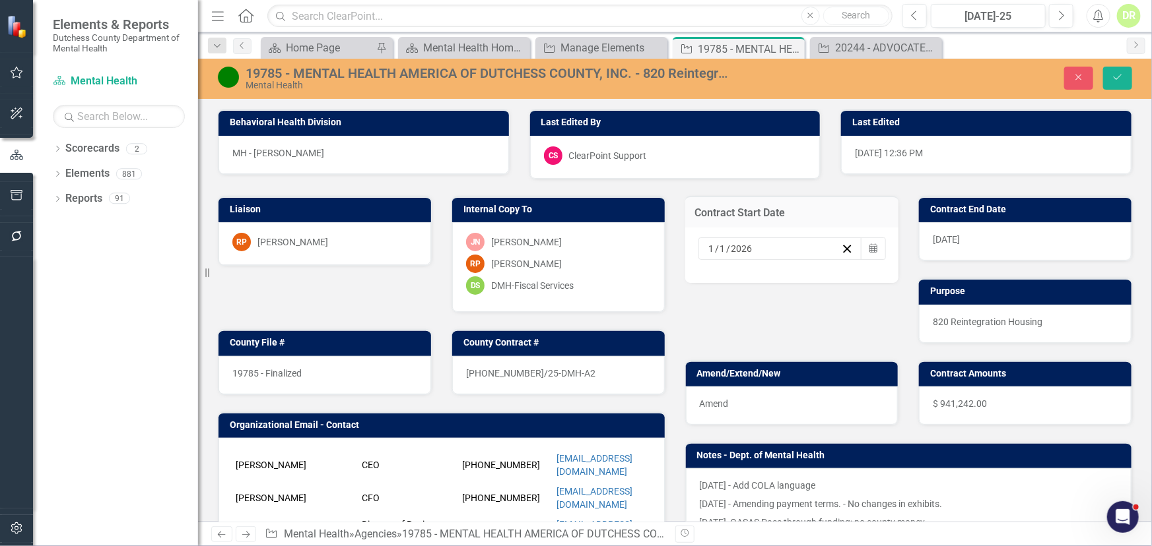
click at [975, 238] on div "[DATE]" at bounding box center [1025, 241] width 212 height 38
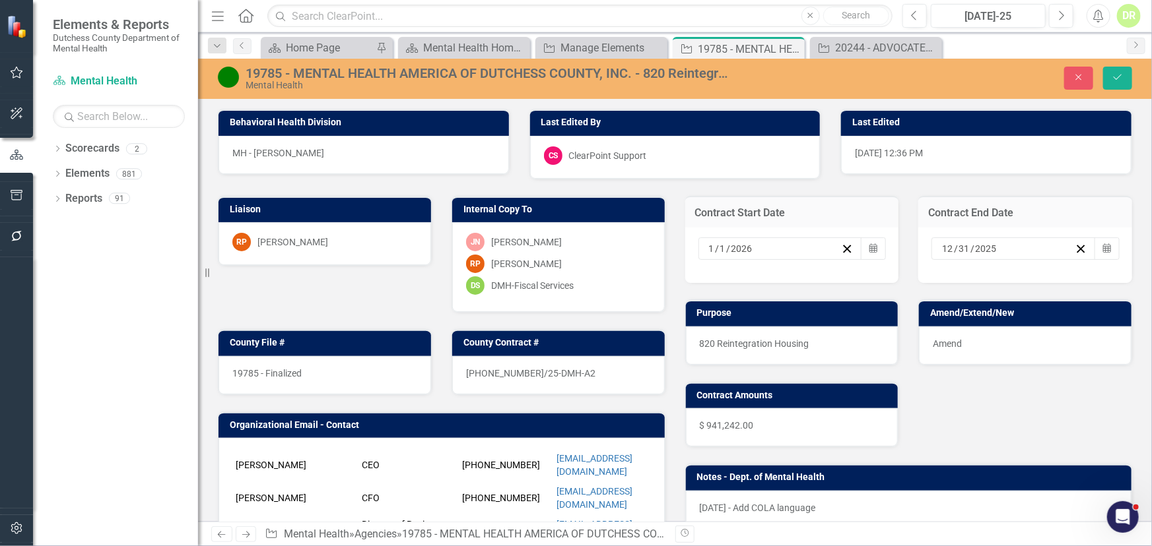
click at [986, 251] on input "2025" at bounding box center [985, 248] width 23 height 13
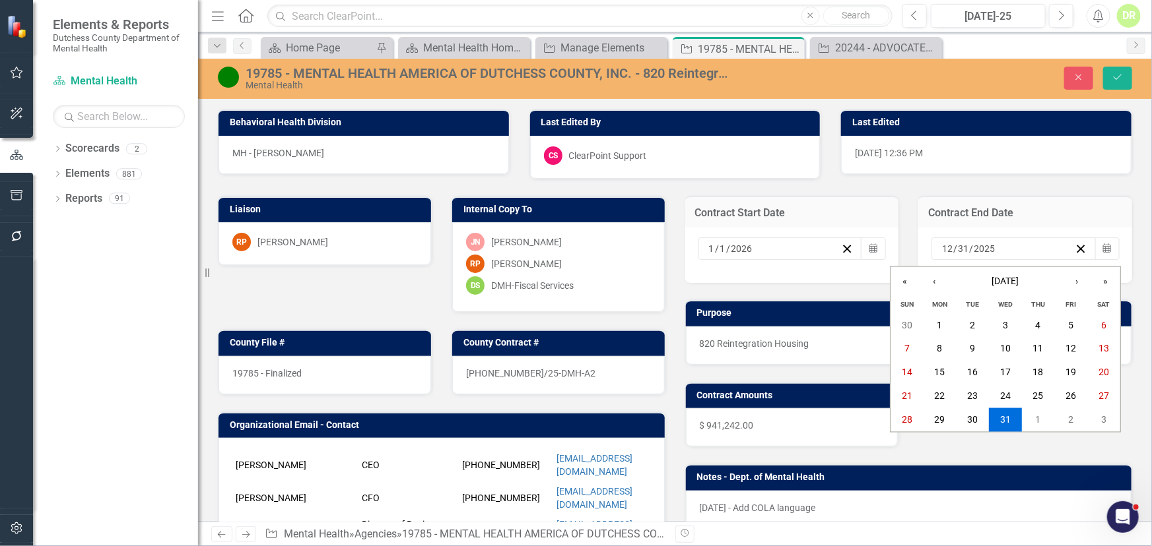
click at [985, 253] on input "2025" at bounding box center [984, 248] width 22 height 13
type input "2026"
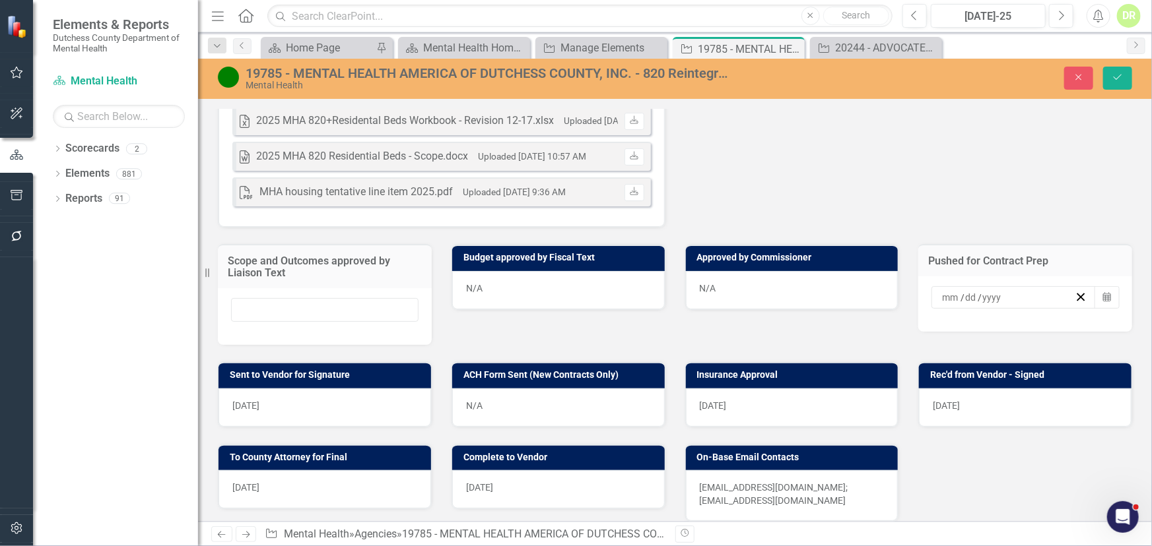
scroll to position [540, 0]
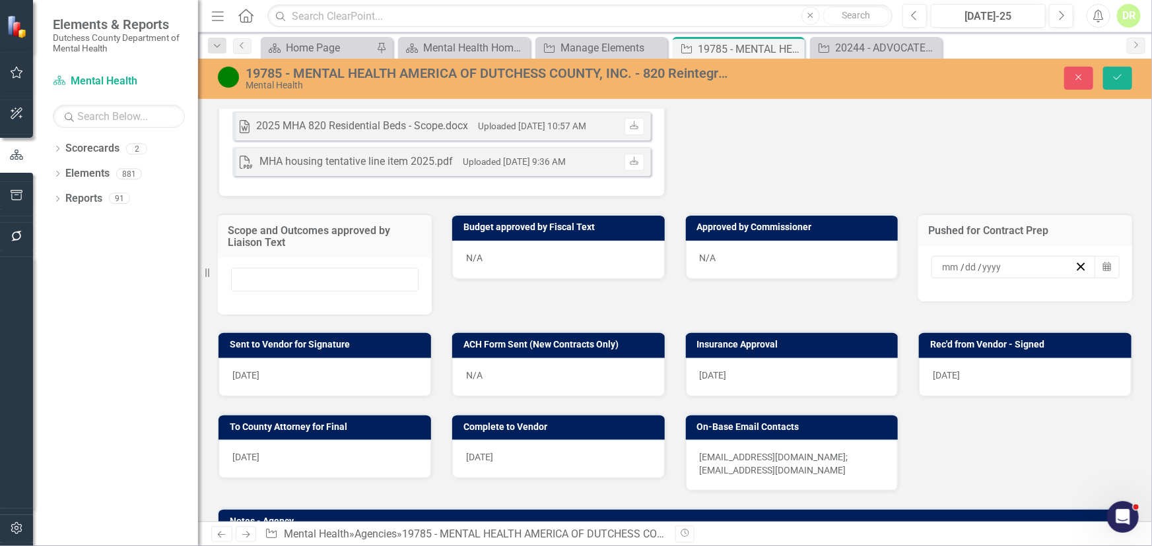
click at [322, 364] on div "[DATE]" at bounding box center [324, 377] width 212 height 38
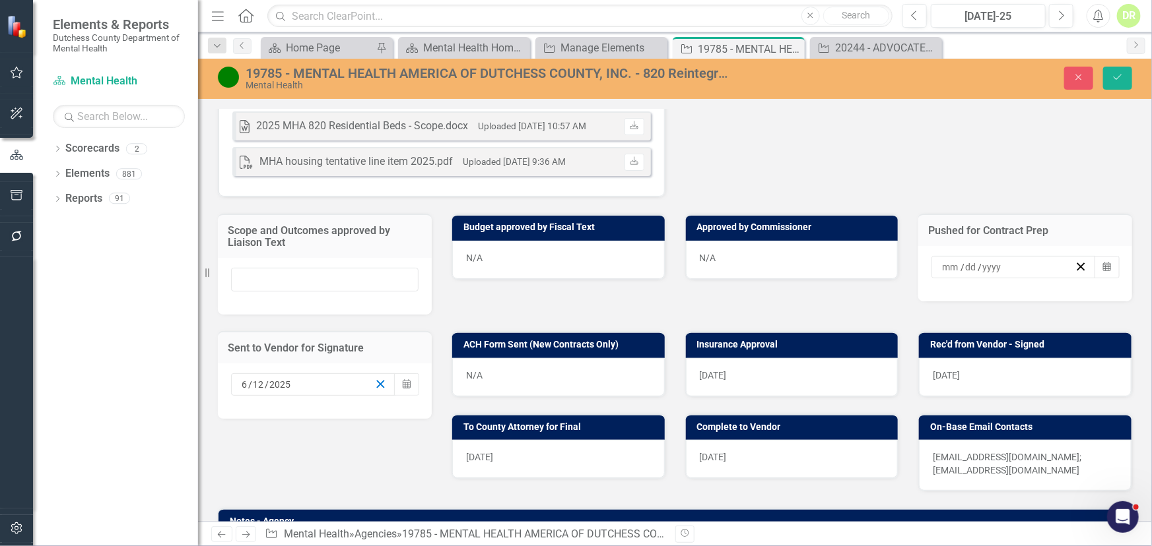
drag, startPoint x: 377, startPoint y: 363, endPoint x: 389, endPoint y: 363, distance: 11.2
click at [381, 378] on icon "button" at bounding box center [380, 384] width 13 height 13
click at [748, 362] on div "[DATE]" at bounding box center [792, 377] width 212 height 38
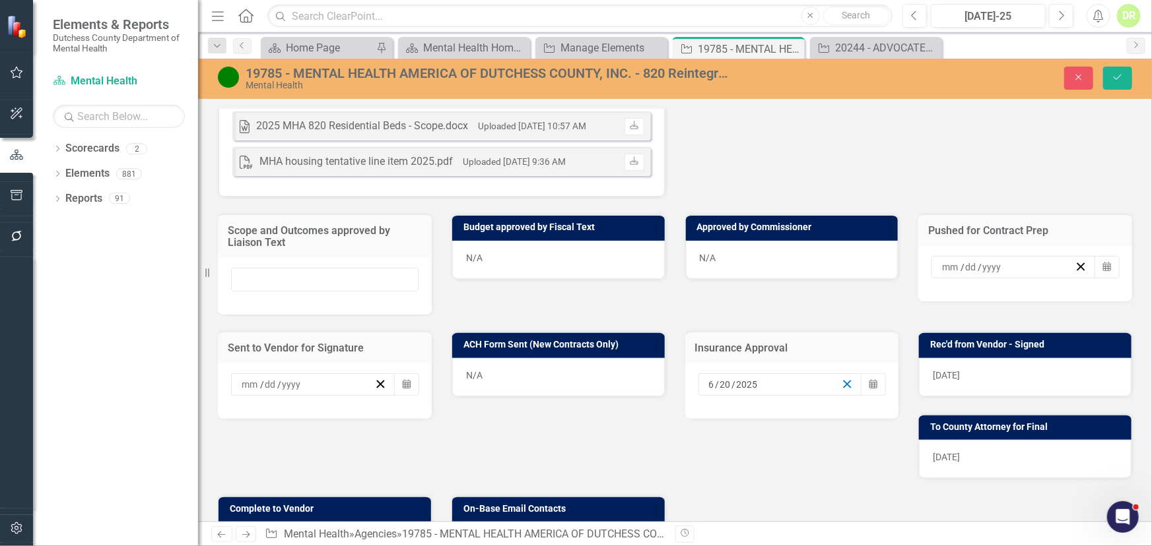
click at [843, 378] on icon "button" at bounding box center [847, 384] width 13 height 13
click at [1016, 362] on div "[DATE]" at bounding box center [1025, 377] width 212 height 38
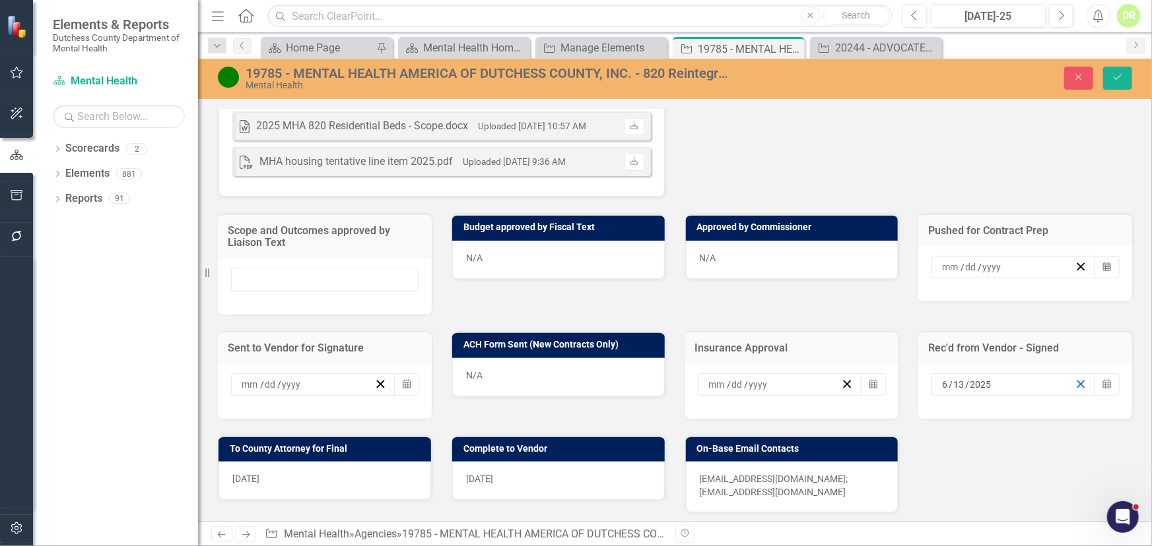
drag, startPoint x: 1072, startPoint y: 366, endPoint x: 471, endPoint y: 497, distance: 616.0
click at [1074, 378] on icon "button" at bounding box center [1080, 384] width 13 height 13
click at [308, 466] on div "[DATE]" at bounding box center [324, 481] width 212 height 38
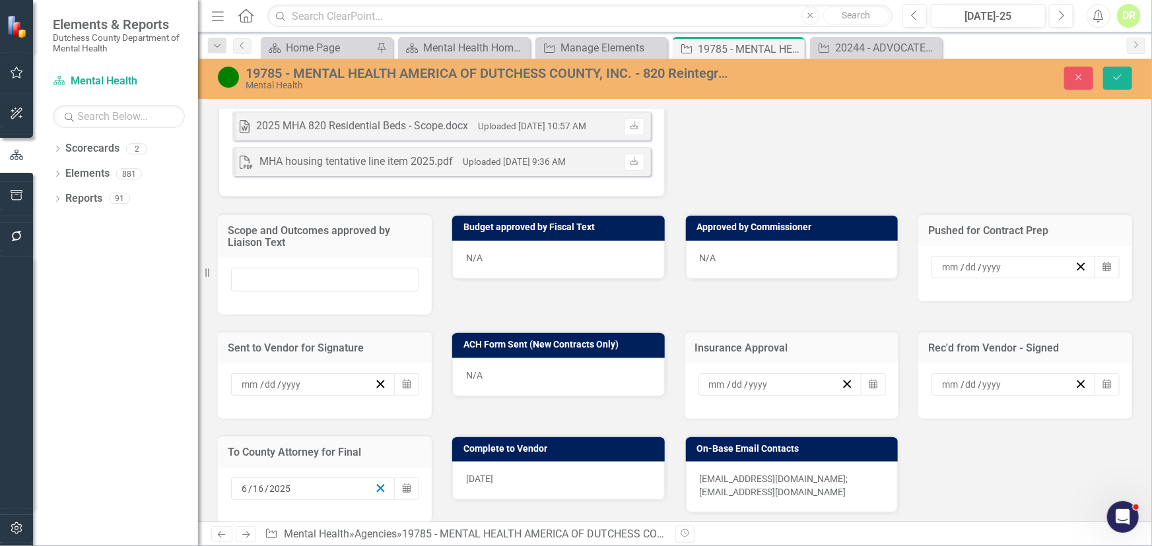
drag, startPoint x: 375, startPoint y: 467, endPoint x: 614, endPoint y: 445, distance: 239.9
click at [379, 482] on icon "button" at bounding box center [380, 488] width 13 height 13
click at [587, 462] on div "[DATE]" at bounding box center [558, 481] width 212 height 38
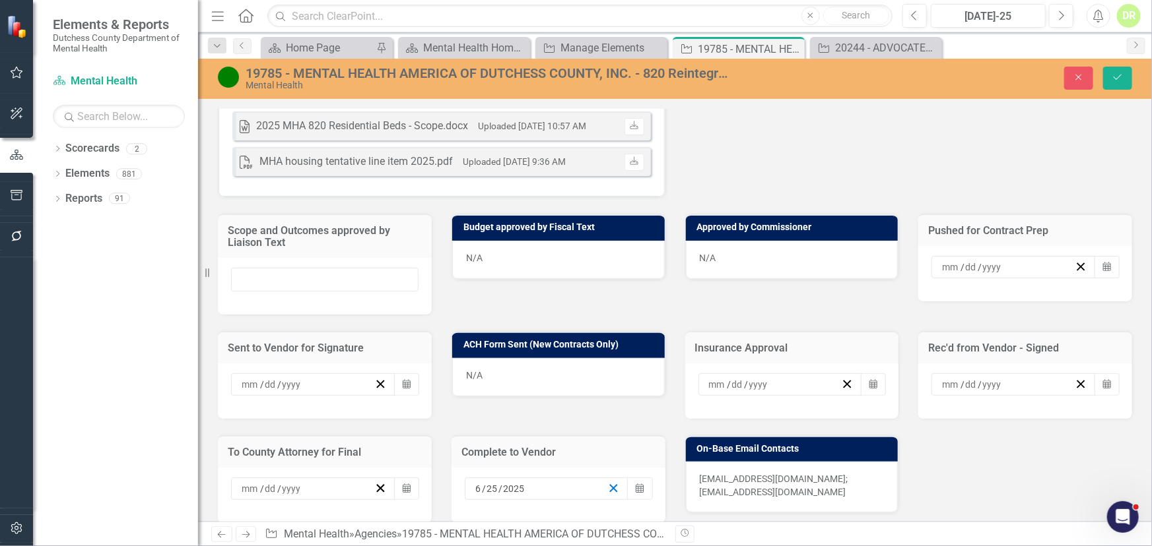
click at [612, 482] on icon "button" at bounding box center [613, 488] width 13 height 13
click at [1111, 74] on icon "Save" at bounding box center [1117, 77] width 12 height 9
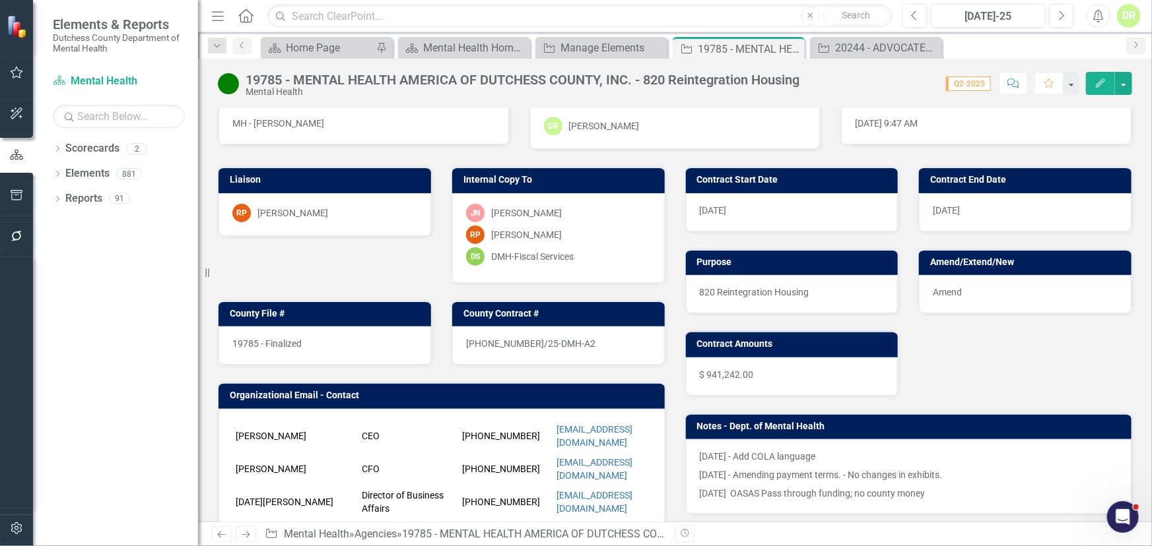
scroll to position [0, 0]
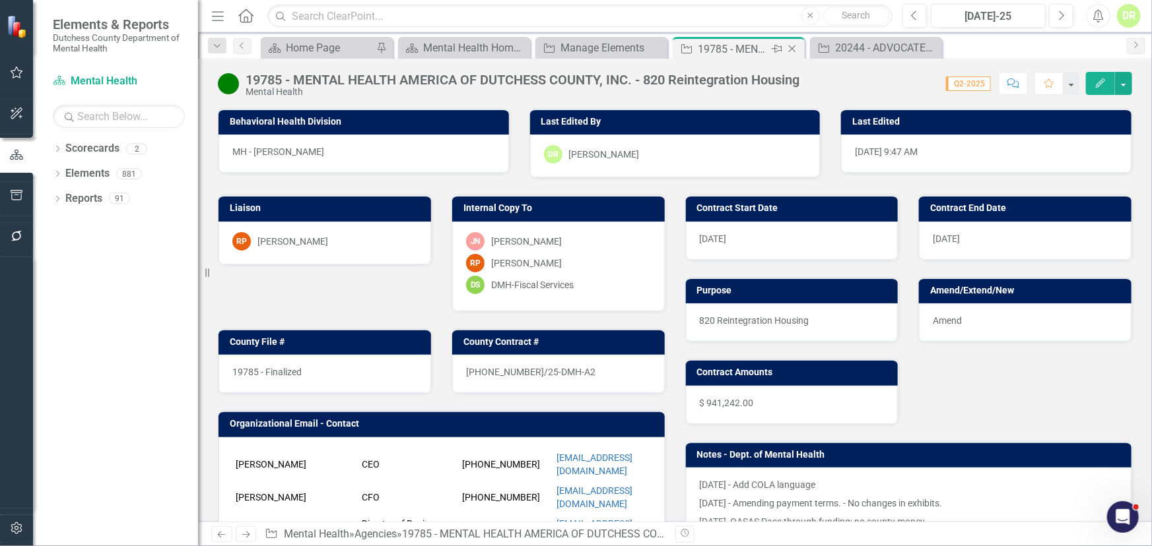
click at [792, 48] on icon "Close" at bounding box center [791, 49] width 13 height 11
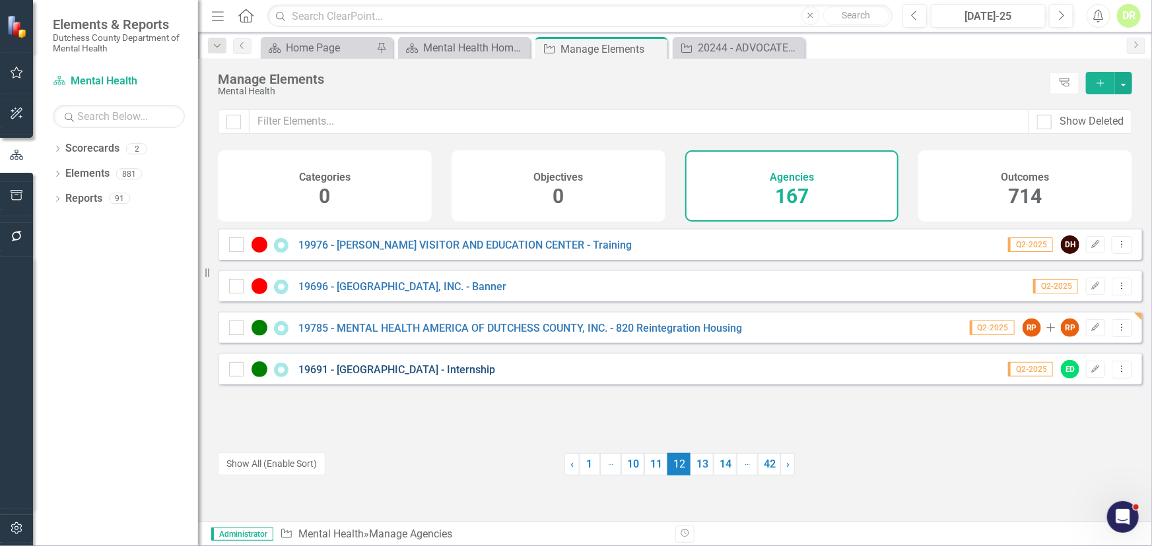
click at [438, 376] on link "19691 - [GEOGRAPHIC_DATA] - Internship" at bounding box center [396, 370] width 197 height 13
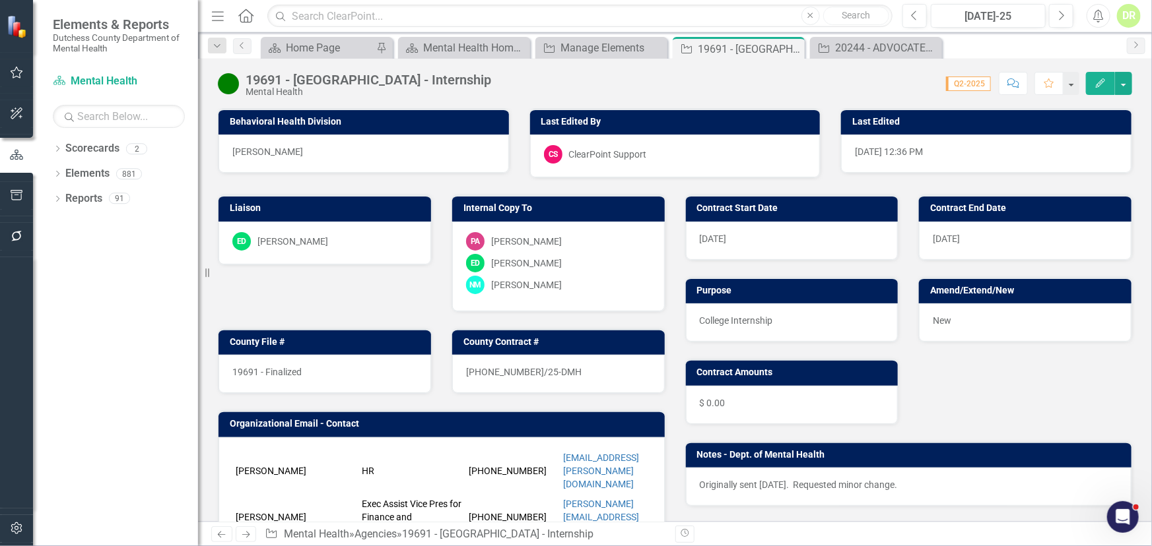
click at [739, 241] on div "[DATE]" at bounding box center [792, 241] width 212 height 38
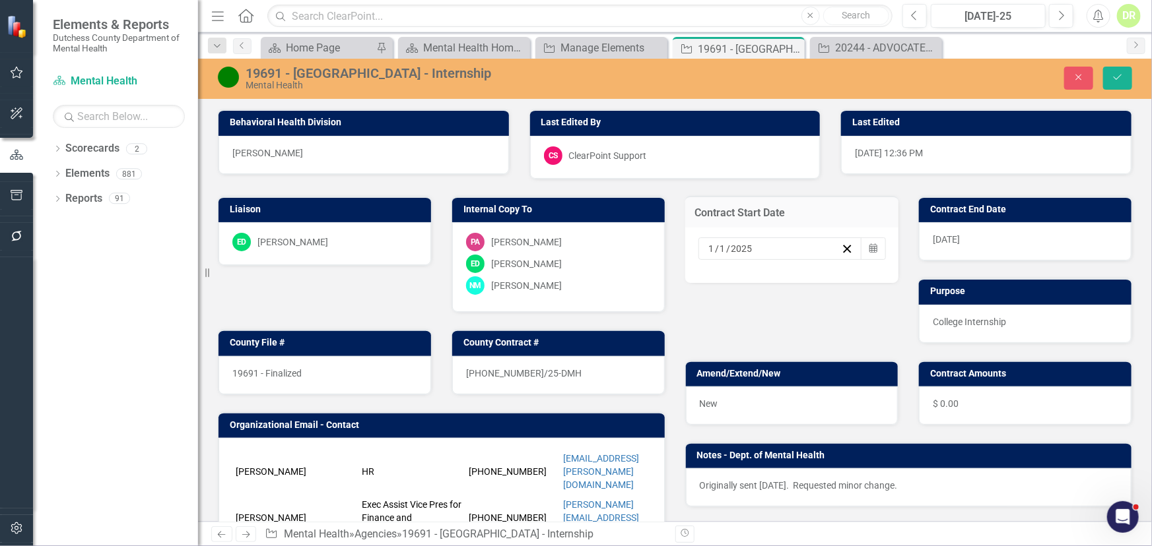
click at [758, 247] on div "[DATE]" at bounding box center [774, 248] width 135 height 13
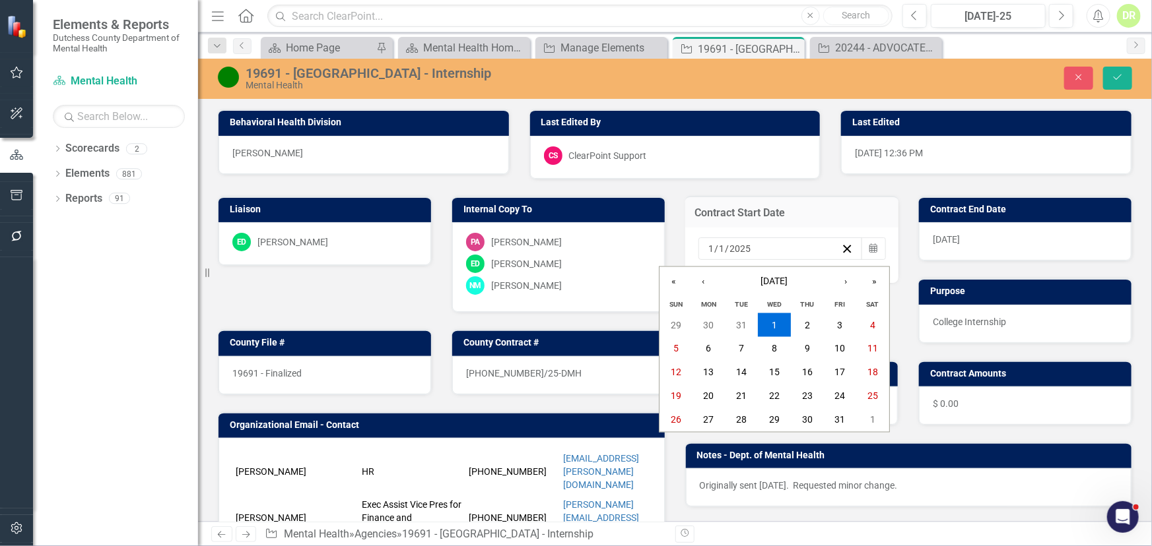
click at [741, 248] on input "2025" at bounding box center [740, 248] width 22 height 13
type input "2026"
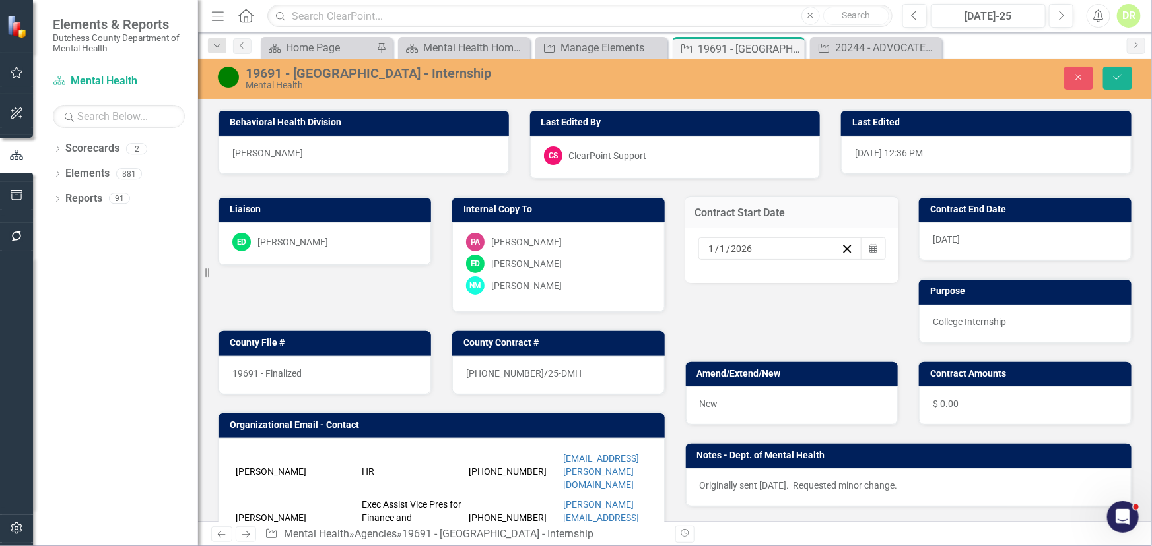
click at [967, 236] on div "[DATE]" at bounding box center [1025, 241] width 212 height 38
click at [960, 241] on span "[DATE]" at bounding box center [945, 239] width 27 height 11
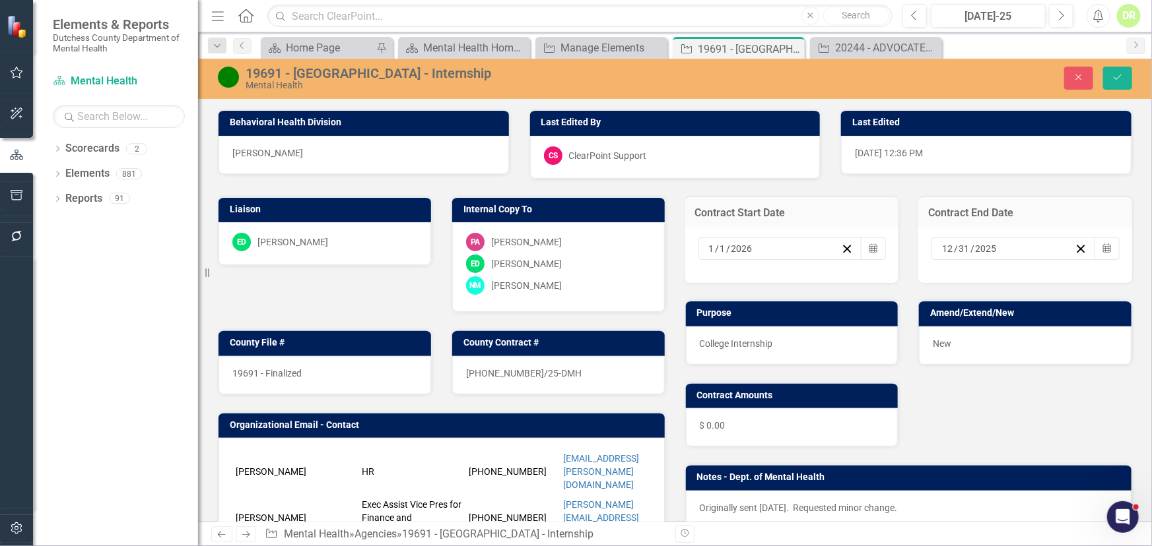
click at [961, 241] on div "[DATE]" at bounding box center [1013, 249] width 164 height 22
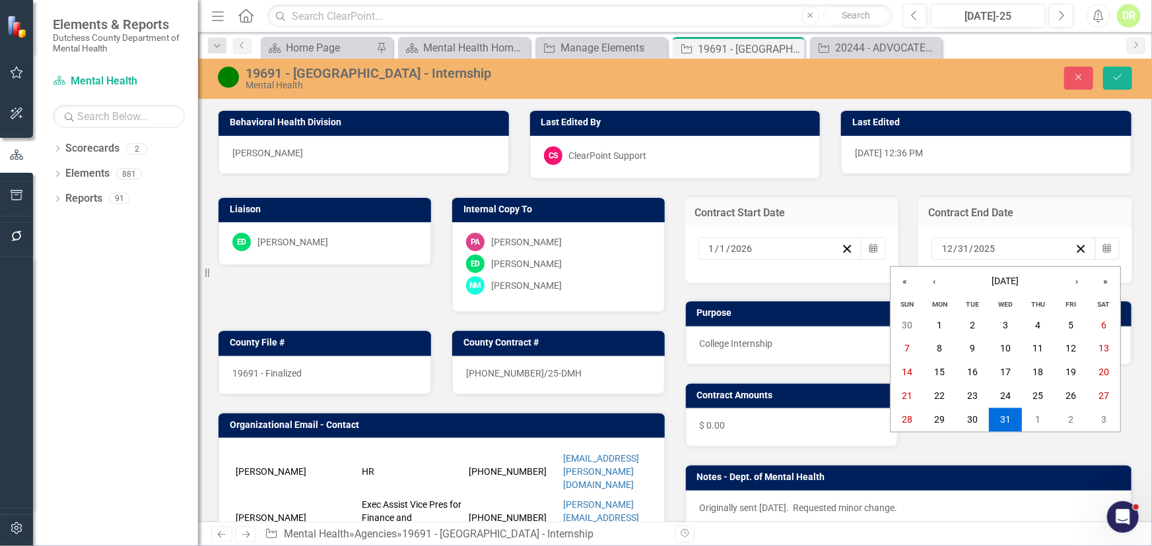
click at [989, 245] on div "[DATE] [DATE]" at bounding box center [1007, 248] width 135 height 13
click at [988, 247] on div "[DATE] [DATE]" at bounding box center [1007, 248] width 135 height 13
click at [982, 247] on input "2025" at bounding box center [984, 248] width 22 height 13
type input "2026"
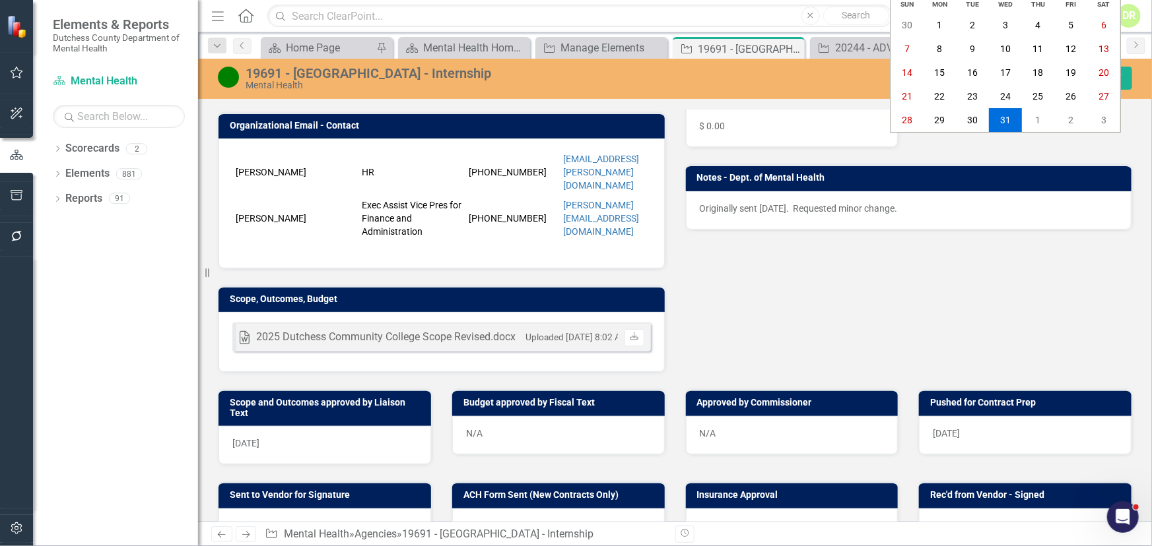
click at [290, 428] on div "[DATE]" at bounding box center [324, 445] width 212 height 38
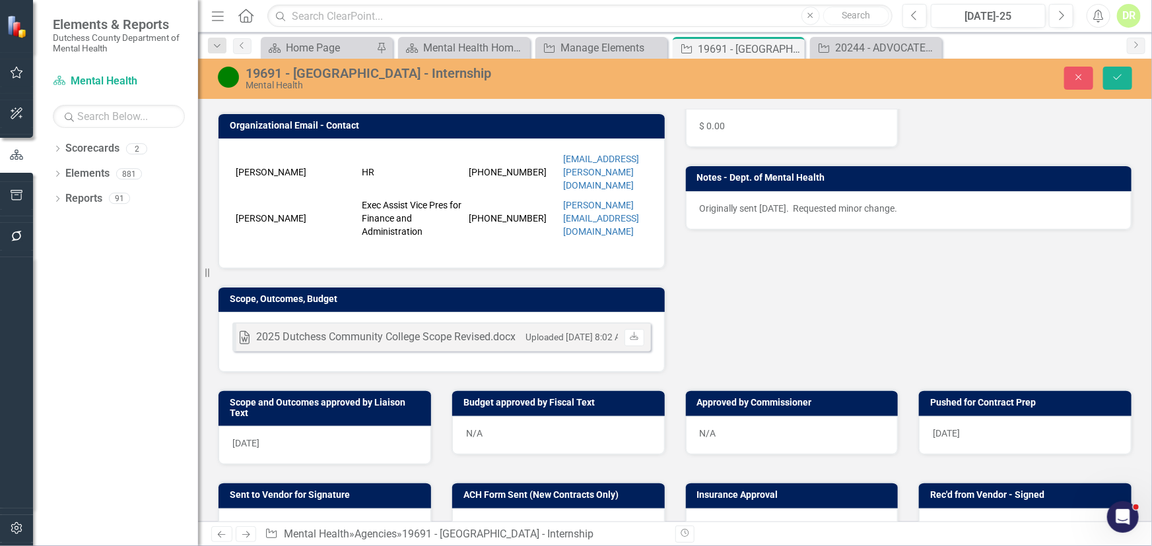
click at [290, 428] on div "[DATE]" at bounding box center [324, 445] width 212 height 38
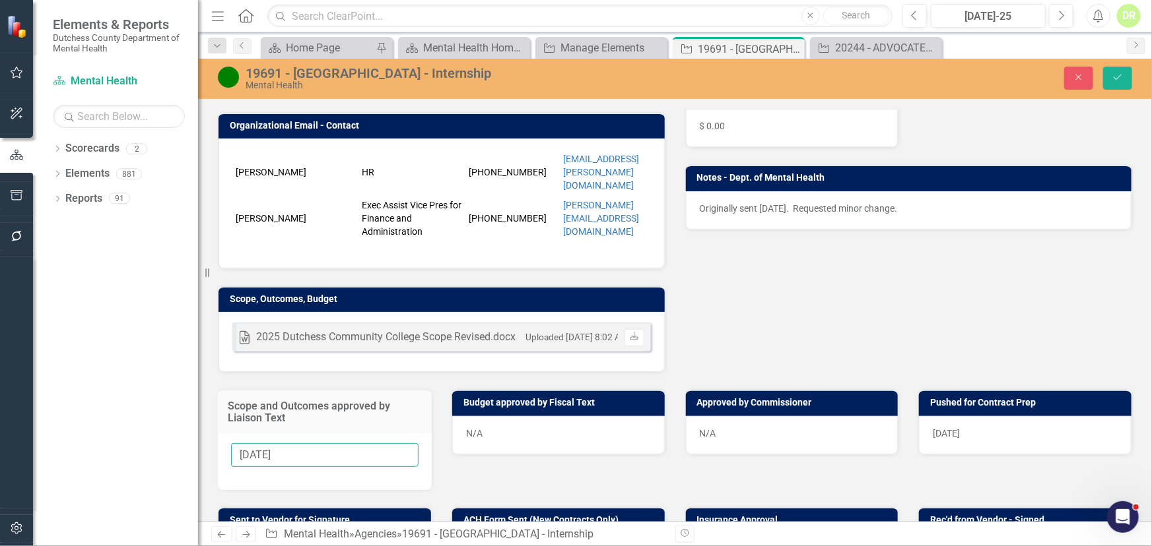
click at [329, 443] on input "[DATE]" at bounding box center [324, 455] width 187 height 24
drag, startPoint x: 345, startPoint y: 431, endPoint x: 55, endPoint y: 451, distance: 290.4
click at [55, 451] on div "Elements & Reports Dutchess County Department of Mental Health Scorecard Mental…" at bounding box center [576, 273] width 1152 height 546
click at [992, 416] on div "[DATE]" at bounding box center [1025, 435] width 212 height 38
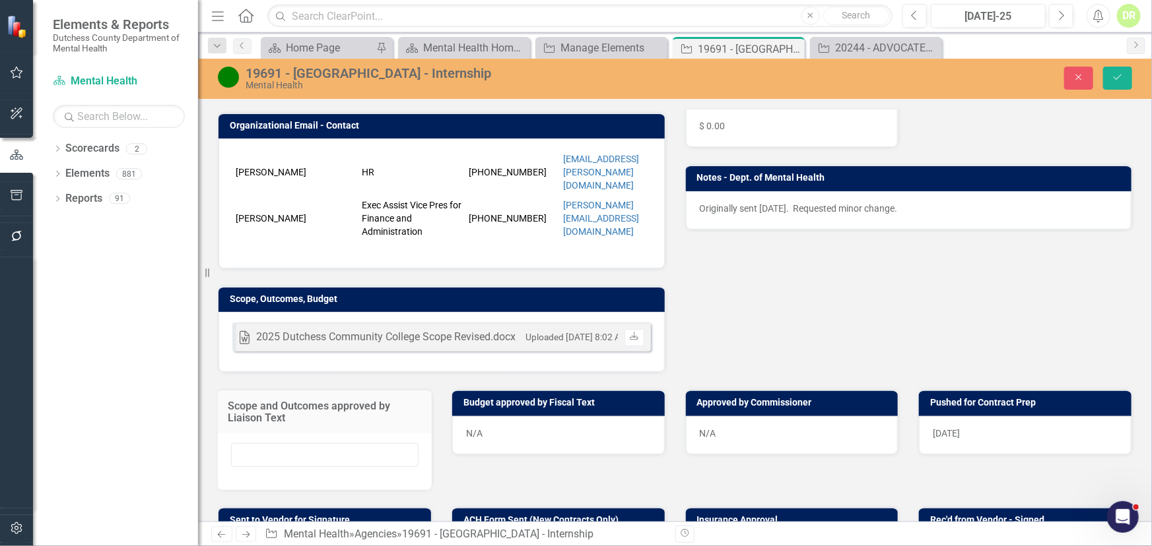
click at [992, 416] on div "[DATE]" at bounding box center [1025, 435] width 212 height 38
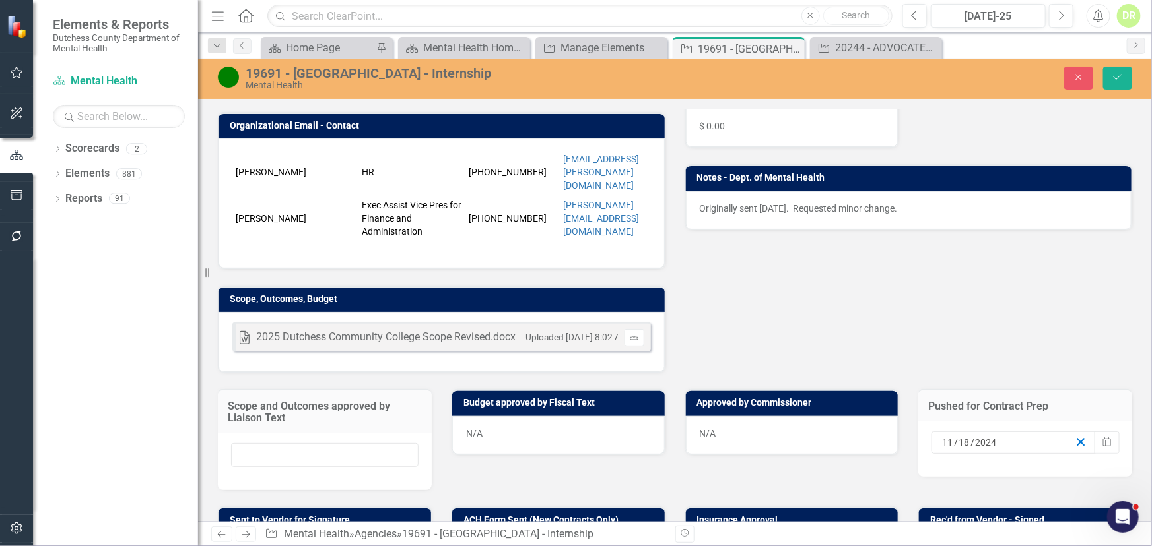
drag, startPoint x: 1073, startPoint y: 422, endPoint x: 970, endPoint y: 431, distance: 103.4
click at [1074, 436] on icon "button" at bounding box center [1080, 442] width 13 height 13
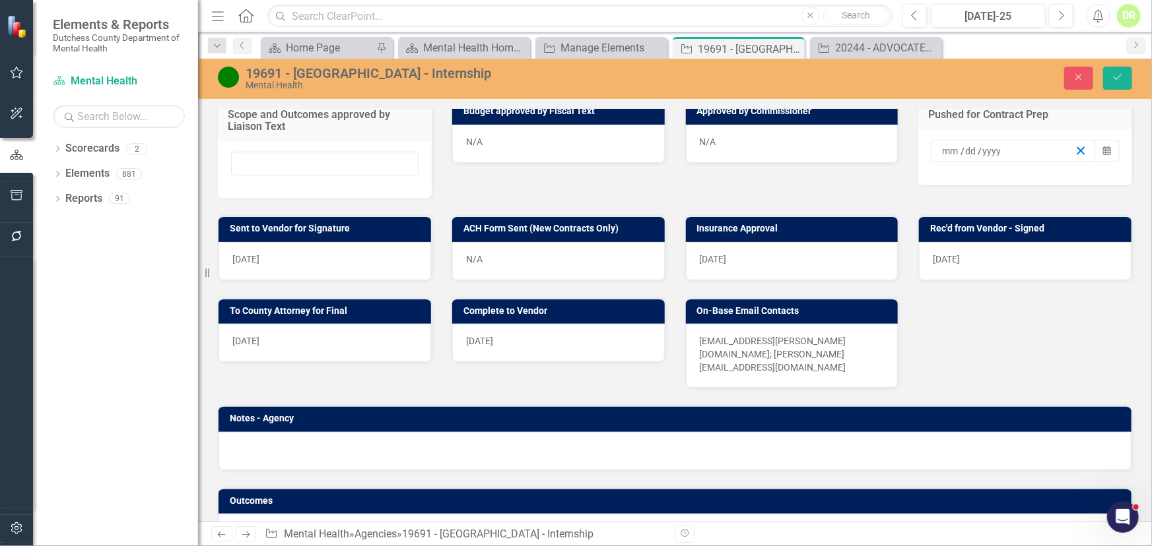
scroll to position [601, 0]
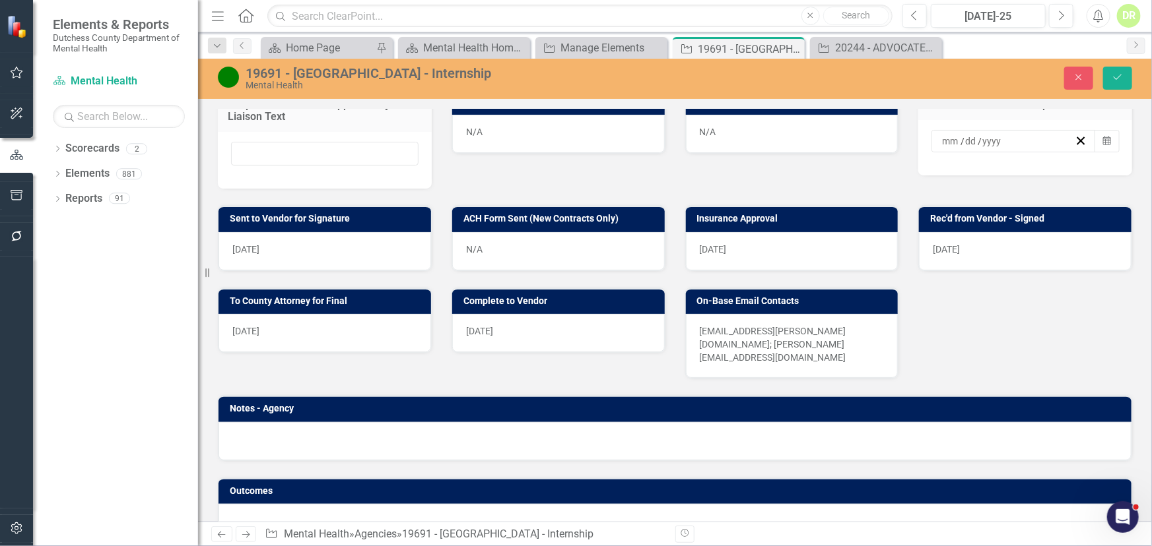
click at [343, 232] on div "[DATE]" at bounding box center [324, 251] width 212 height 38
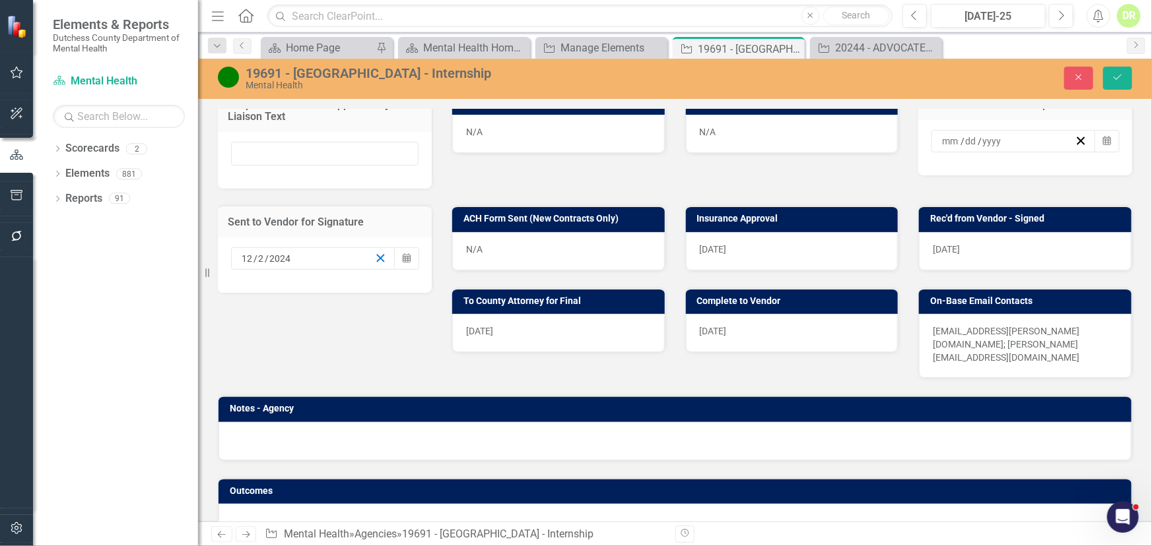
click at [379, 252] on icon "button" at bounding box center [380, 258] width 13 height 13
click at [734, 232] on div "[DATE]" at bounding box center [792, 251] width 212 height 38
click at [738, 232] on div "[DATE]" at bounding box center [792, 251] width 212 height 38
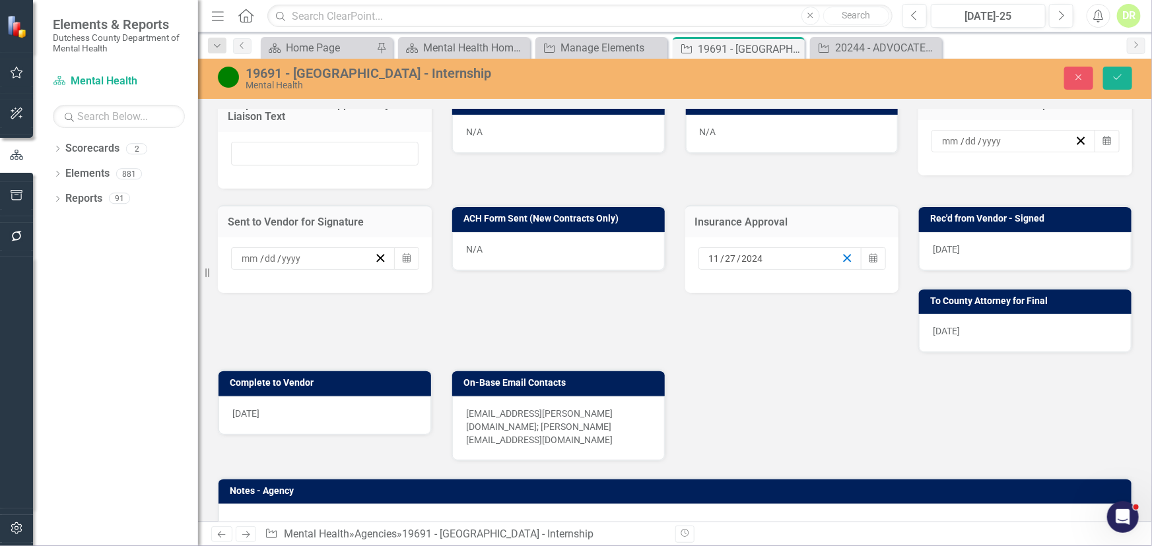
click at [847, 247] on div "[DATE]" at bounding box center [780, 258] width 164 height 22
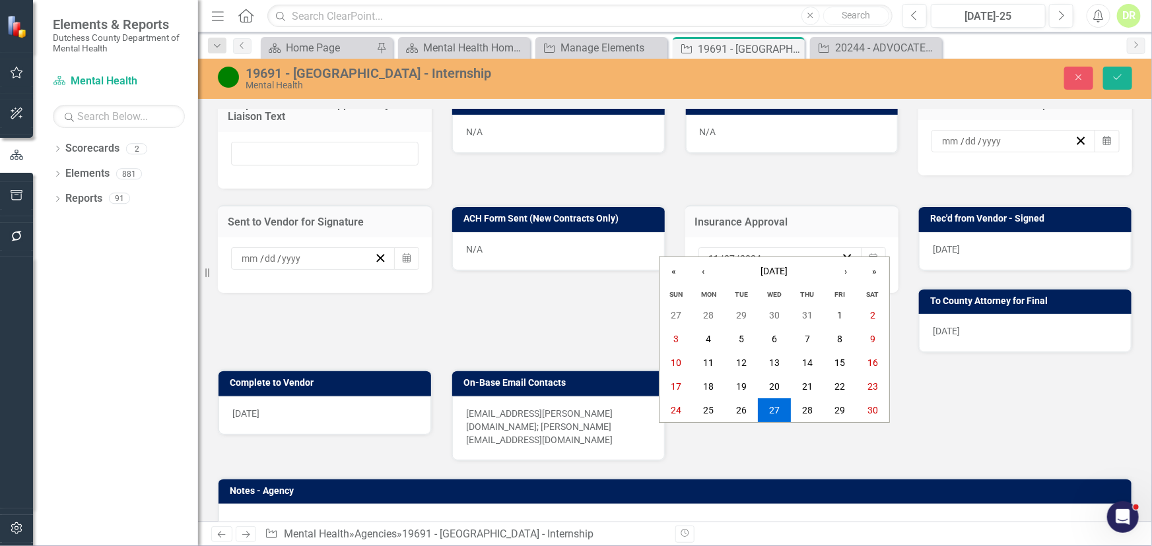
drag, startPoint x: 981, startPoint y: 234, endPoint x: 985, endPoint y: 226, distance: 9.2
click at [983, 232] on div "[DATE]" at bounding box center [1025, 251] width 212 height 38
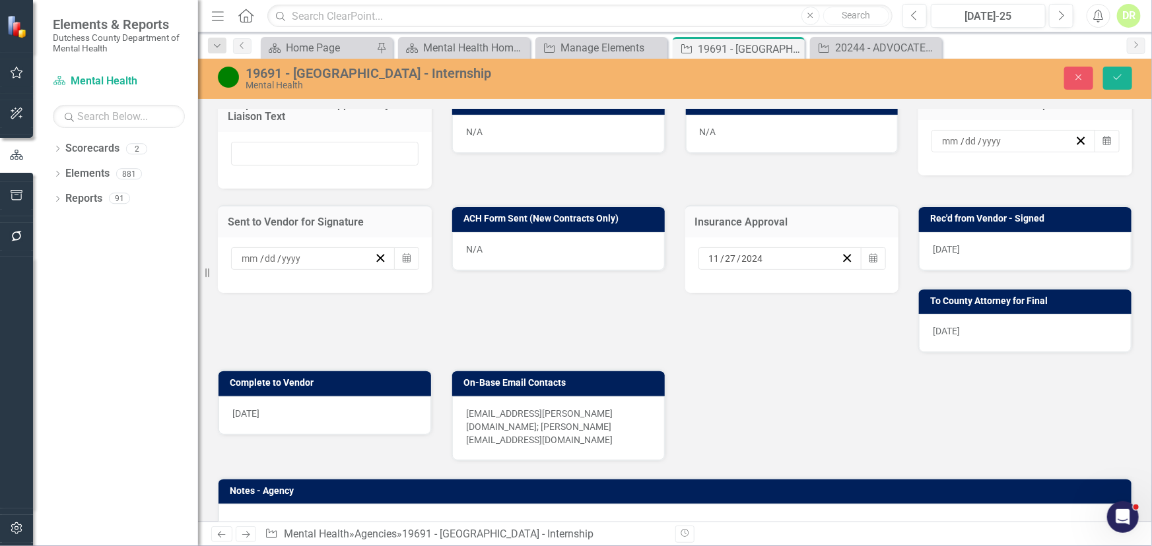
click at [989, 232] on div "[DATE]" at bounding box center [1025, 251] width 212 height 38
click at [841, 252] on icon "button" at bounding box center [847, 258] width 13 height 13
click at [1042, 232] on div "[DATE]" at bounding box center [1025, 251] width 212 height 38
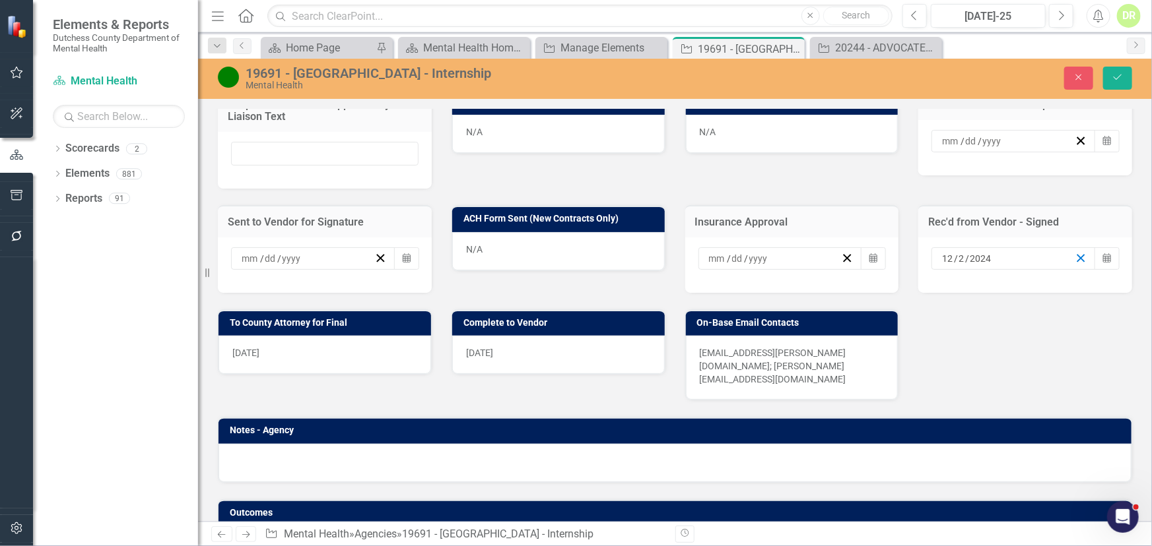
click at [1074, 252] on icon "button" at bounding box center [1080, 258] width 13 height 13
click at [327, 336] on div "[DATE]" at bounding box center [324, 355] width 212 height 38
click at [328, 336] on div "[DATE]" at bounding box center [324, 355] width 212 height 38
click at [347, 336] on div "[DATE]" at bounding box center [324, 355] width 212 height 38
click at [350, 336] on div "[DATE]" at bounding box center [324, 355] width 212 height 38
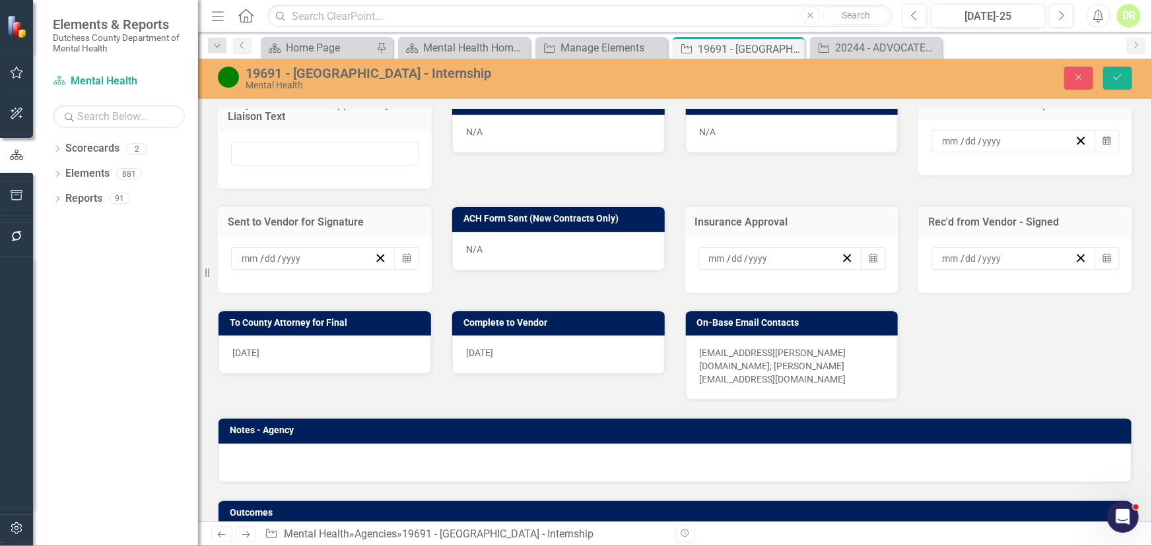
click at [277, 336] on div "[DATE]" at bounding box center [324, 355] width 212 height 38
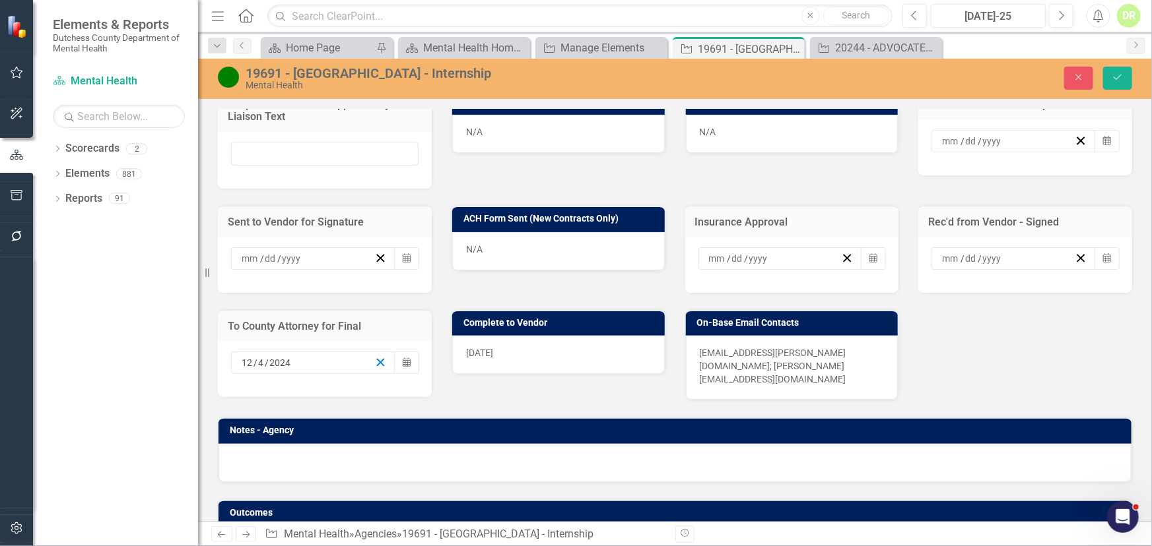
click at [377, 359] on line "button" at bounding box center [380, 362] width 7 height 7
click at [556, 336] on div "[DATE]" at bounding box center [558, 355] width 212 height 38
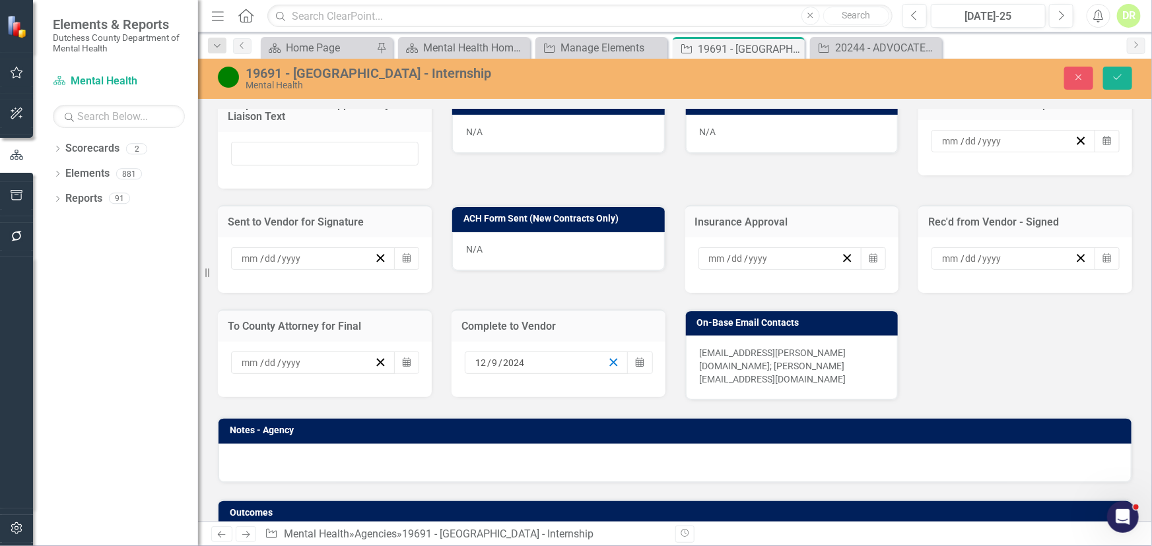
click at [608, 356] on icon "button" at bounding box center [613, 362] width 13 height 13
click at [1113, 77] on icon "Save" at bounding box center [1117, 77] width 12 height 9
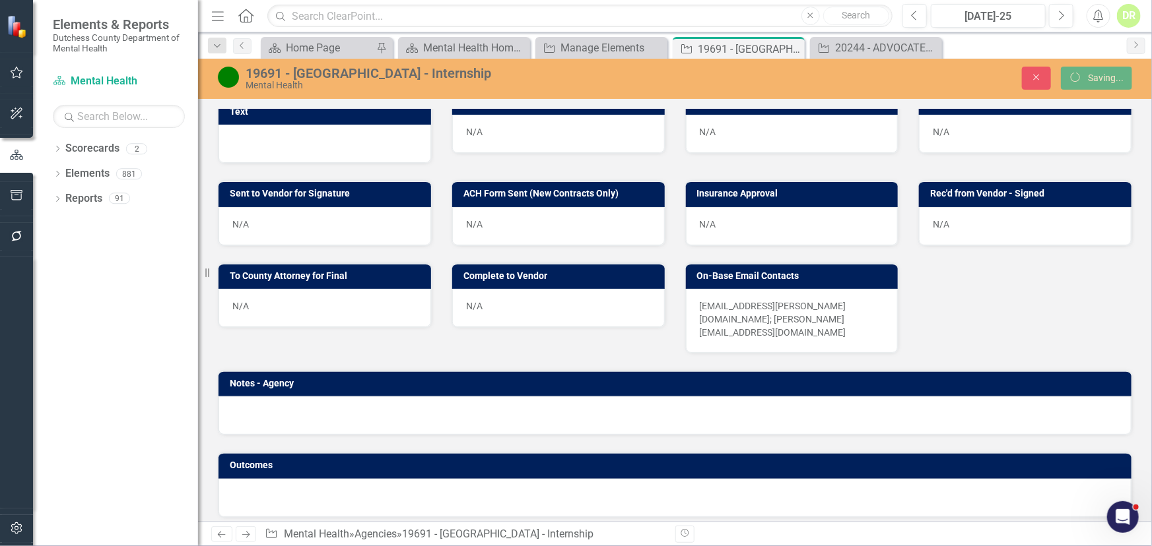
scroll to position [576, 0]
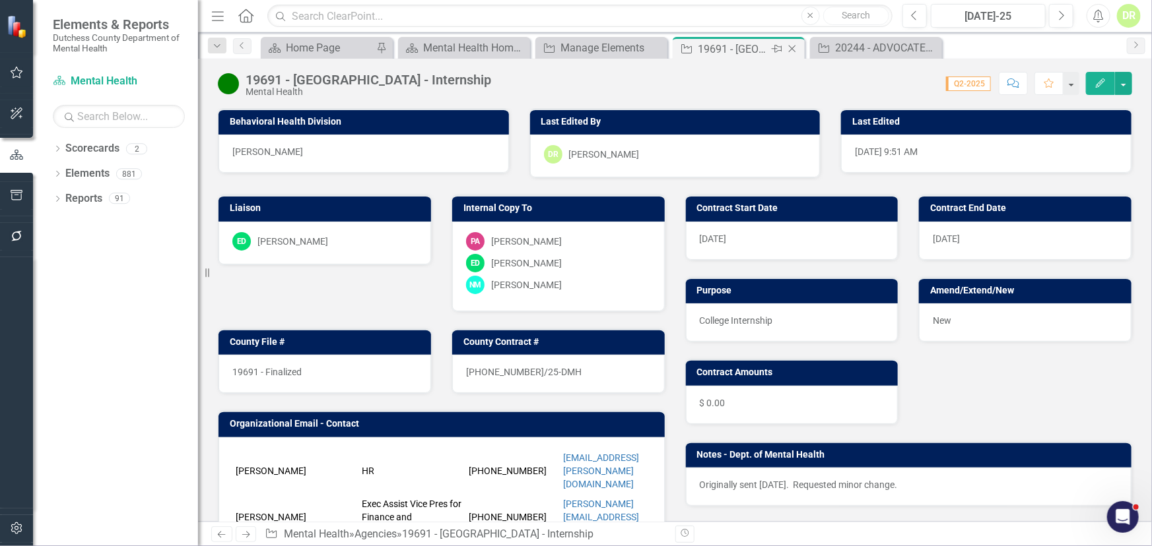
click at [791, 45] on icon "Close" at bounding box center [791, 49] width 13 height 11
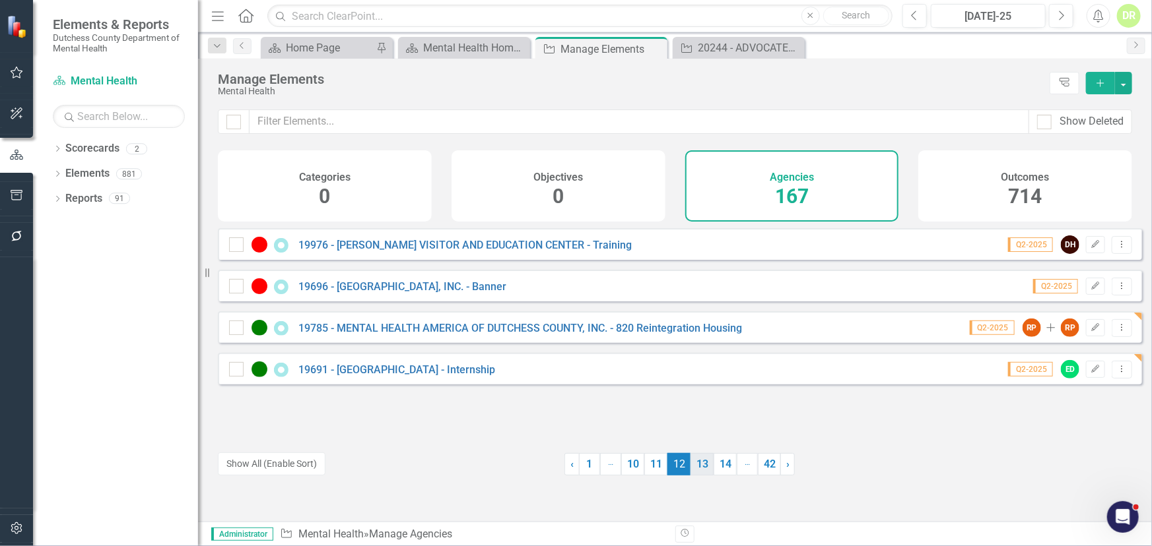
click at [692, 468] on link "13" at bounding box center [701, 464] width 23 height 22
